Goal: Information Seeking & Learning: Check status

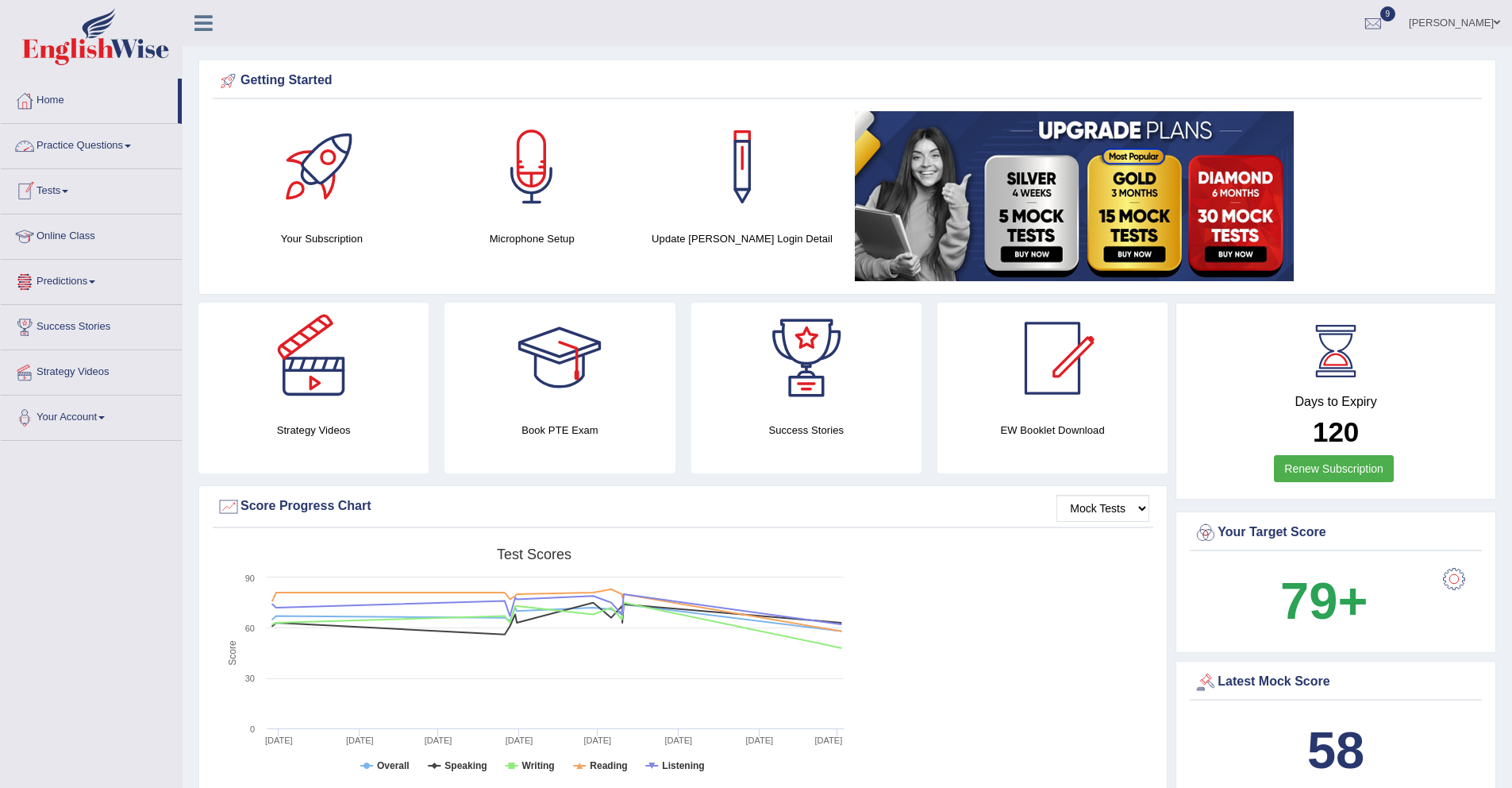
click at [68, 193] on link "Tests" at bounding box center [91, 189] width 181 height 40
click at [61, 282] on link "History" at bounding box center [104, 284] width 149 height 29
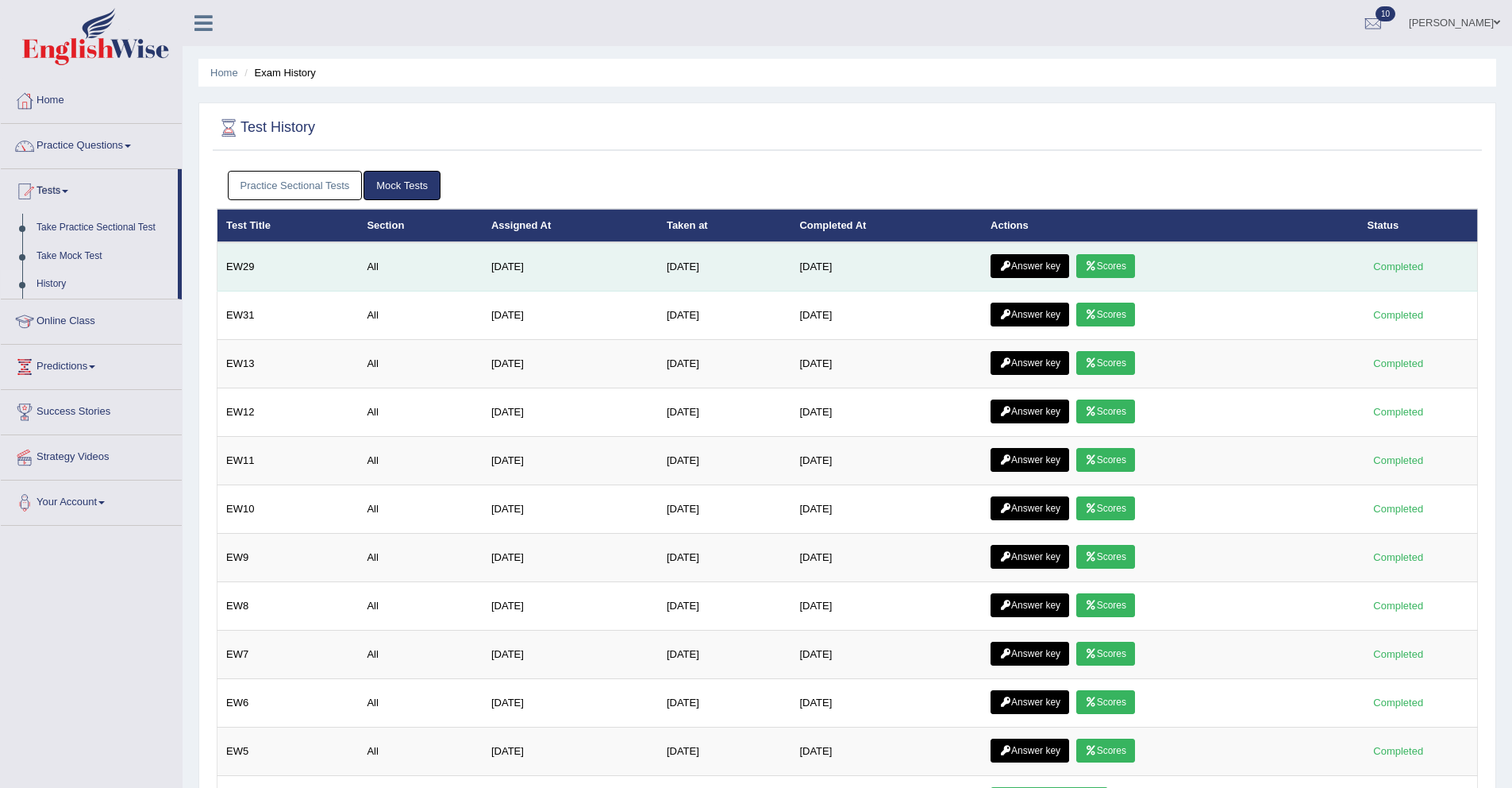
click at [1128, 262] on link "Scores" at bounding box center [1105, 266] width 59 height 24
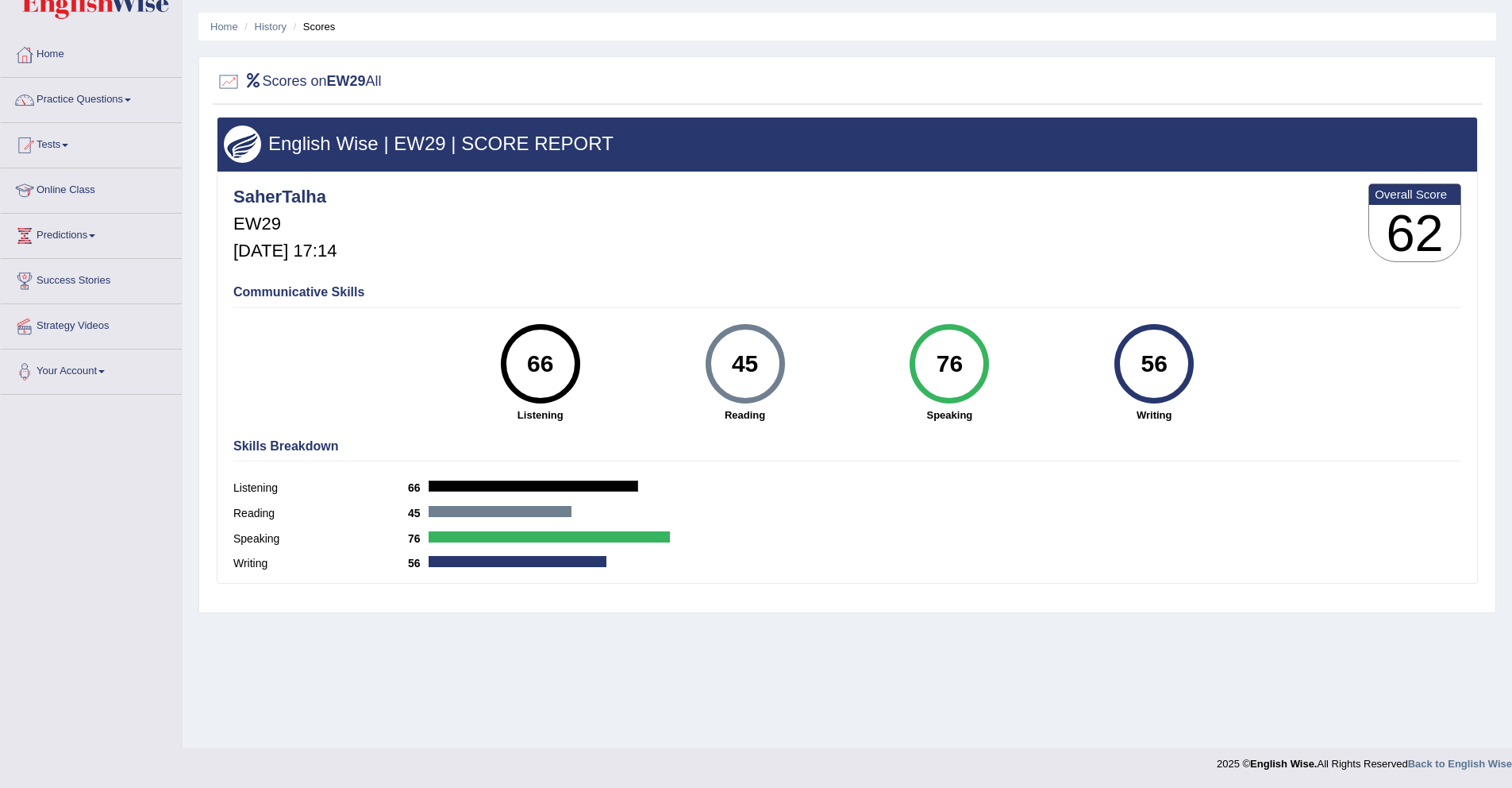
scroll to position [26, 0]
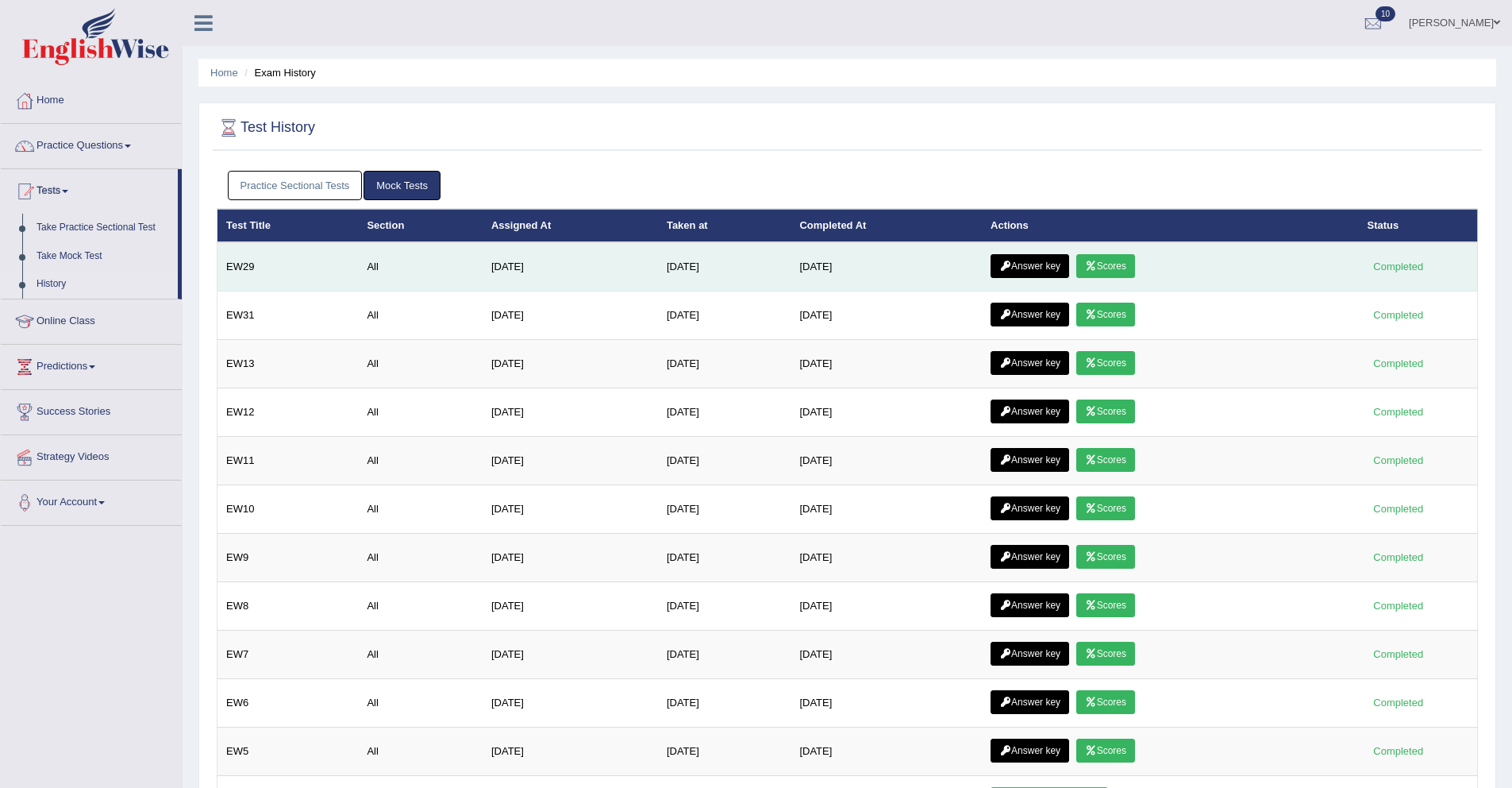
click at [1049, 265] on link "Answer key" at bounding box center [1029, 266] width 79 height 24
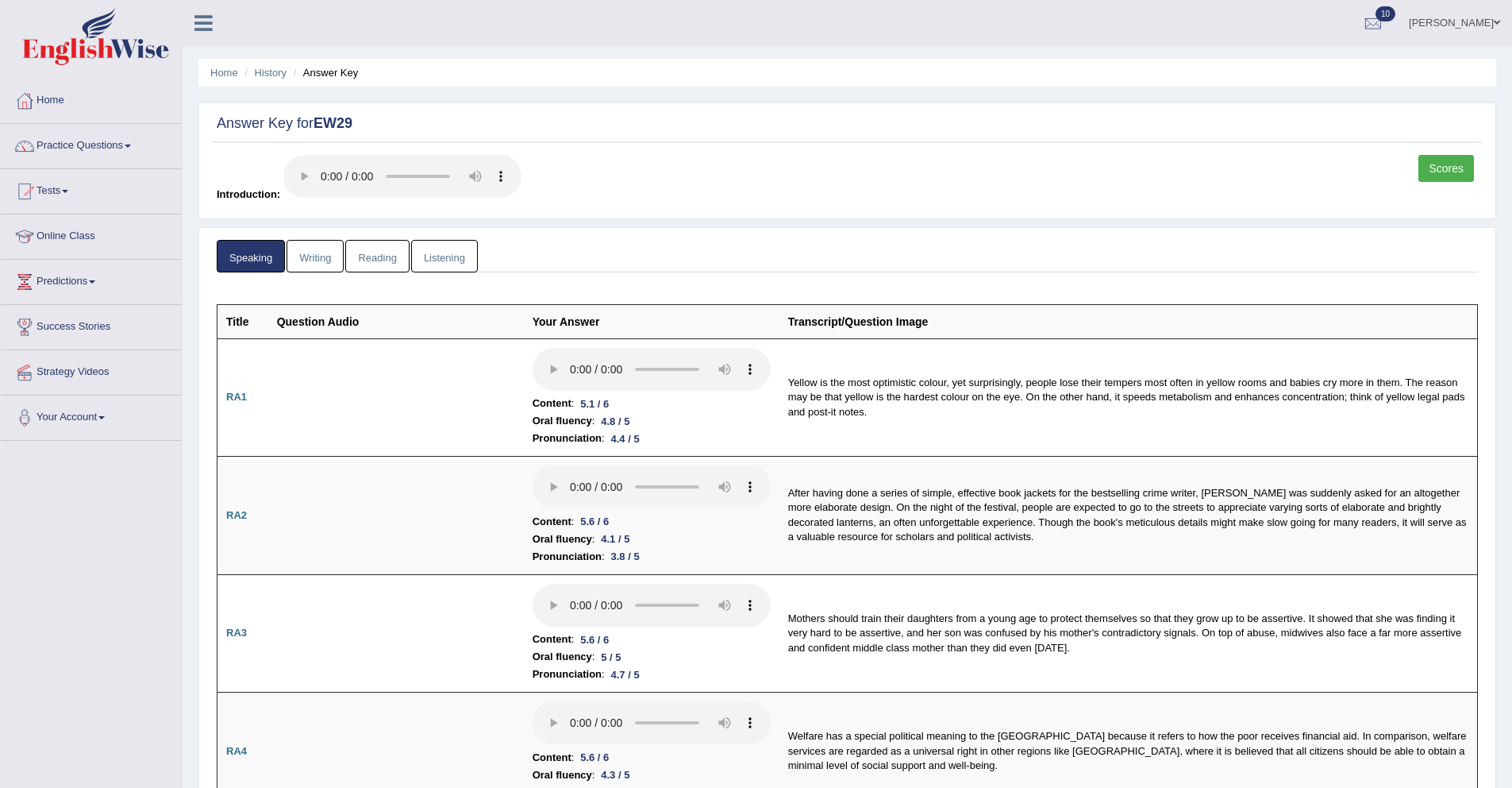
click at [382, 245] on link "Reading" at bounding box center [377, 256] width 63 height 33
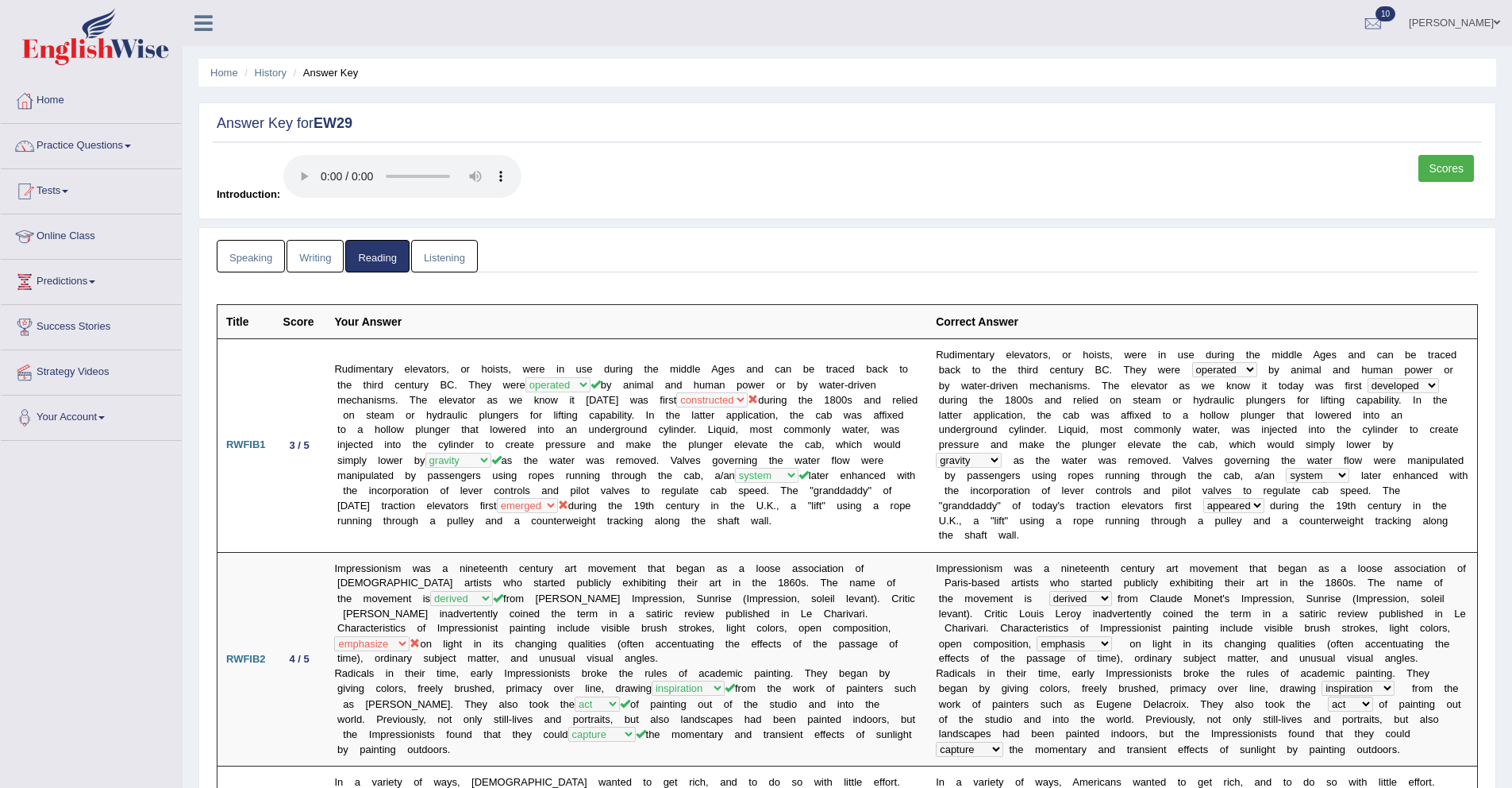
click at [448, 252] on link "Listening" at bounding box center [445, 256] width 67 height 33
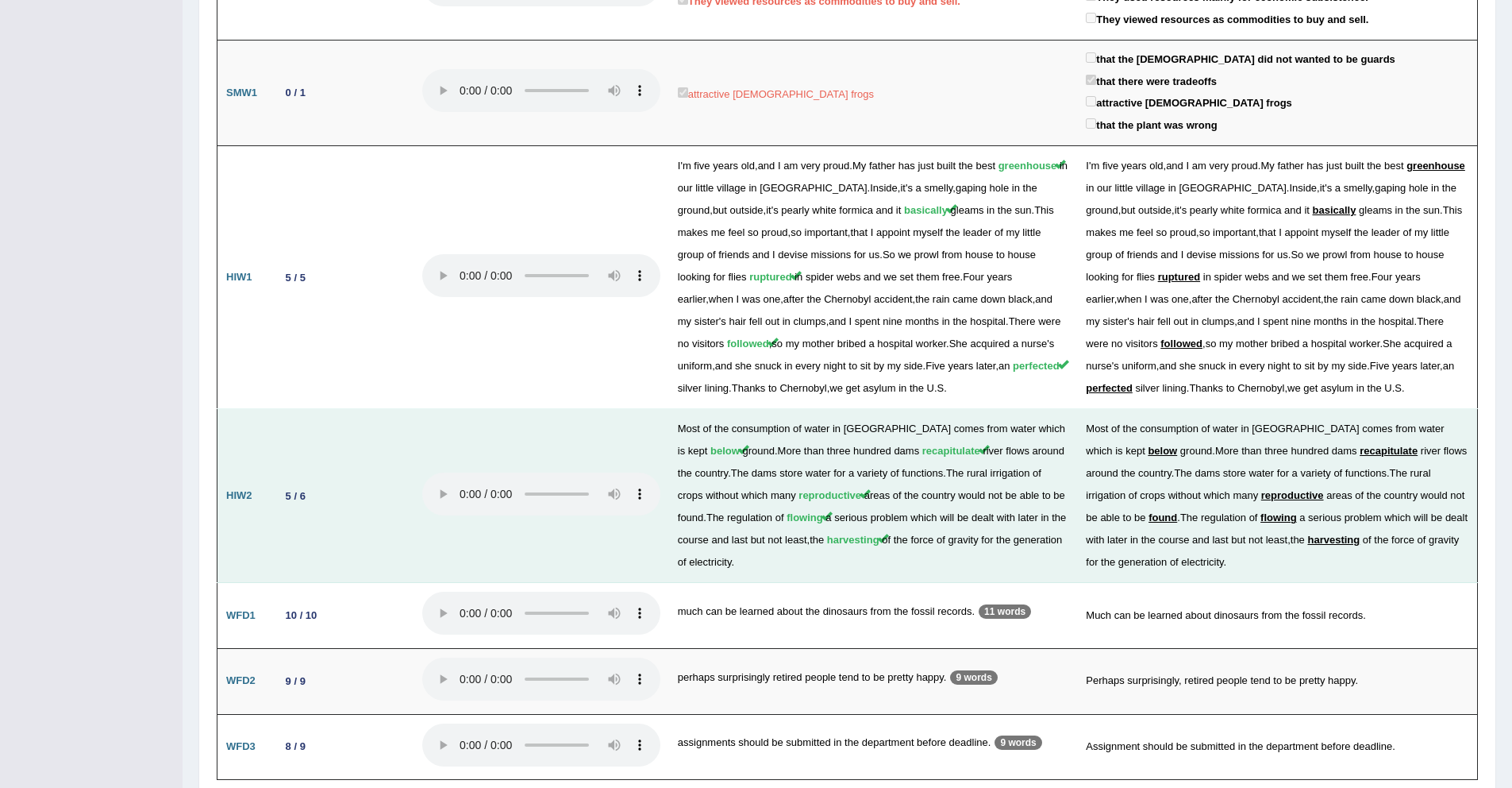
scroll to position [2025, 0]
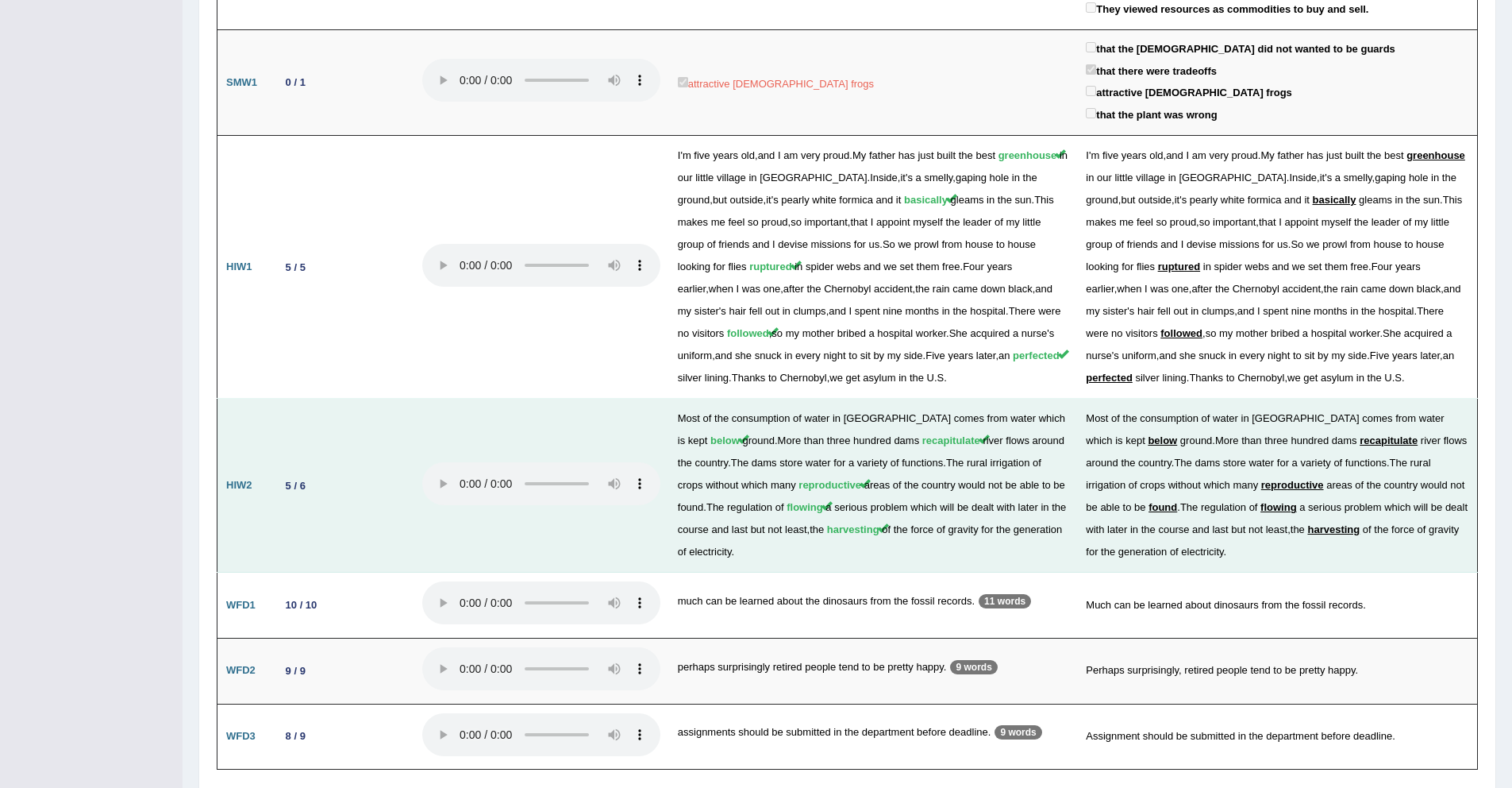
click at [1148, 501] on span "found" at bounding box center [1162, 506] width 29 height 12
click at [701, 501] on span "found" at bounding box center [691, 506] width 26 height 12
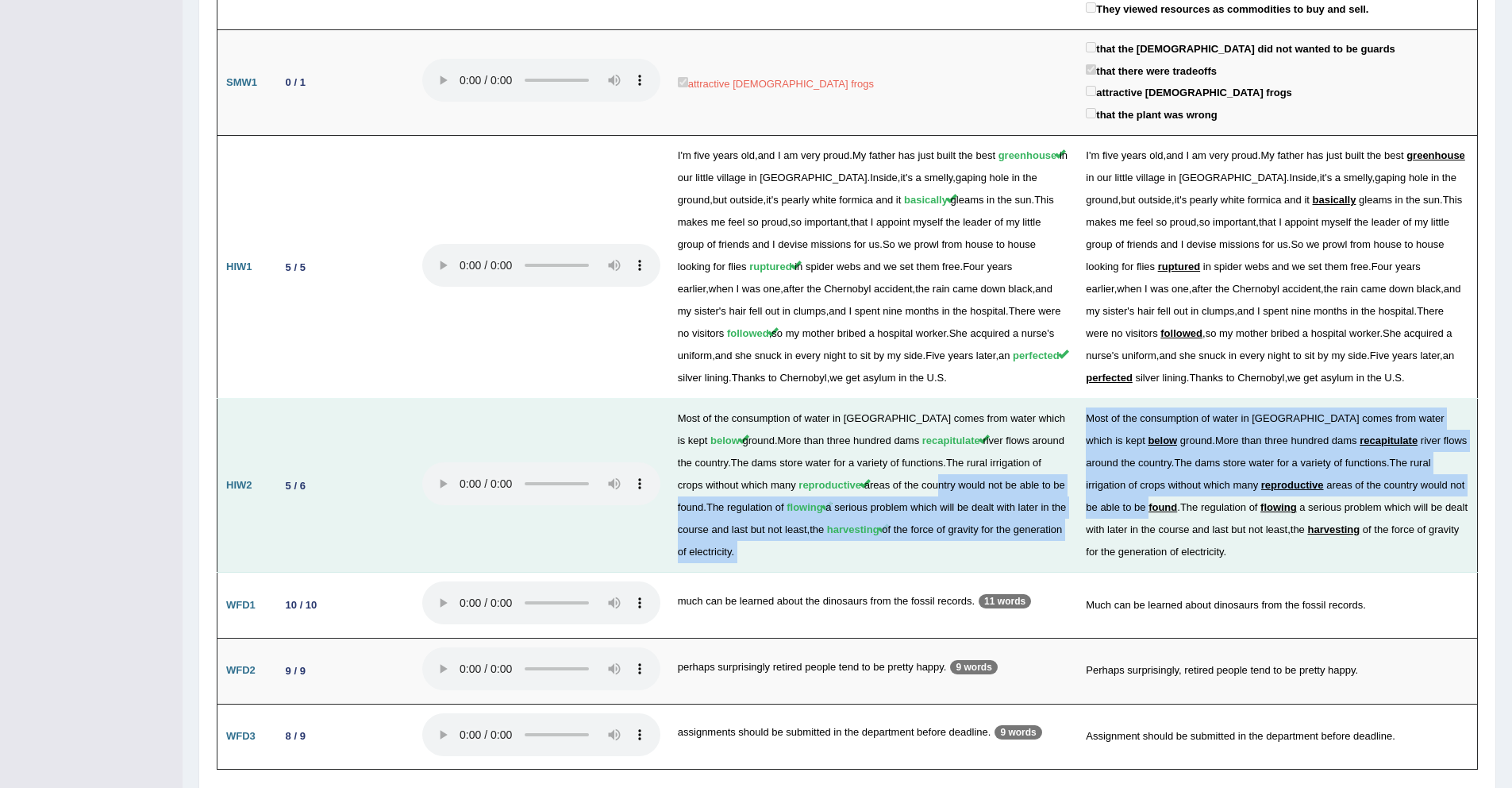
drag, startPoint x: 910, startPoint y: 456, endPoint x: 1088, endPoint y: 472, distance: 178.7
click at [1088, 472] on tr "HIW2 5 / 6 Most of the consumption of water in Australia comes from water which…" at bounding box center [847, 485] width 1260 height 174
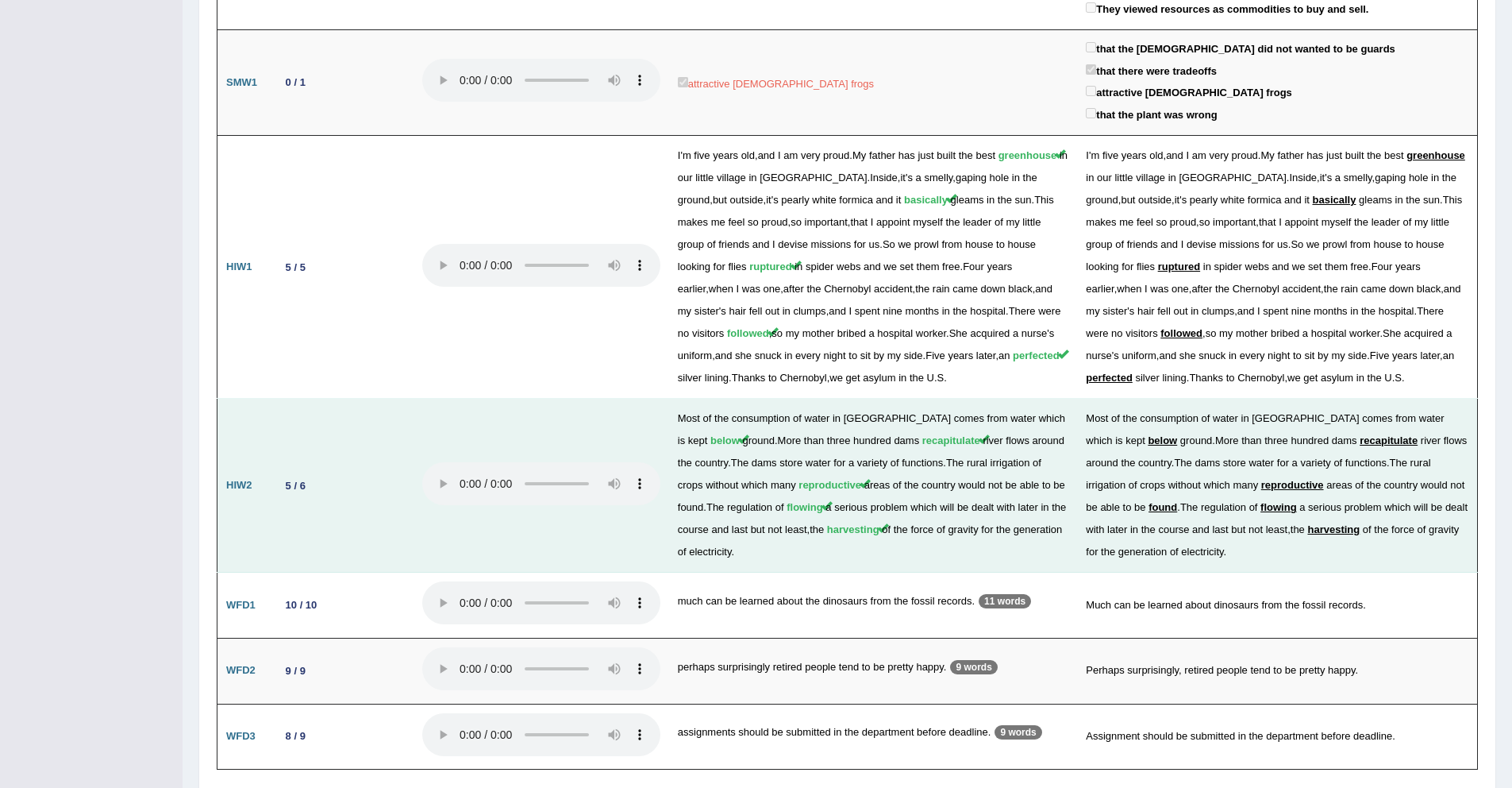
click at [865, 479] on span "areas" at bounding box center [878, 484] width 26 height 12
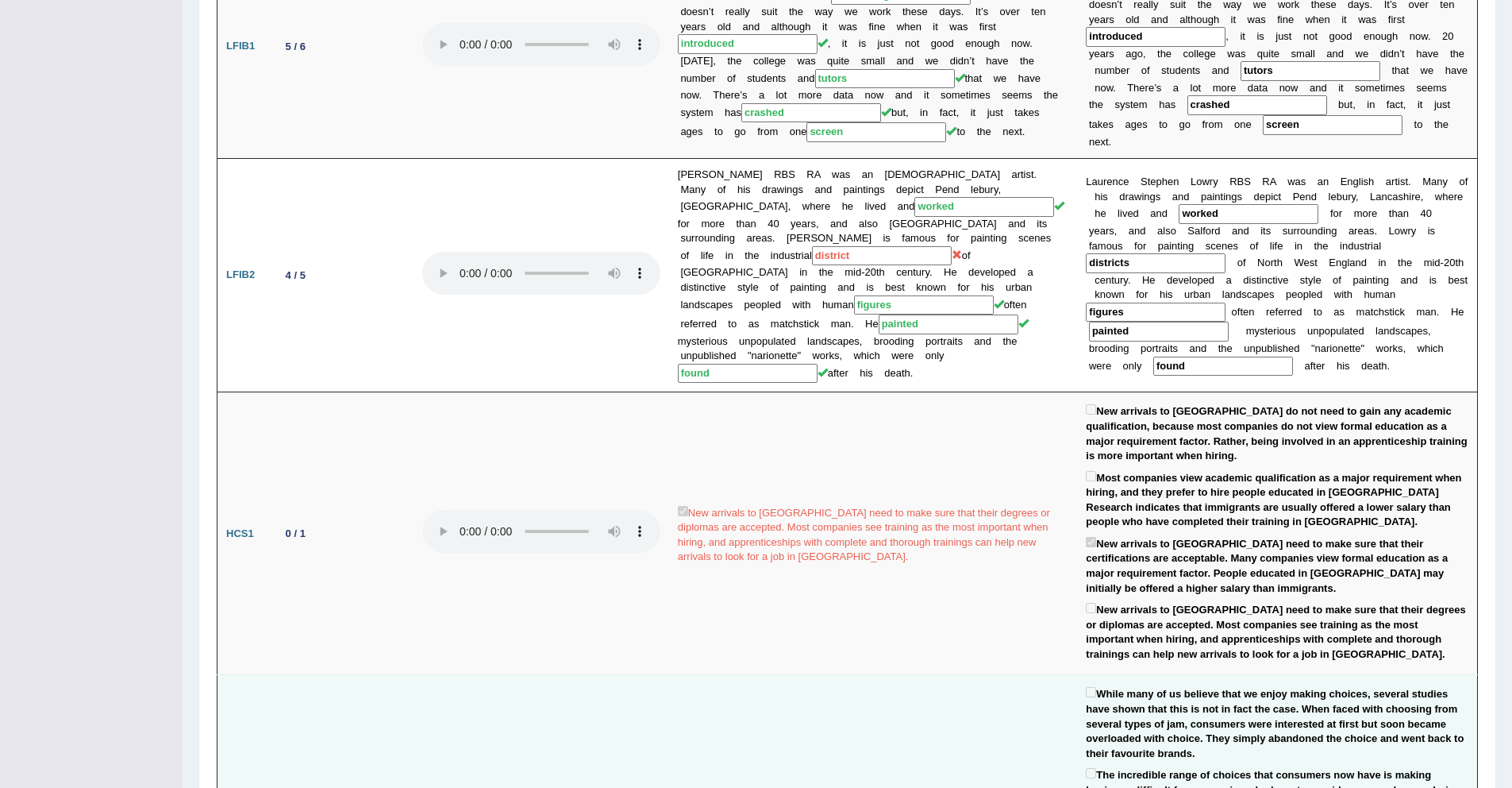
scroll to position [0, 0]
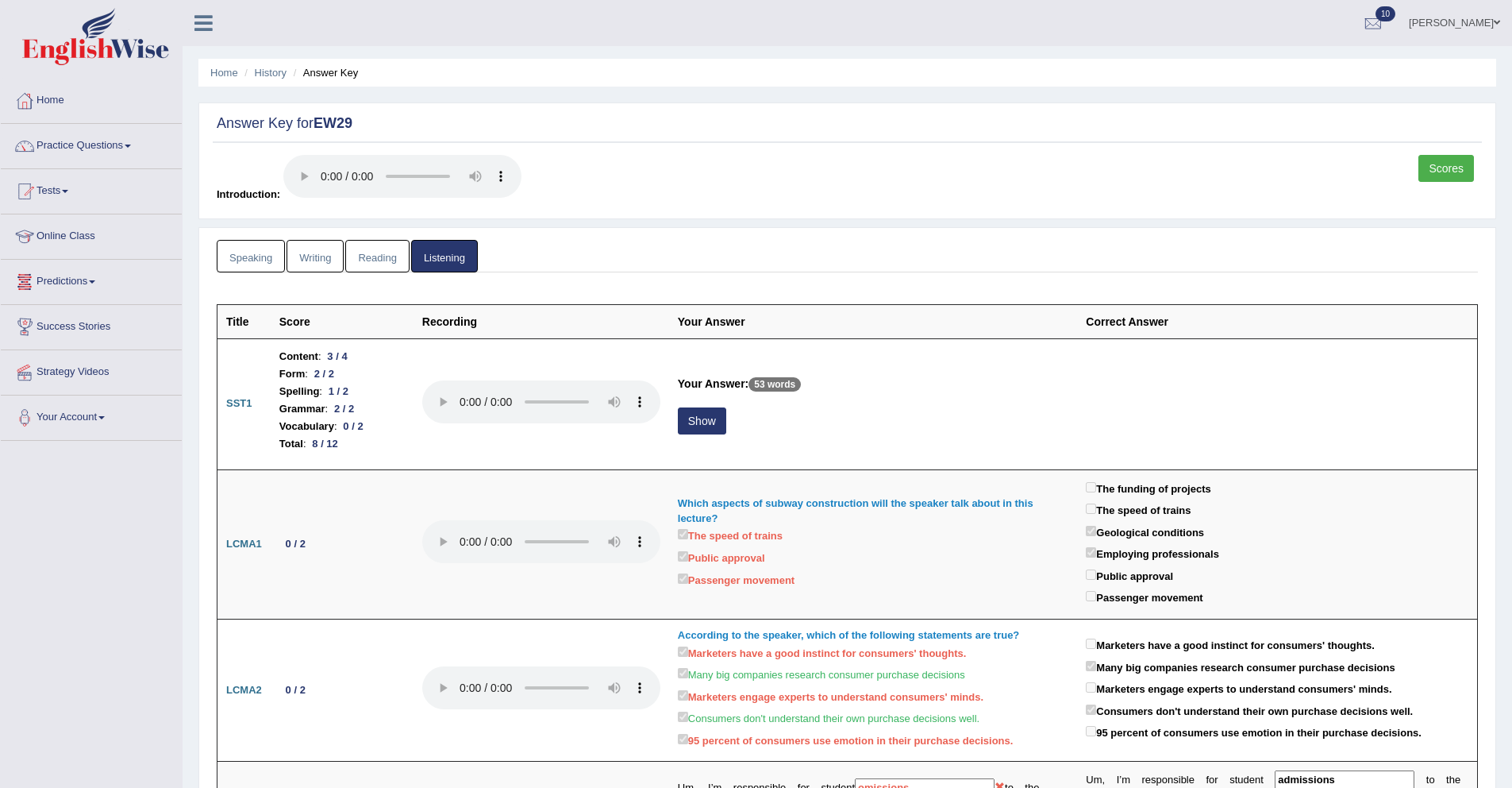
click at [333, 265] on link "Writing" at bounding box center [315, 256] width 58 height 33
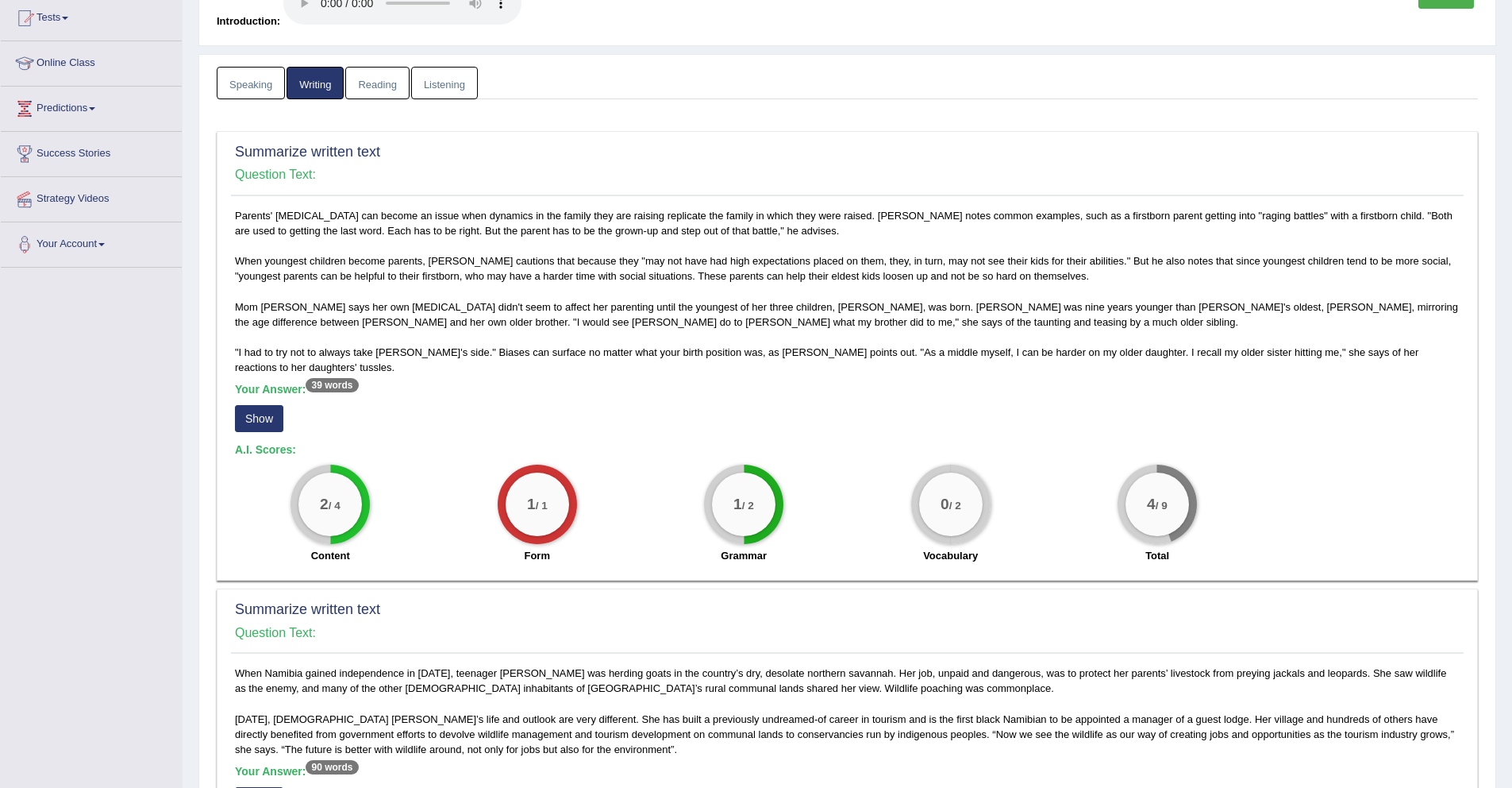
scroll to position [255, 0]
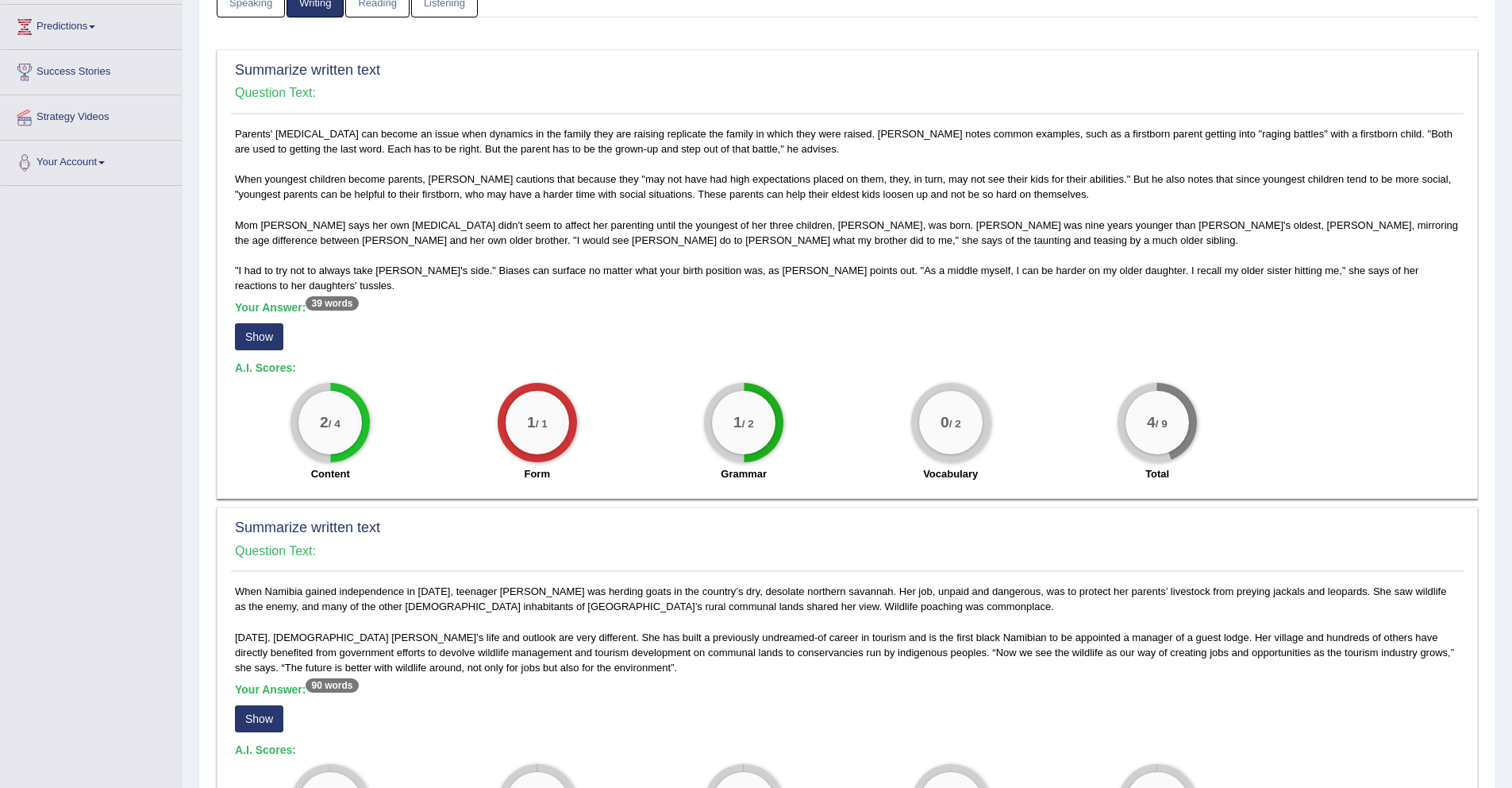
click at [255, 326] on button "Show" at bounding box center [259, 336] width 48 height 27
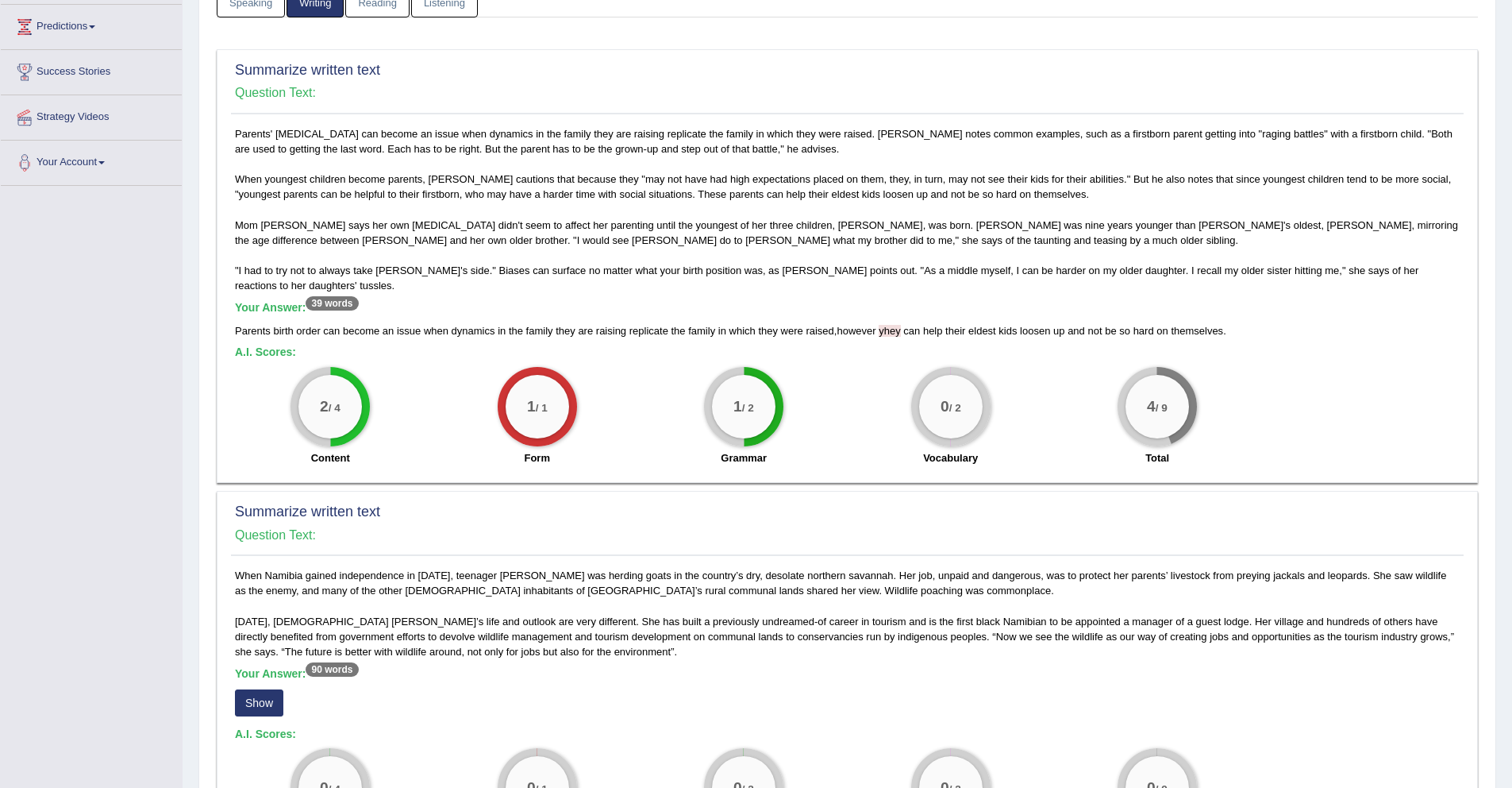
drag, startPoint x: 345, startPoint y: 446, endPoint x: 328, endPoint y: 467, distance: 27.0
click at [328, 468] on div "2 / 4 Content" at bounding box center [330, 418] width 206 height 102
click at [340, 435] on div "2 / 4" at bounding box center [330, 406] width 63 height 63
drag, startPoint x: 885, startPoint y: 324, endPoint x: 910, endPoint y: 330, distance: 25.7
click at [910, 330] on div "Parents birth order can become an issue when dynamics in the family they are ra…" at bounding box center [847, 331] width 1224 height 15
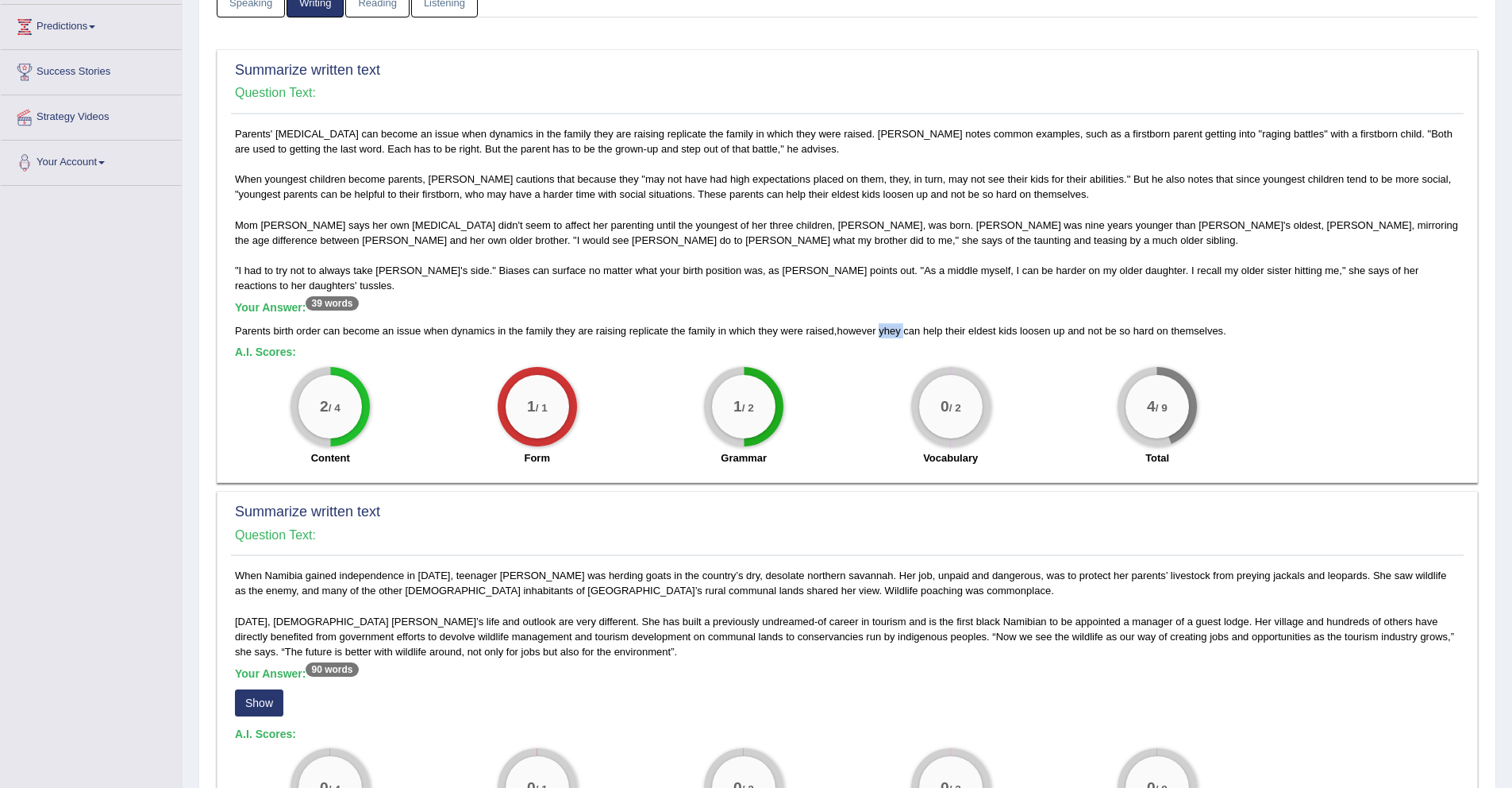
drag, startPoint x: 946, startPoint y: 379, endPoint x: 976, endPoint y: 441, distance: 68.9
click at [988, 443] on div "0 / 2 Vocabulary" at bounding box center [950, 418] width 206 height 102
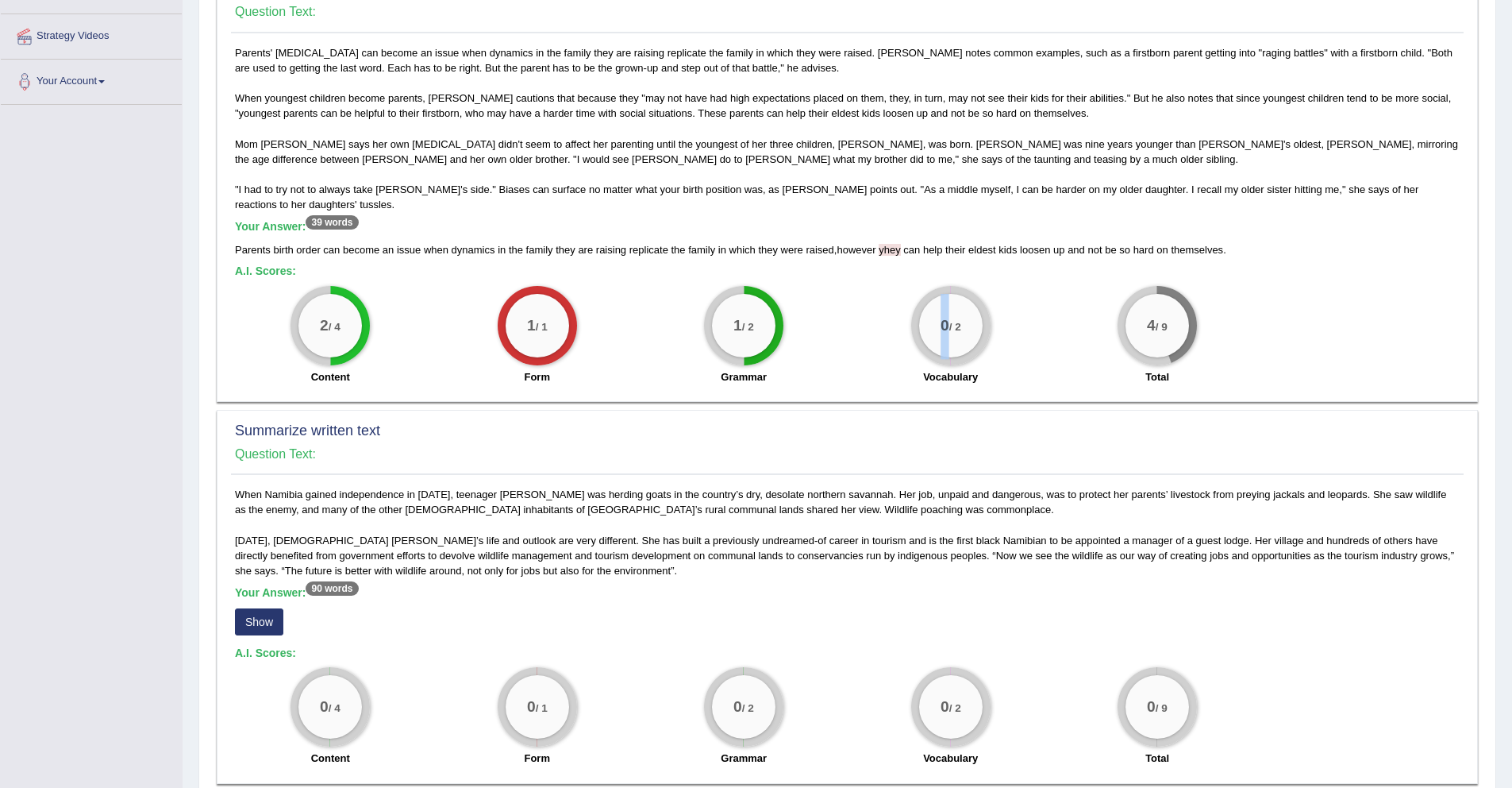
scroll to position [581, 0]
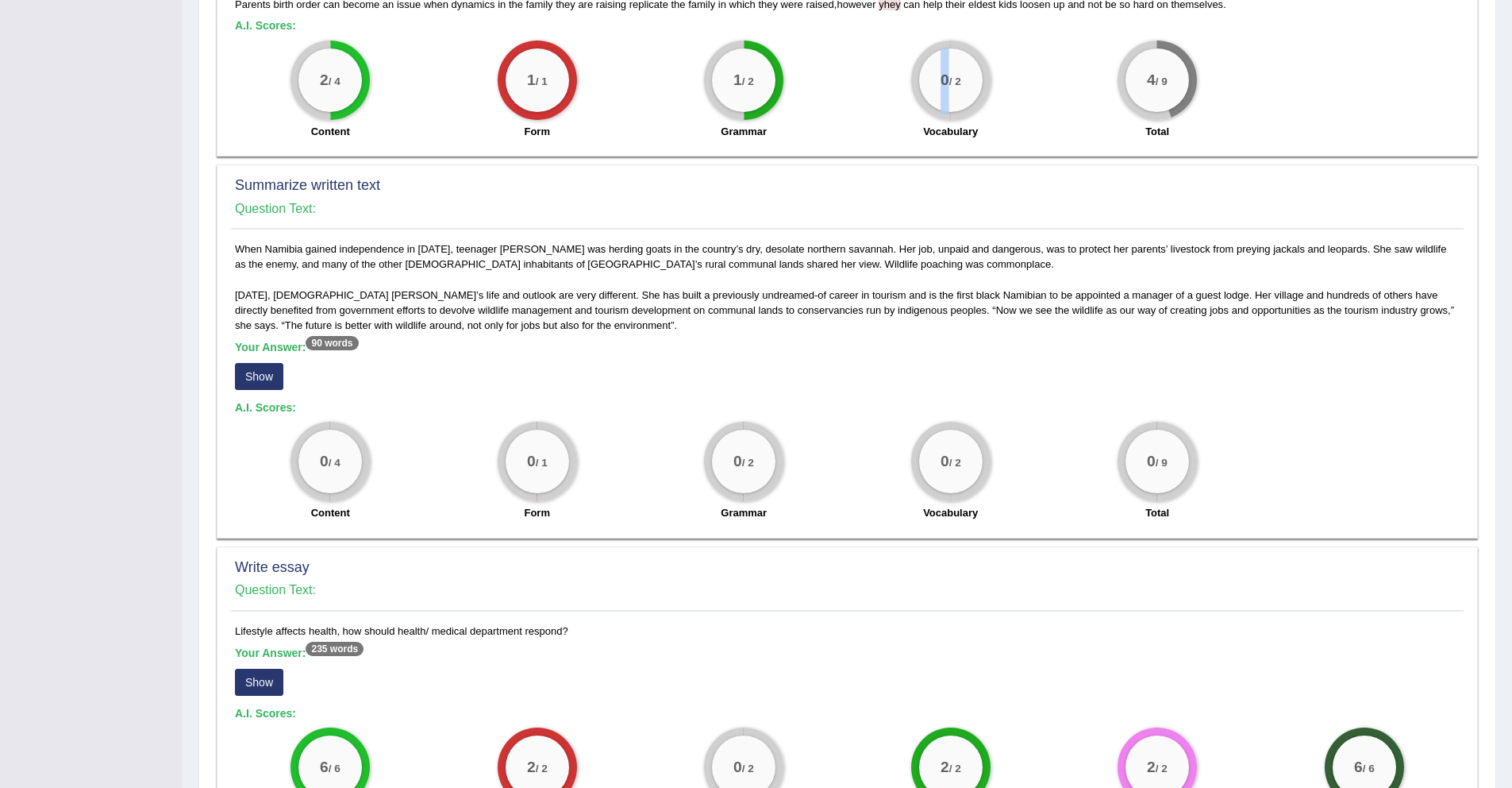
click at [274, 376] on button "Show" at bounding box center [259, 376] width 48 height 27
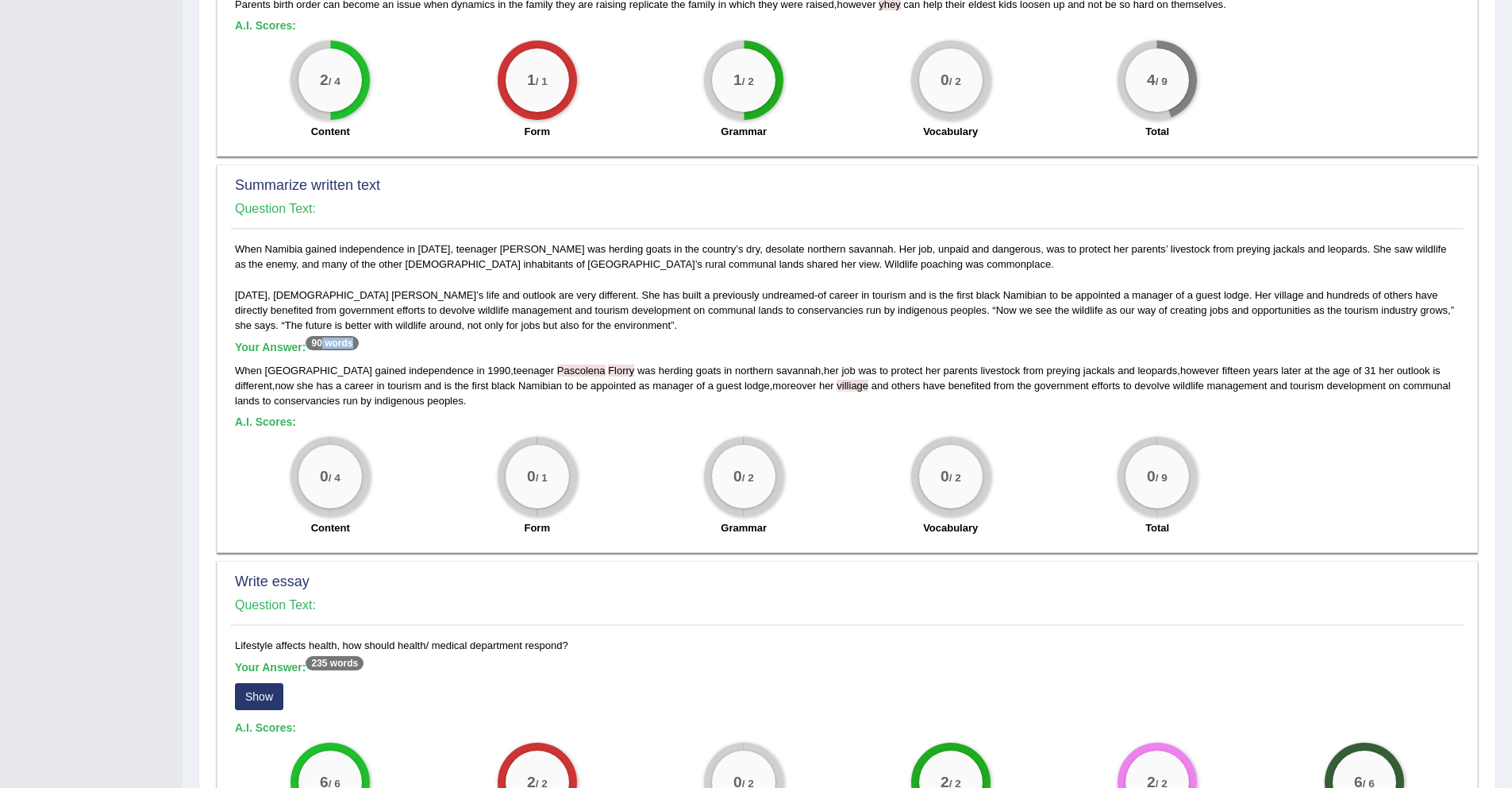
drag, startPoint x: 321, startPoint y: 340, endPoint x: 384, endPoint y: 346, distance: 63.3
click at [384, 346] on h5 "Your Answer: 90 words" at bounding box center [847, 348] width 1224 height 14
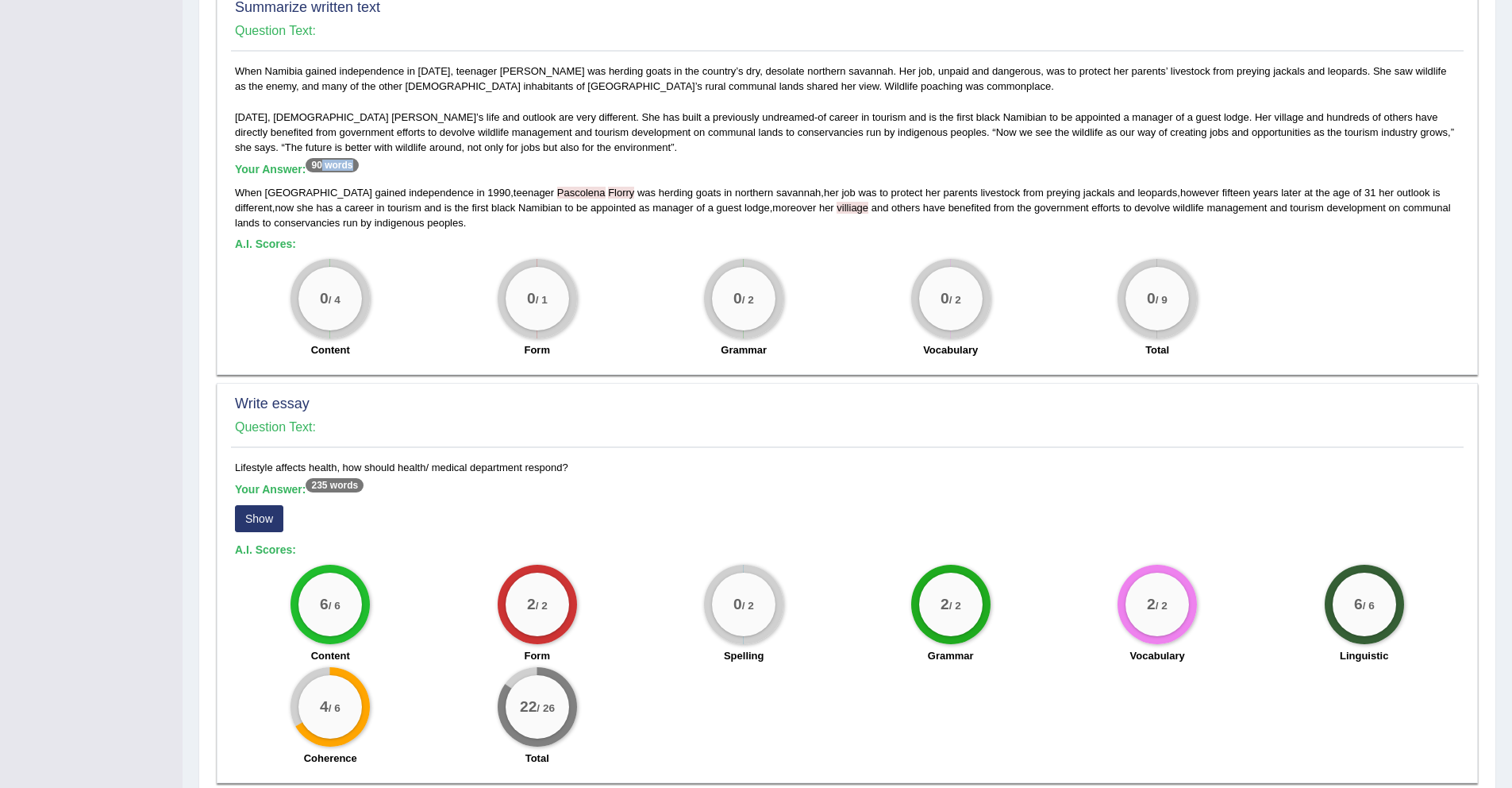
scroll to position [828, 0]
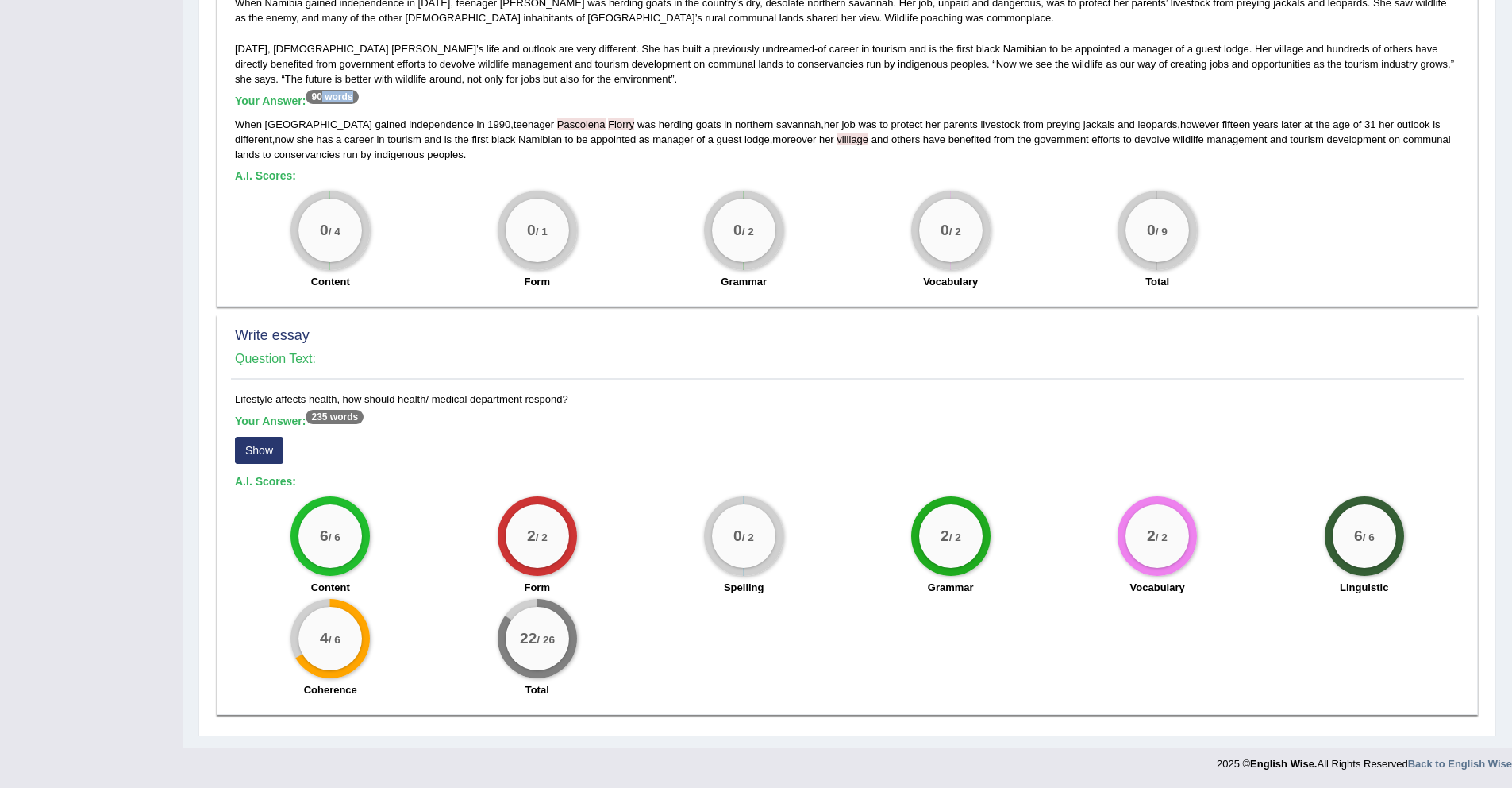
click at [271, 455] on button "Show" at bounding box center [259, 450] width 48 height 27
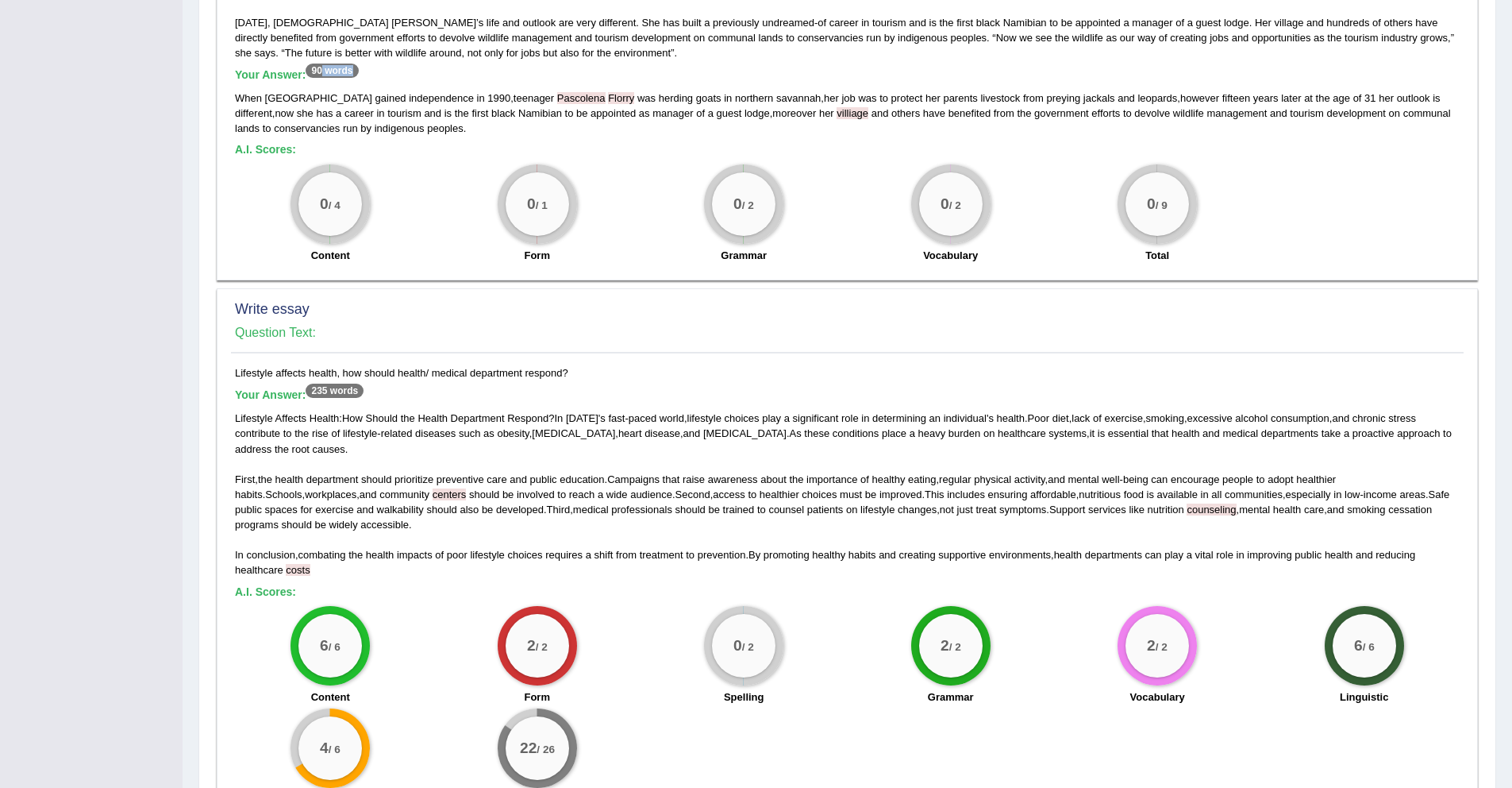
scroll to position [917, 0]
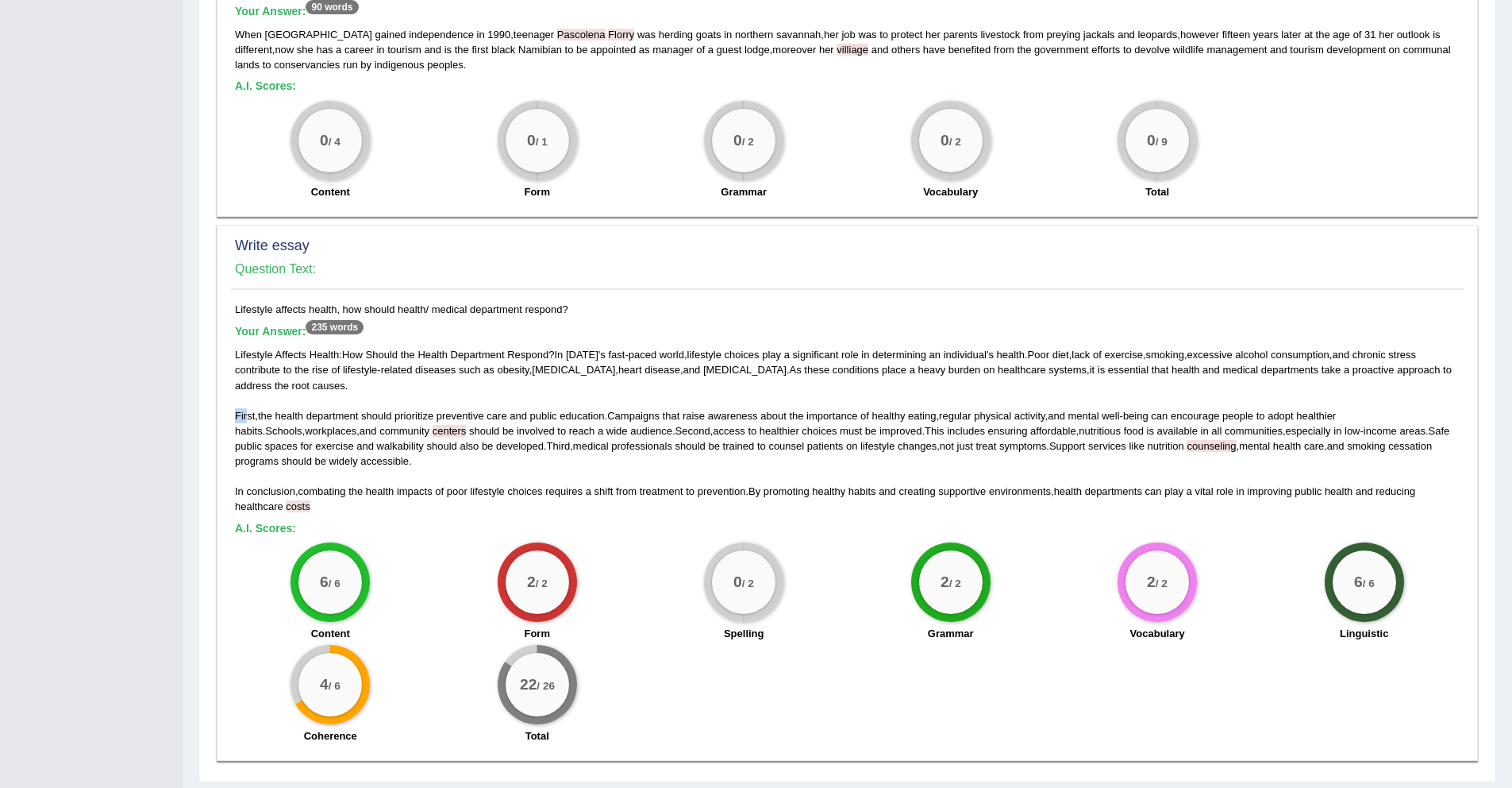
drag, startPoint x: 237, startPoint y: 414, endPoint x: 290, endPoint y: 425, distance: 54.1
click at [254, 419] on span "First" at bounding box center [244, 415] width 20 height 12
drag, startPoint x: 232, startPoint y: 491, endPoint x: 296, endPoint y: 493, distance: 64.0
click at [296, 493] on div "Lifestyle affects health, how should health/ medical department respond? Your A…" at bounding box center [847, 527] width 1232 height 451
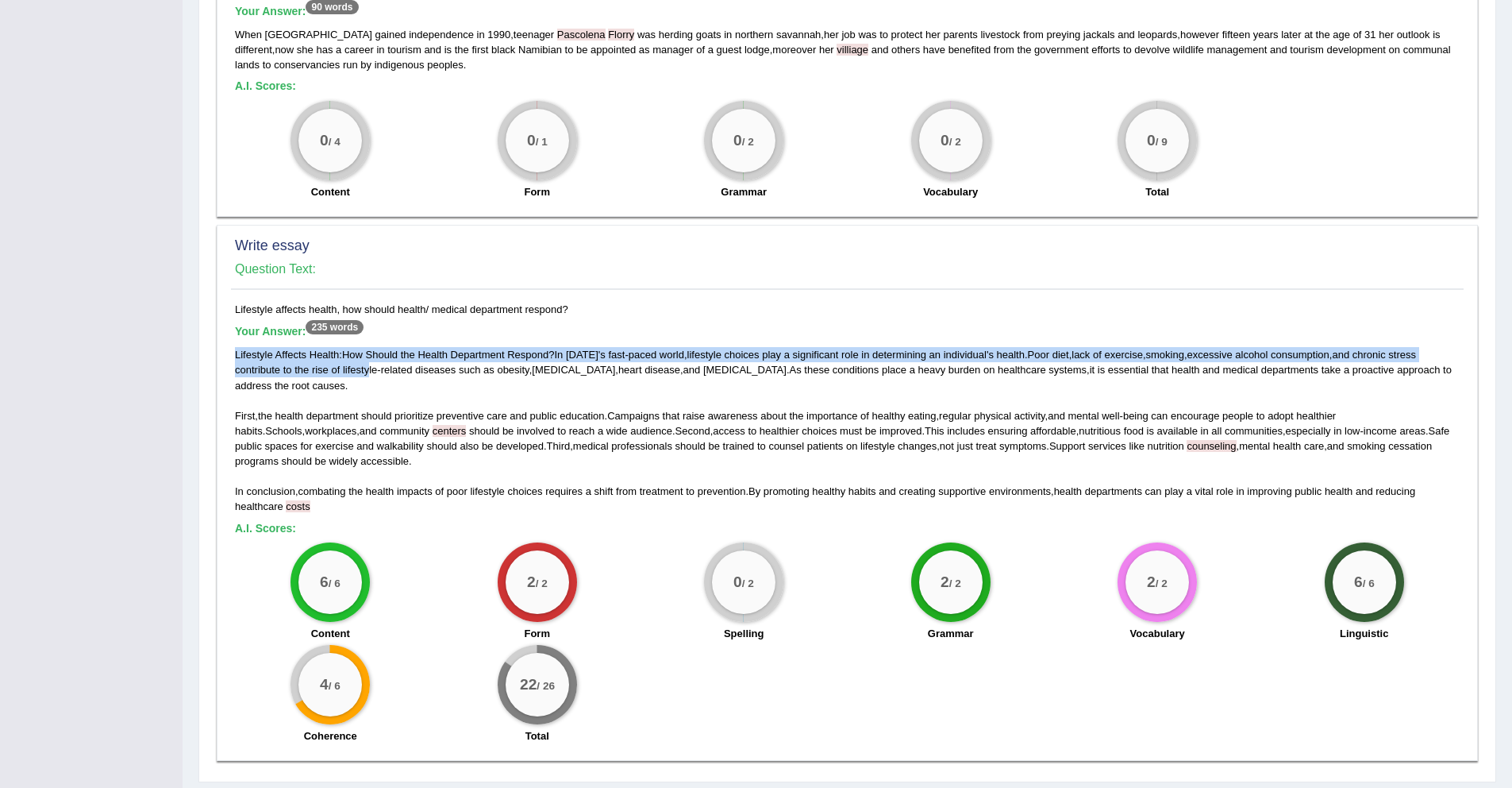
drag, startPoint x: 237, startPoint y: 356, endPoint x: 371, endPoint y: 368, distance: 134.5
click at [371, 368] on div "Lifestyle Affects Health : How Should the Health Department Respond ? In today …" at bounding box center [847, 429] width 1224 height 166
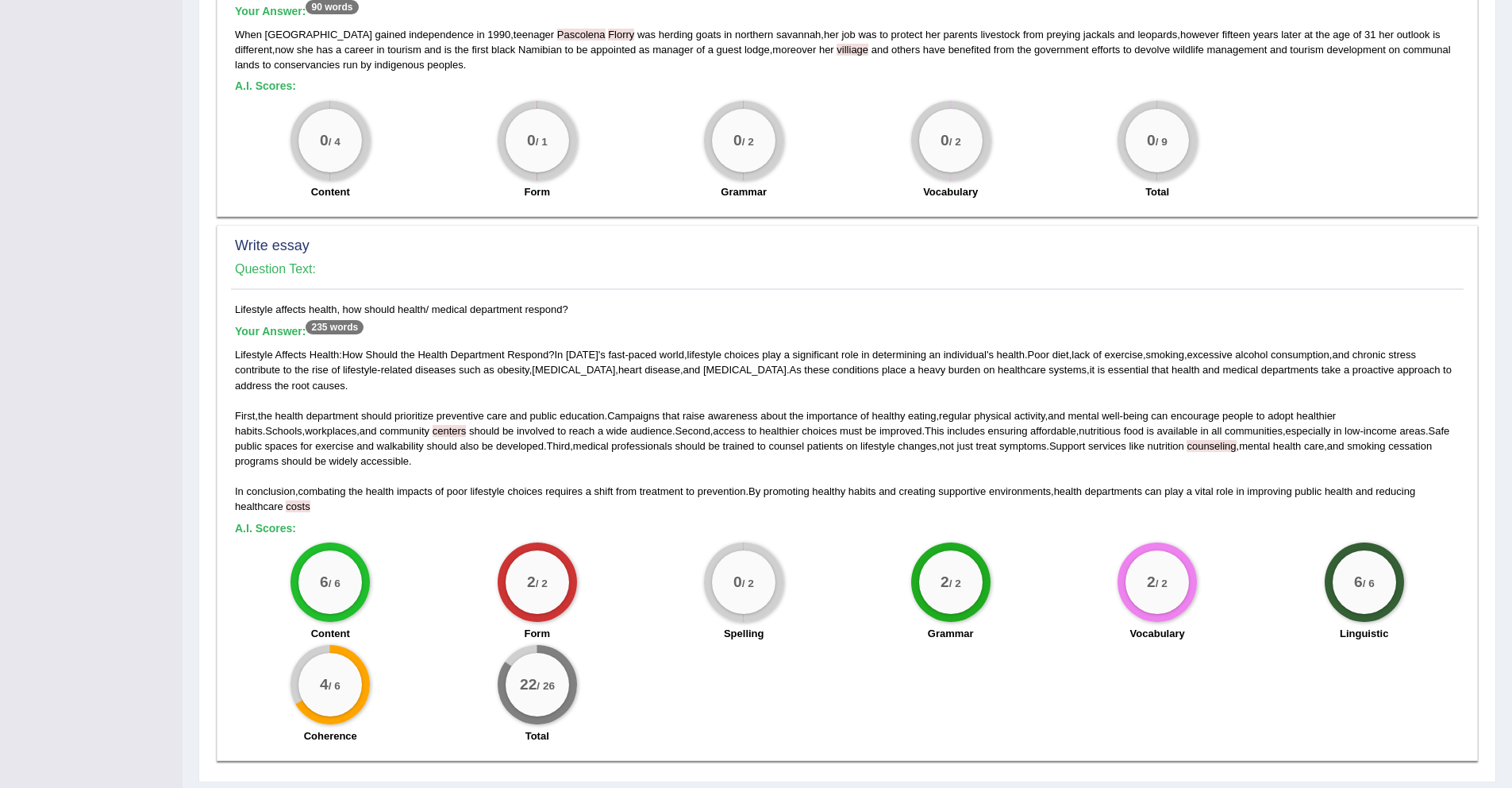
click at [776, 575] on div "0 / 2" at bounding box center [743, 582] width 79 height 79
click at [768, 576] on div "0 / 2" at bounding box center [743, 582] width 63 height 63
drag, startPoint x: 915, startPoint y: 713, endPoint x: 936, endPoint y: 745, distance: 38.3
click at [936, 745] on div "6 / 6 Content 2 / 2 Form 0 / 2 Spelling 2 / 2 Grammar 2 / 2 Vocabulary 6 / 6 Li…" at bounding box center [847, 645] width 1241 height 204
click at [825, 606] on div "0 / 2 Spelling" at bounding box center [744, 594] width 206 height 102
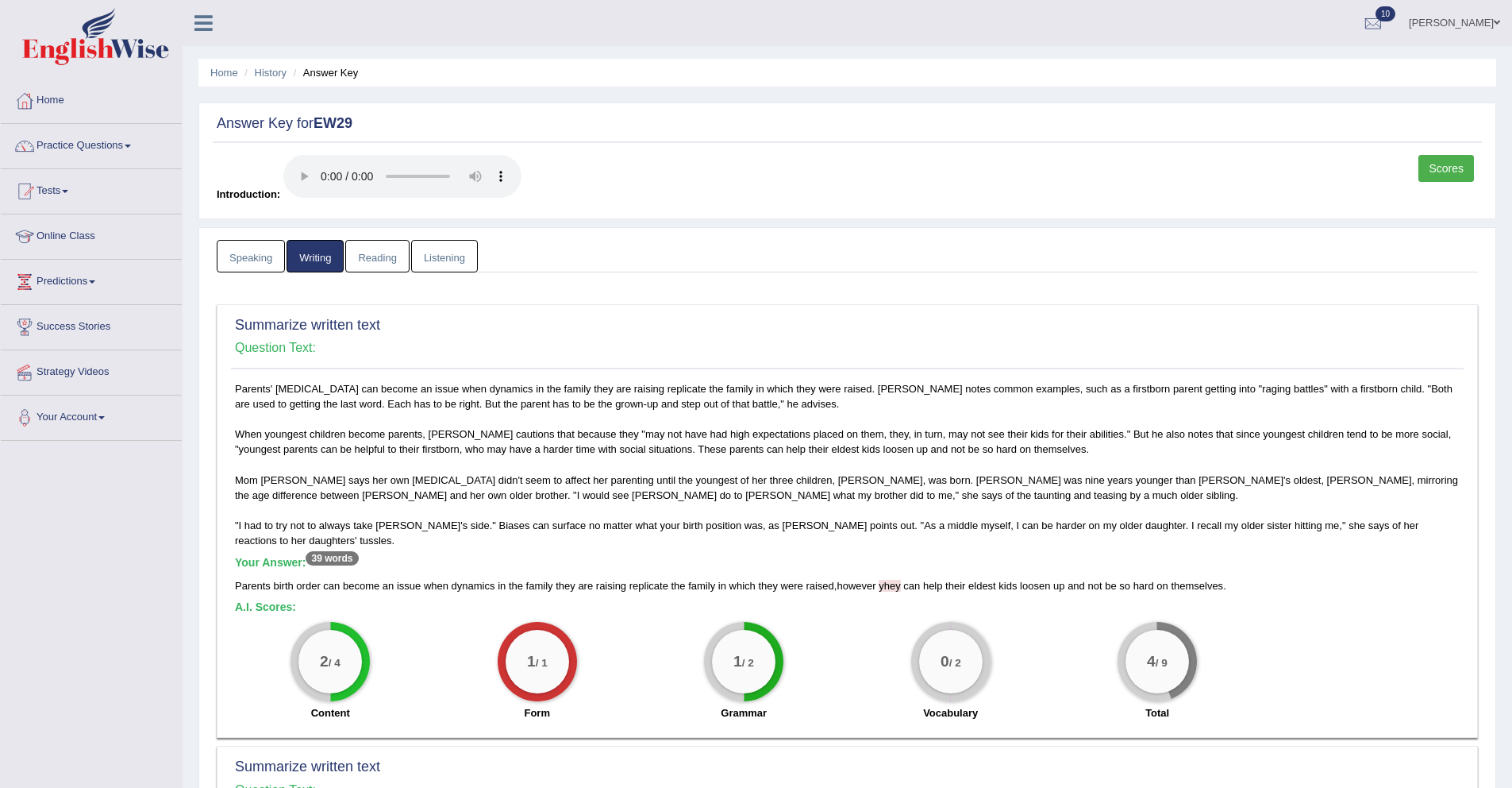
scroll to position [9, 0]
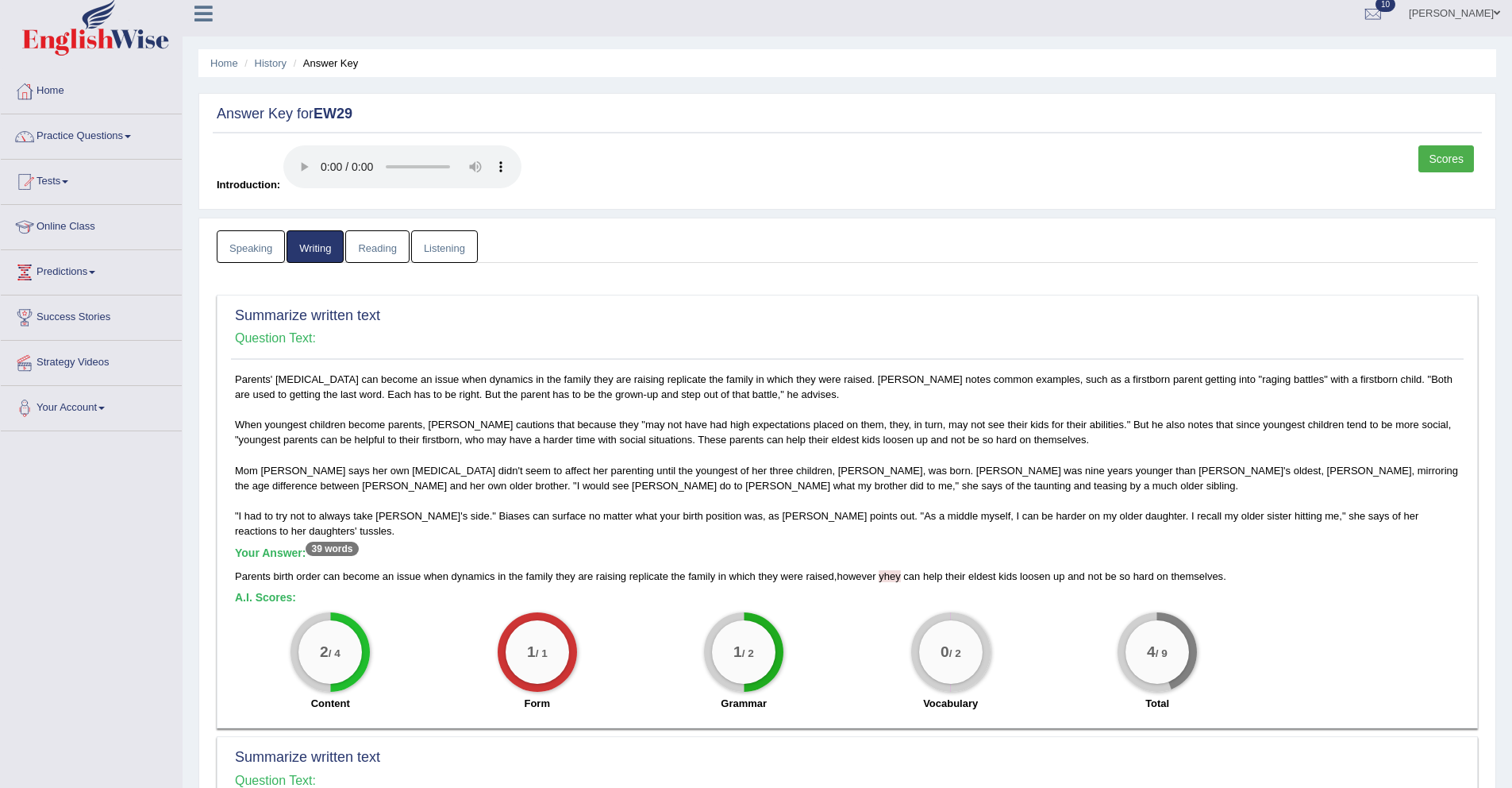
click at [244, 248] on link "Speaking" at bounding box center [250, 246] width 68 height 33
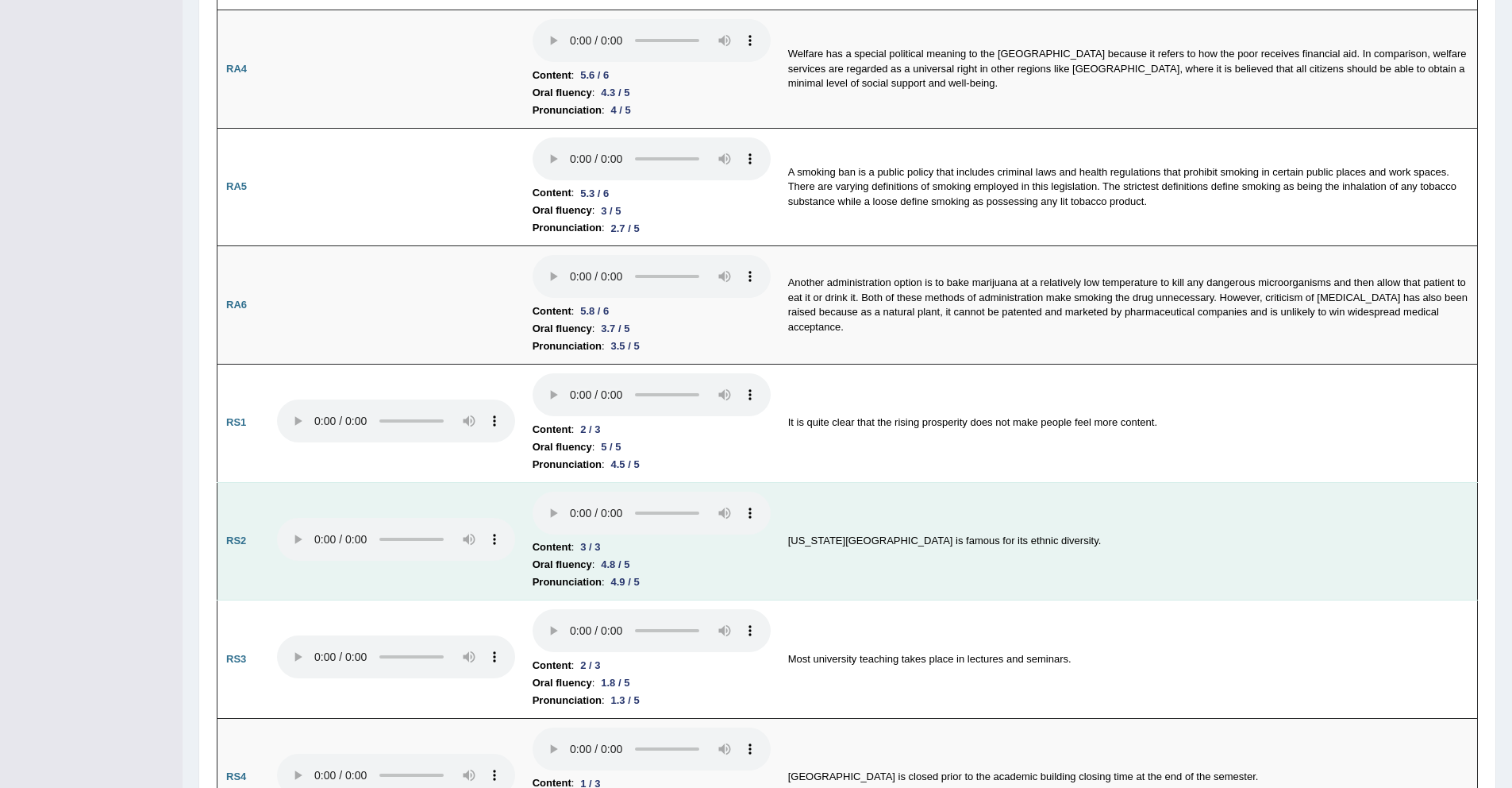
scroll to position [775, 0]
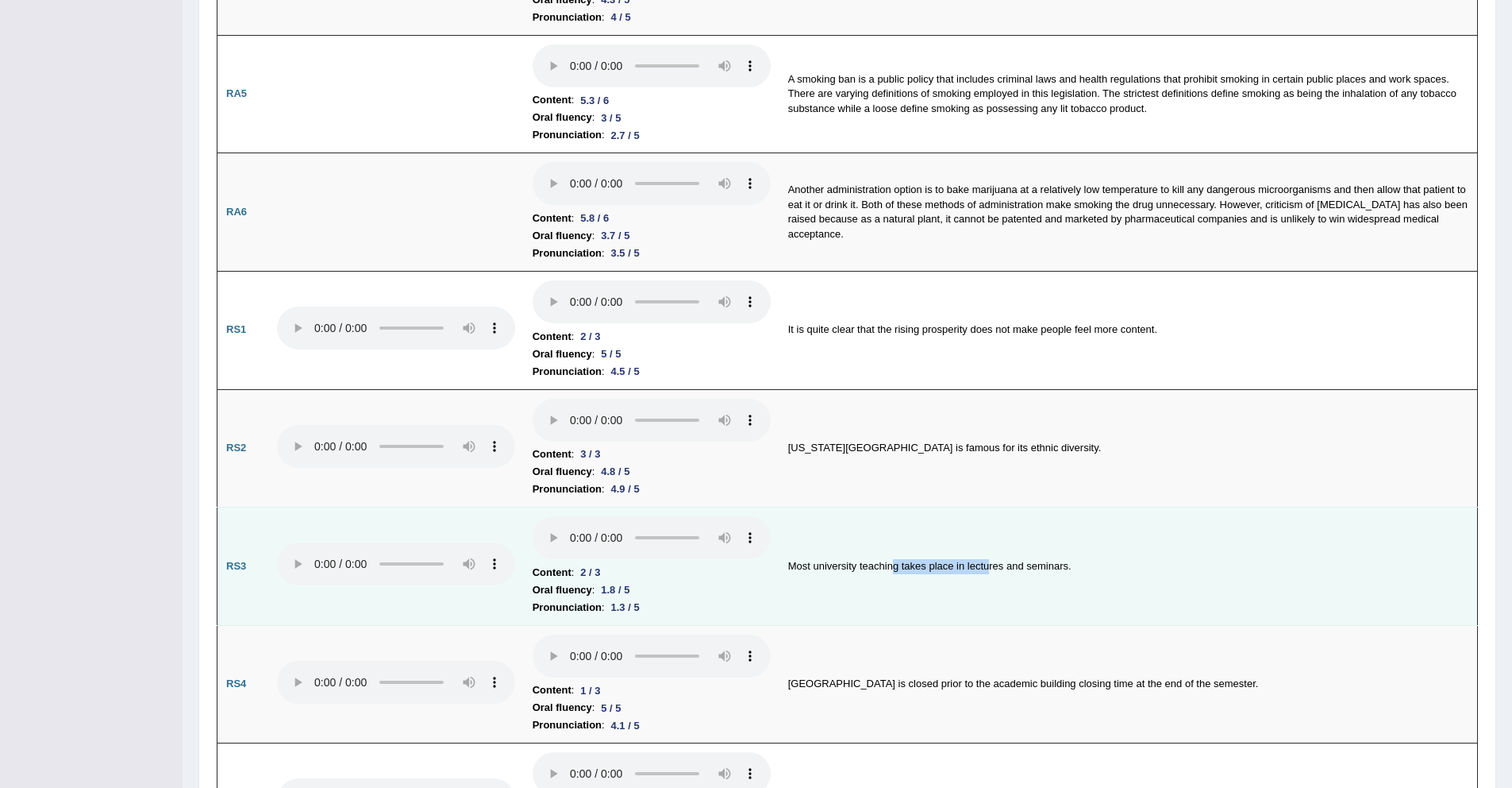
drag, startPoint x: 898, startPoint y: 562, endPoint x: 992, endPoint y: 556, distance: 94.2
click at [992, 556] on td "Most university teaching takes place in lectures and seminars." at bounding box center [1128, 566] width 698 height 118
drag, startPoint x: 789, startPoint y: 560, endPoint x: 859, endPoint y: 559, distance: 70.0
click at [859, 559] on td "Most university teaching takes place in lectures and seminars." at bounding box center [1128, 566] width 698 height 118
drag, startPoint x: 973, startPoint y: 558, endPoint x: 1087, endPoint y: 565, distance: 114.2
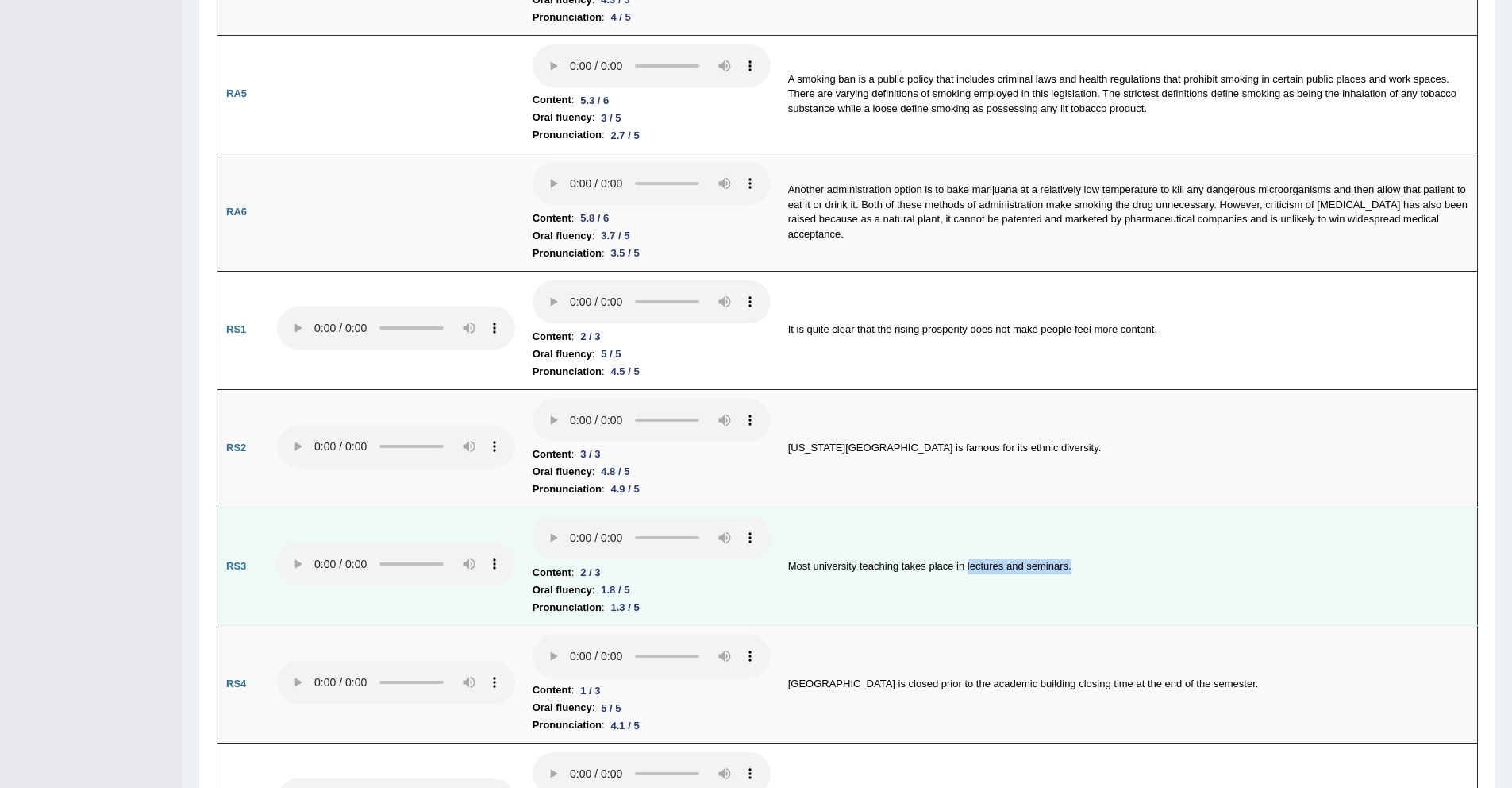
click at [1087, 565] on td "Most university teaching takes place in lectures and seminars." at bounding box center [1128, 566] width 698 height 118
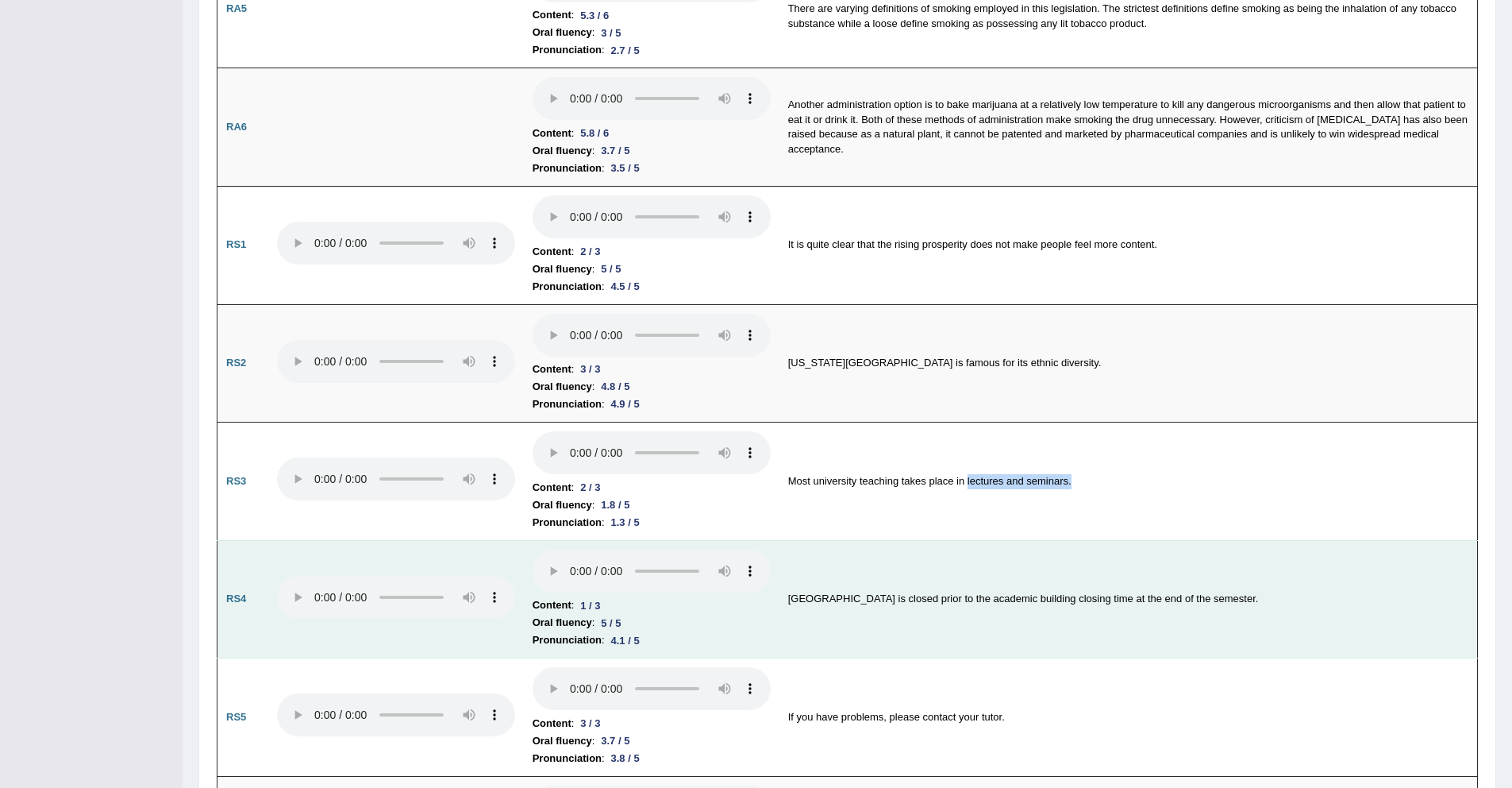
scroll to position [871, 0]
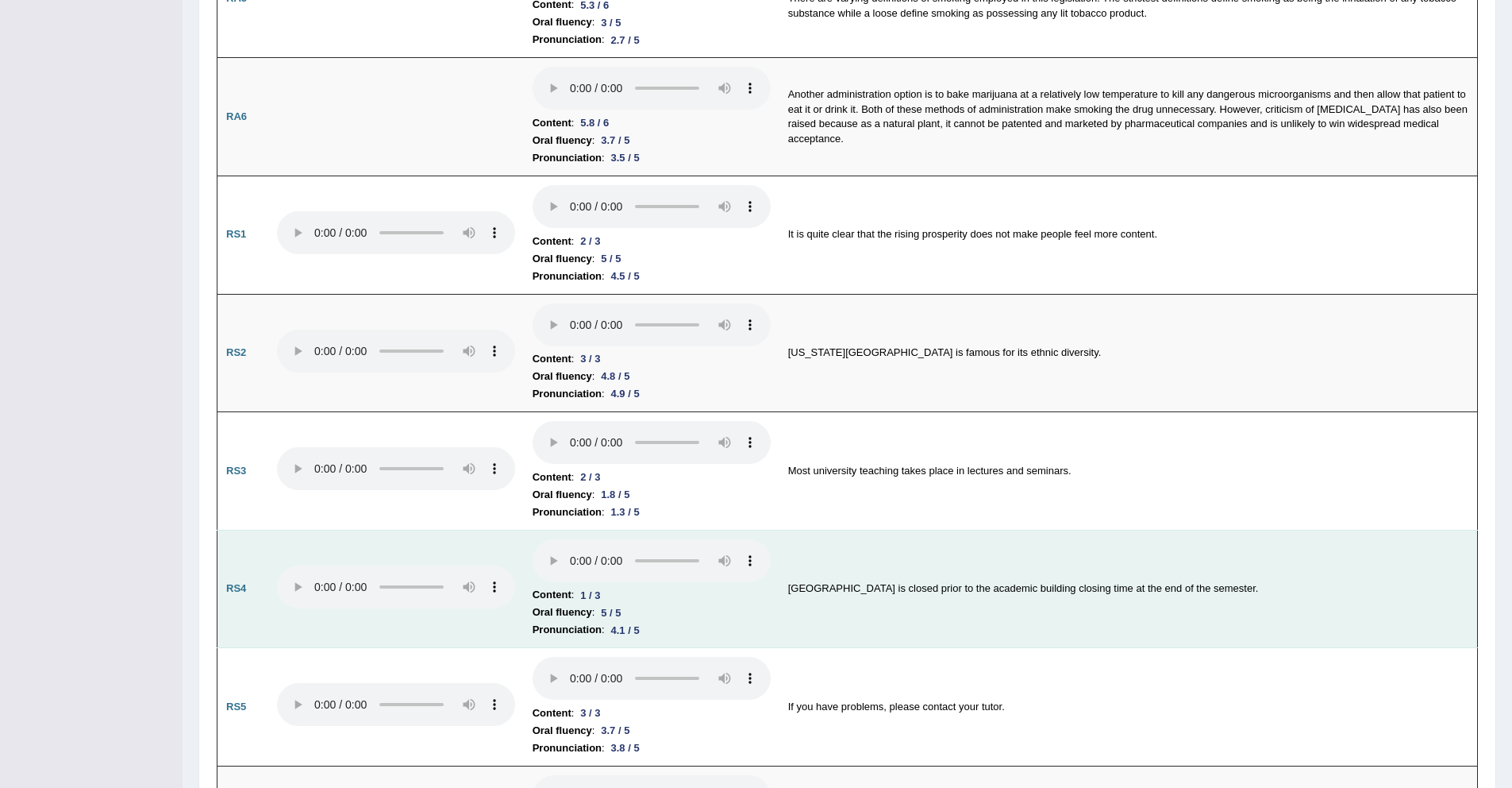
click at [979, 554] on td "Residents hall is closed prior to the academic building closing time at the end…" at bounding box center [1128, 588] width 698 height 118
drag, startPoint x: 789, startPoint y: 580, endPoint x: 901, endPoint y: 584, distance: 112.1
click at [901, 584] on td "Residents hall is closed prior to the academic building closing time at the end…" at bounding box center [1128, 588] width 698 height 118
drag, startPoint x: 1148, startPoint y: 584, endPoint x: 1236, endPoint y: 579, distance: 88.1
click at [1236, 579] on td "Residents hall is closed prior to the academic building closing time at the end…" at bounding box center [1128, 588] width 698 height 118
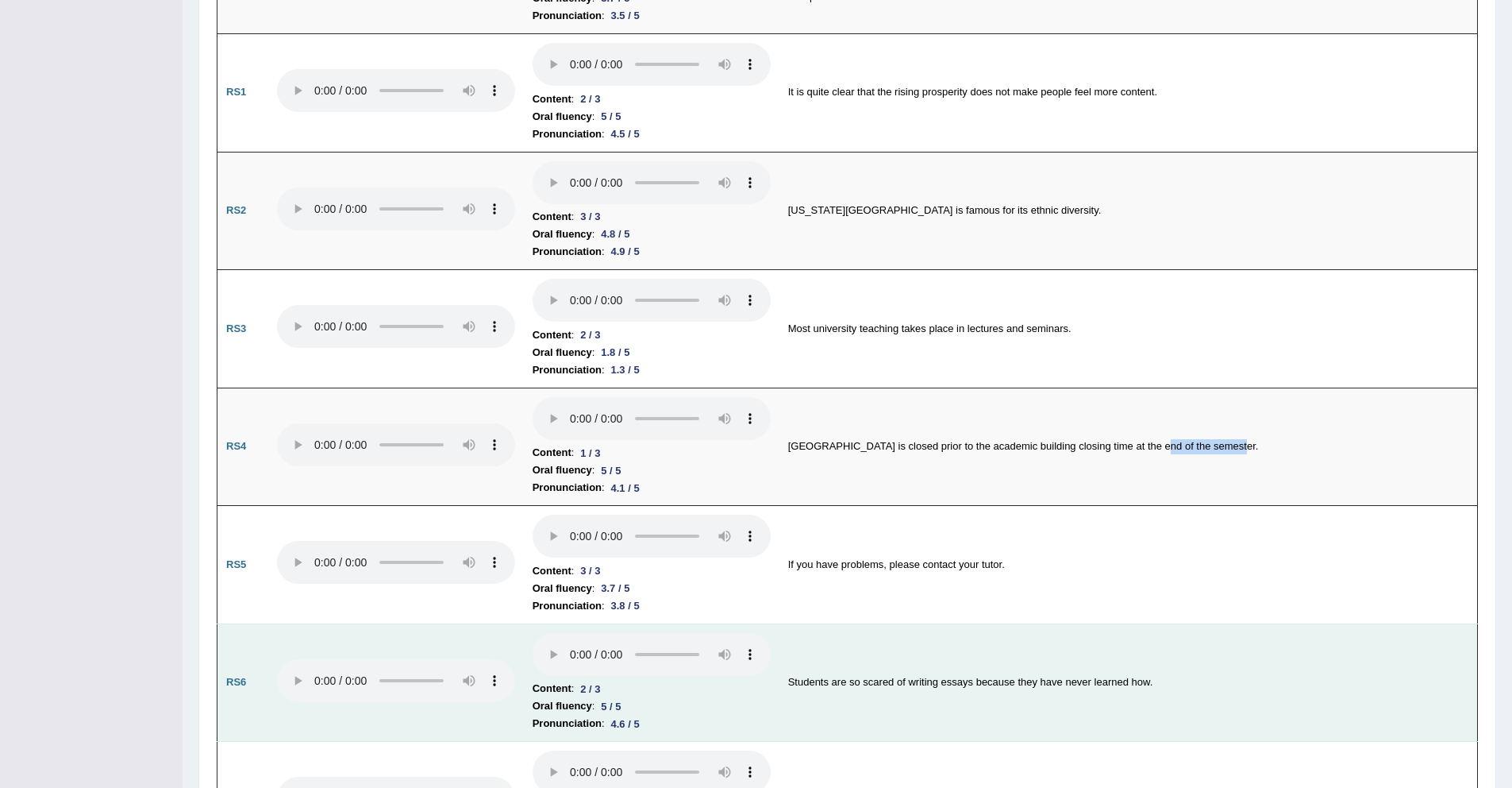
scroll to position [1048, 0]
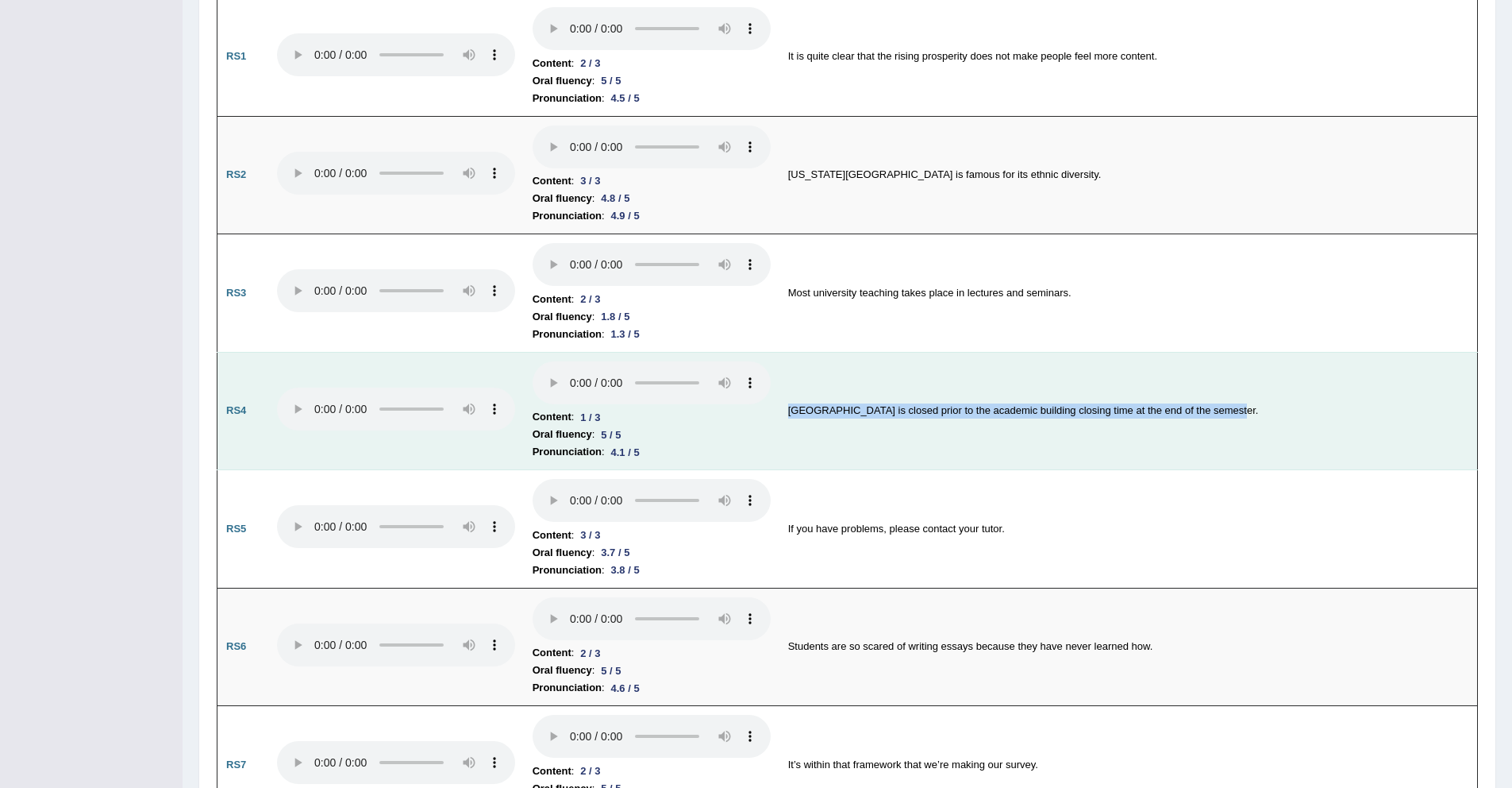
drag, startPoint x: 825, startPoint y: 405, endPoint x: 1268, endPoint y: 407, distance: 443.0
click at [1268, 407] on td "Residents hall is closed prior to the academic building closing time at the end…" at bounding box center [1128, 411] width 698 height 118
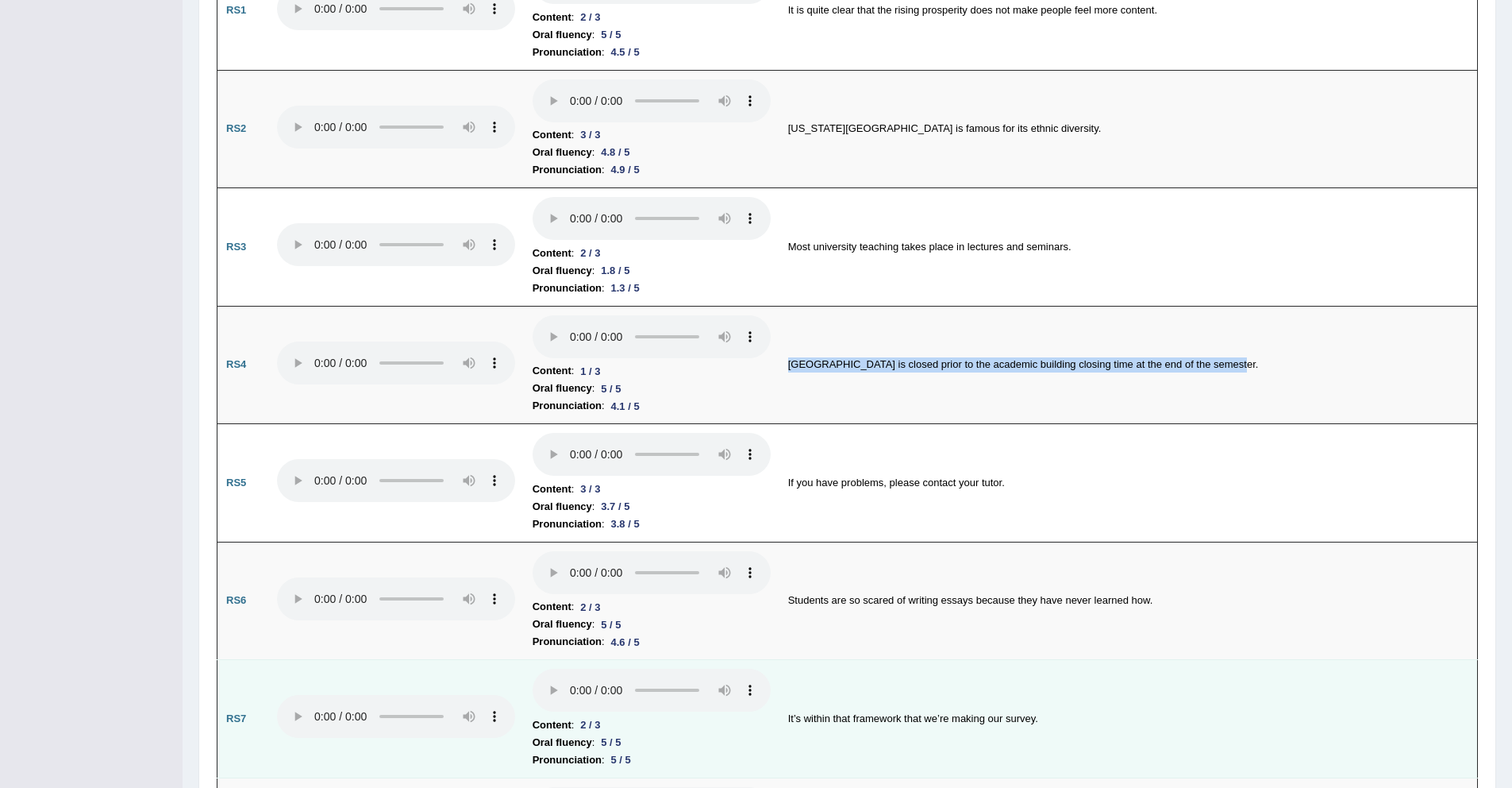
scroll to position [1126, 0]
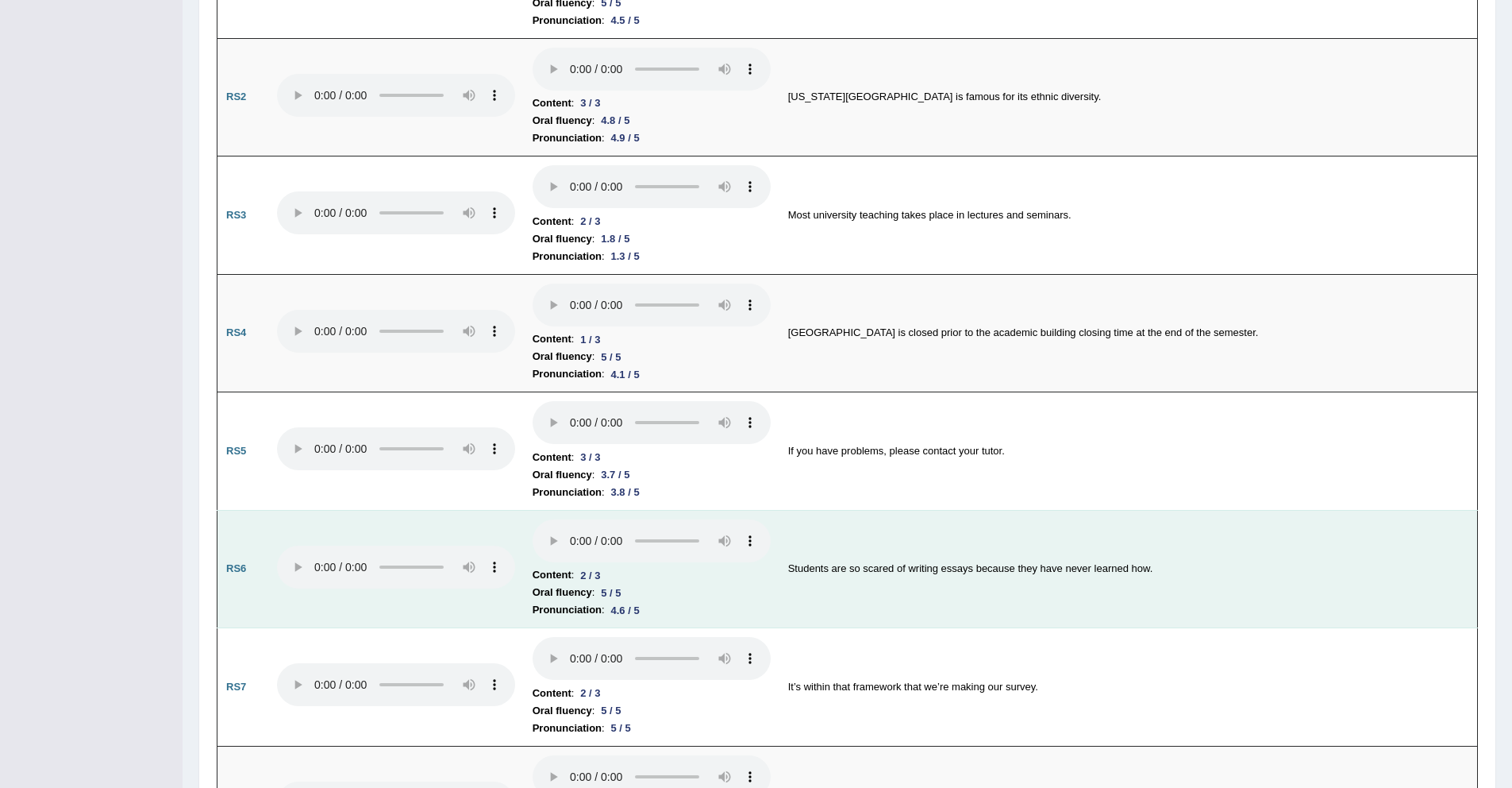
drag, startPoint x: 832, startPoint y: 551, endPoint x: 1061, endPoint y: 548, distance: 229.0
click at [1061, 548] on td "Students are so scared of writing essays because they have never learned how." at bounding box center [1128, 569] width 698 height 118
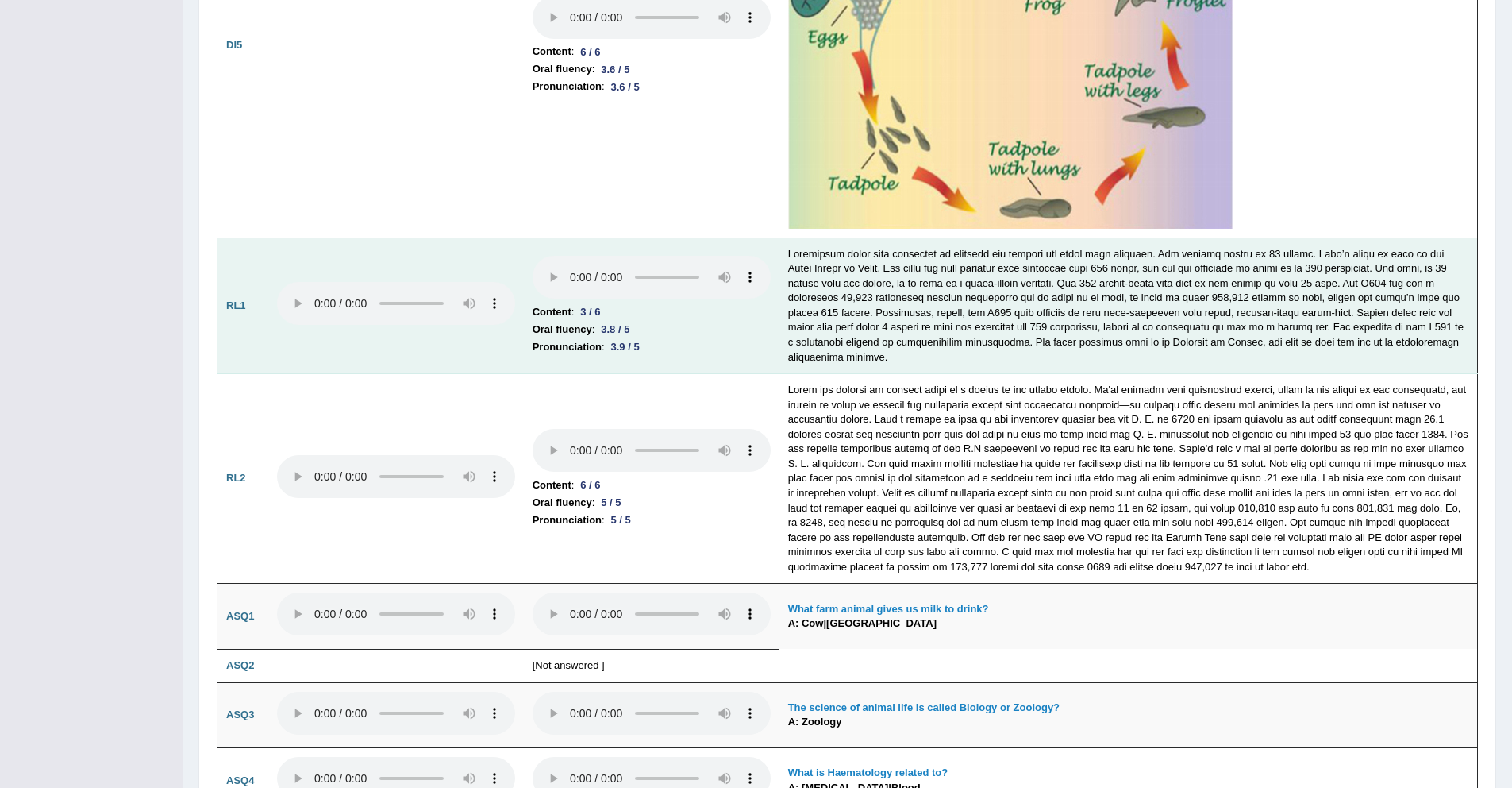
scroll to position [3707, 0]
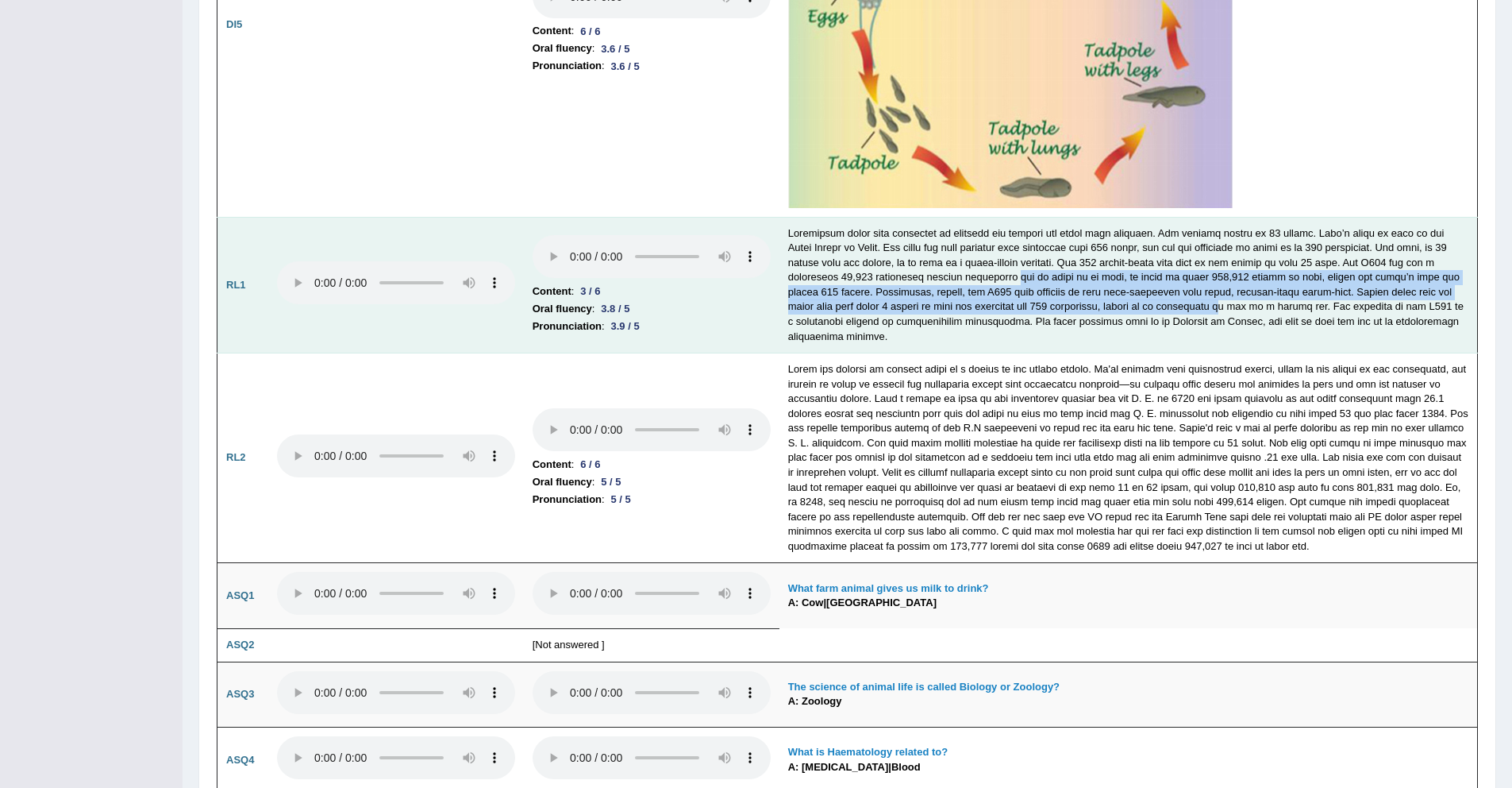
drag, startPoint x: 1006, startPoint y: 269, endPoint x: 1158, endPoint y: 293, distance: 153.9
click at [1158, 293] on td at bounding box center [1128, 284] width 698 height 137
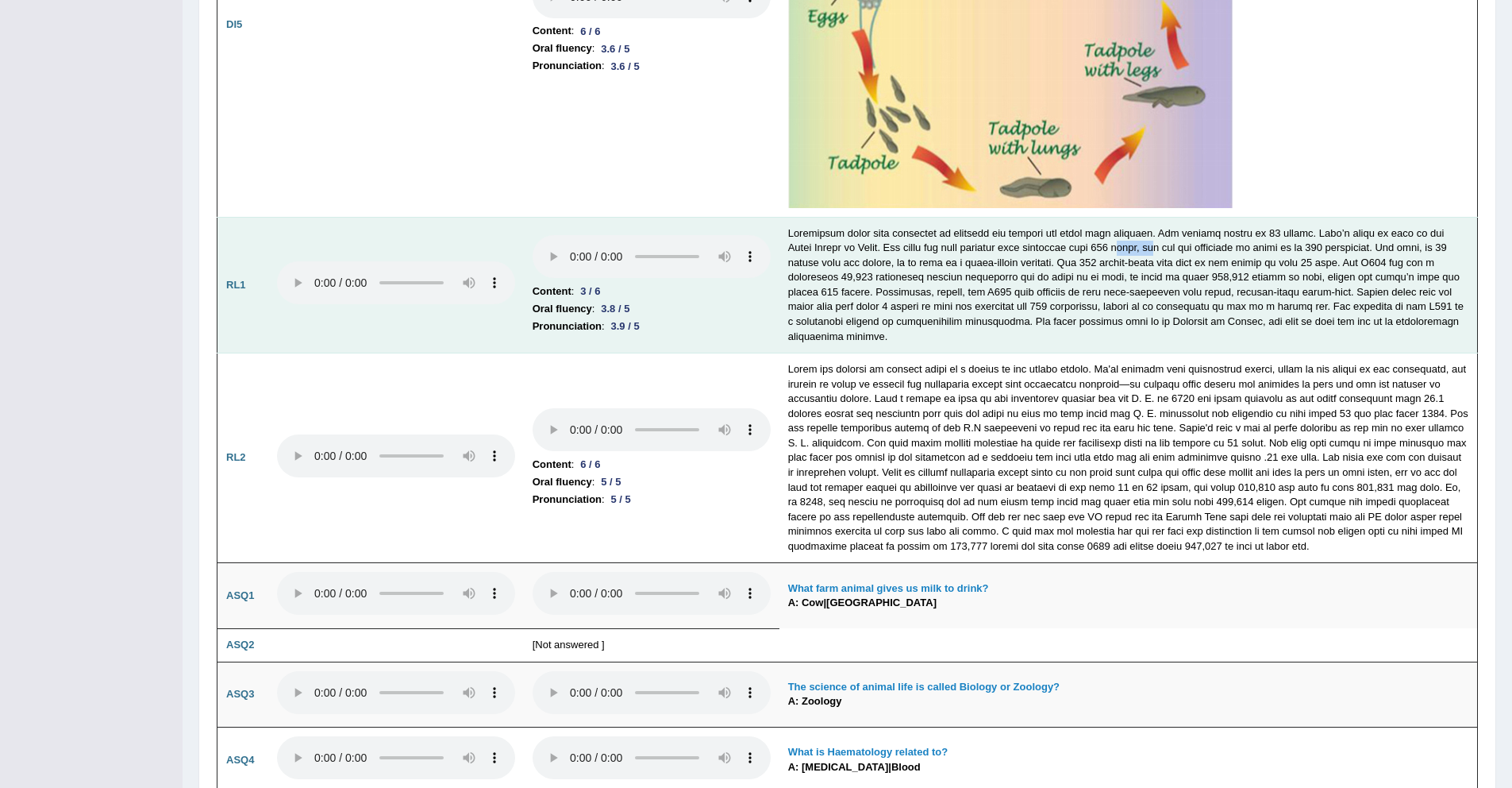
drag, startPoint x: 1107, startPoint y: 233, endPoint x: 1144, endPoint y: 237, distance: 37.2
click at [1144, 237] on td at bounding box center [1128, 284] width 698 height 137
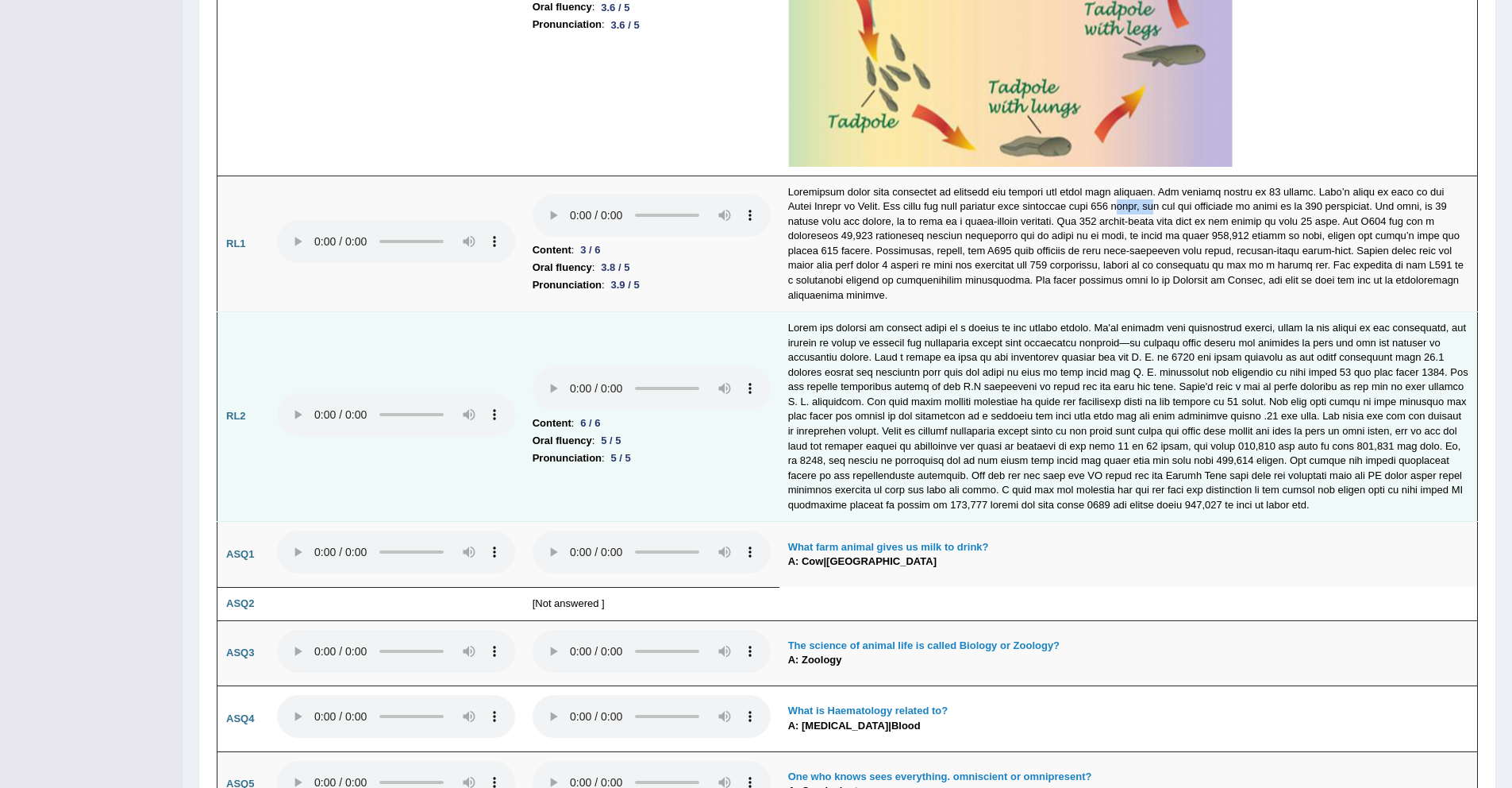
scroll to position [3969, 0]
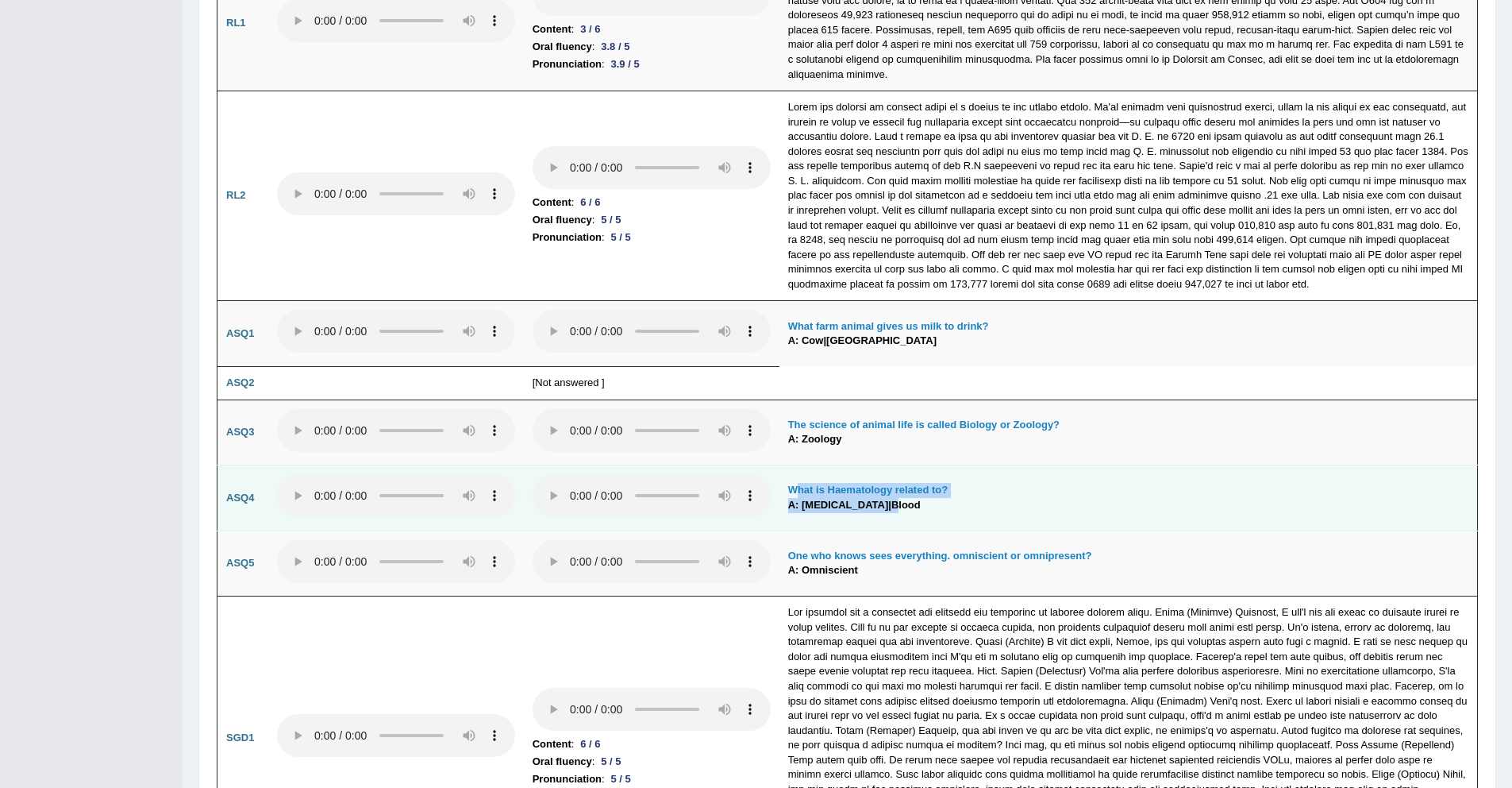
drag, startPoint x: 798, startPoint y: 482, endPoint x: 924, endPoint y: 493, distance: 126.5
click at [924, 493] on td "What is Haematology related to? A: Blood test|Blood" at bounding box center [1128, 498] width 698 height 66
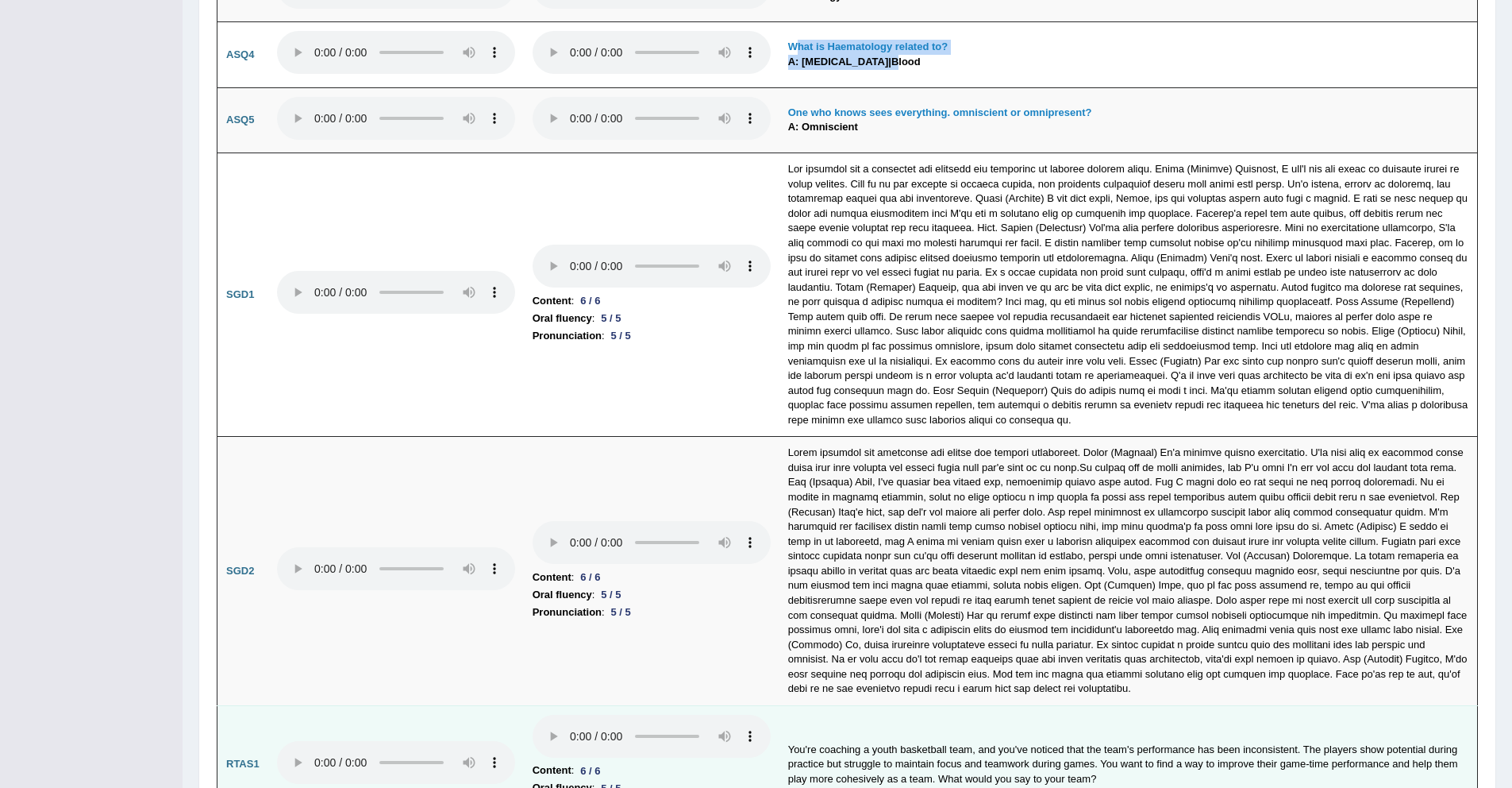
scroll to position [4630, 0]
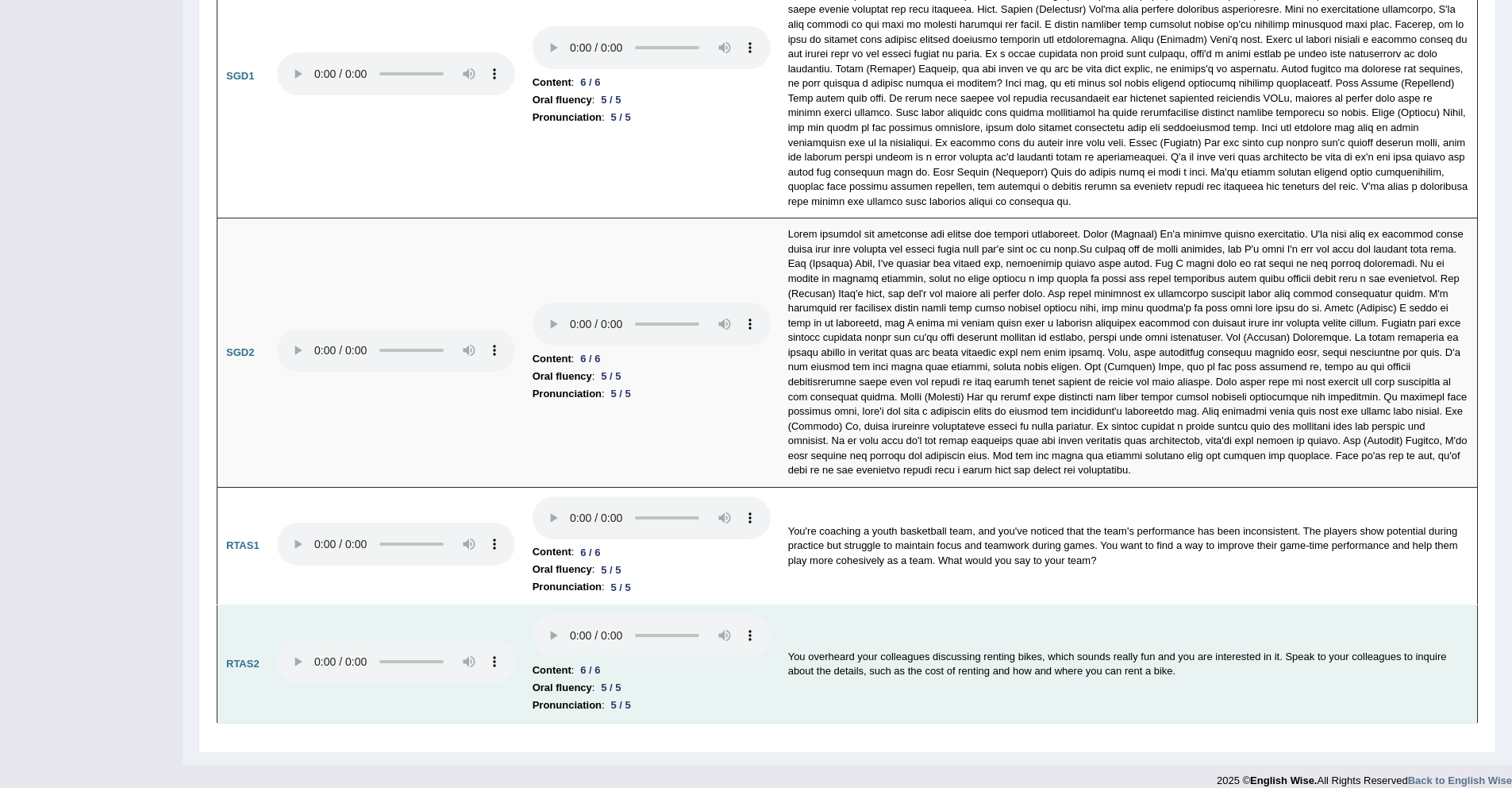
click at [528, 652] on td "Content : 6 / 6 Oral fluency : 5 / 5 Pronunciation : 5 / 5" at bounding box center [651, 663] width 255 height 118
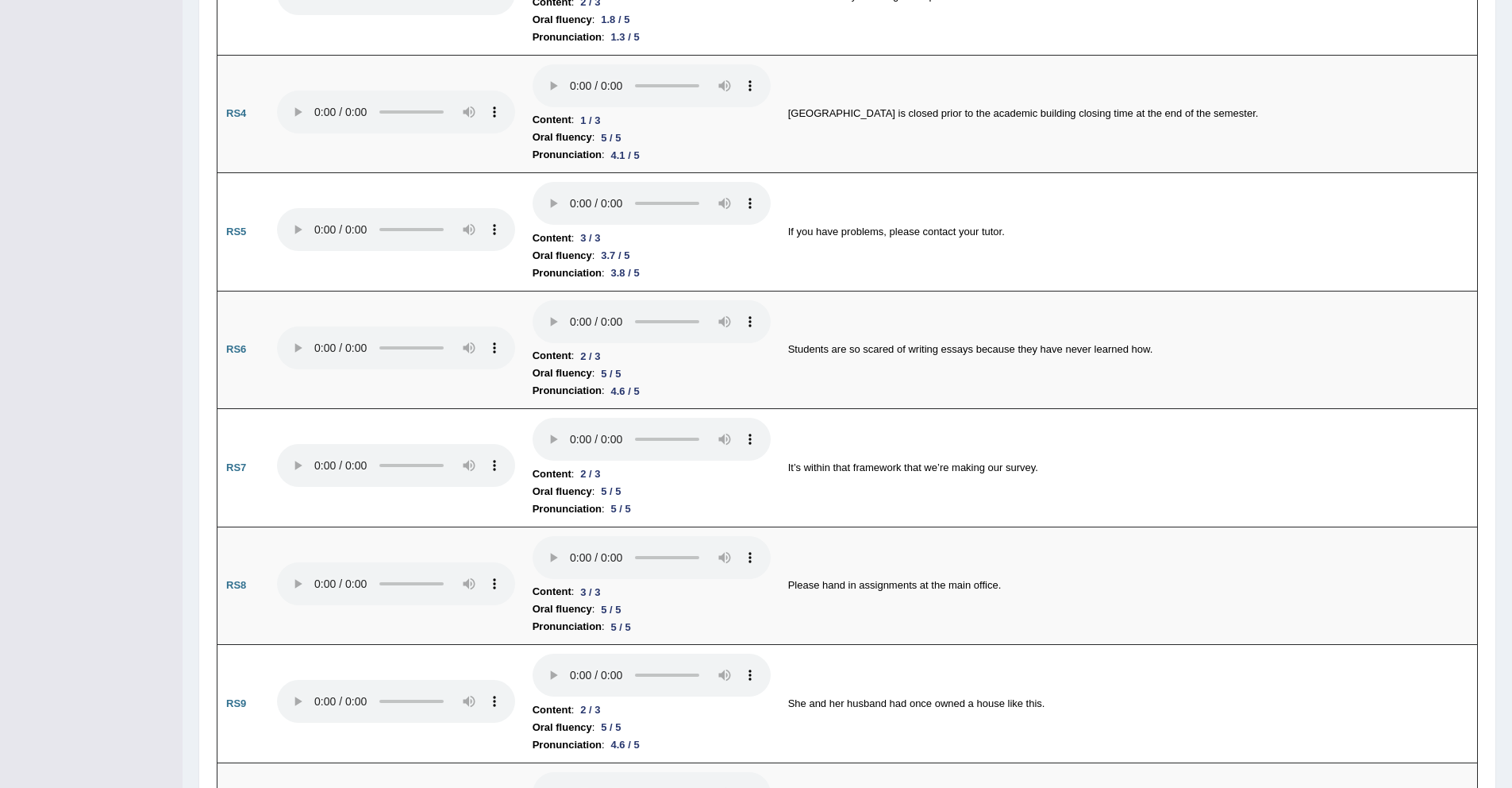
scroll to position [0, 0]
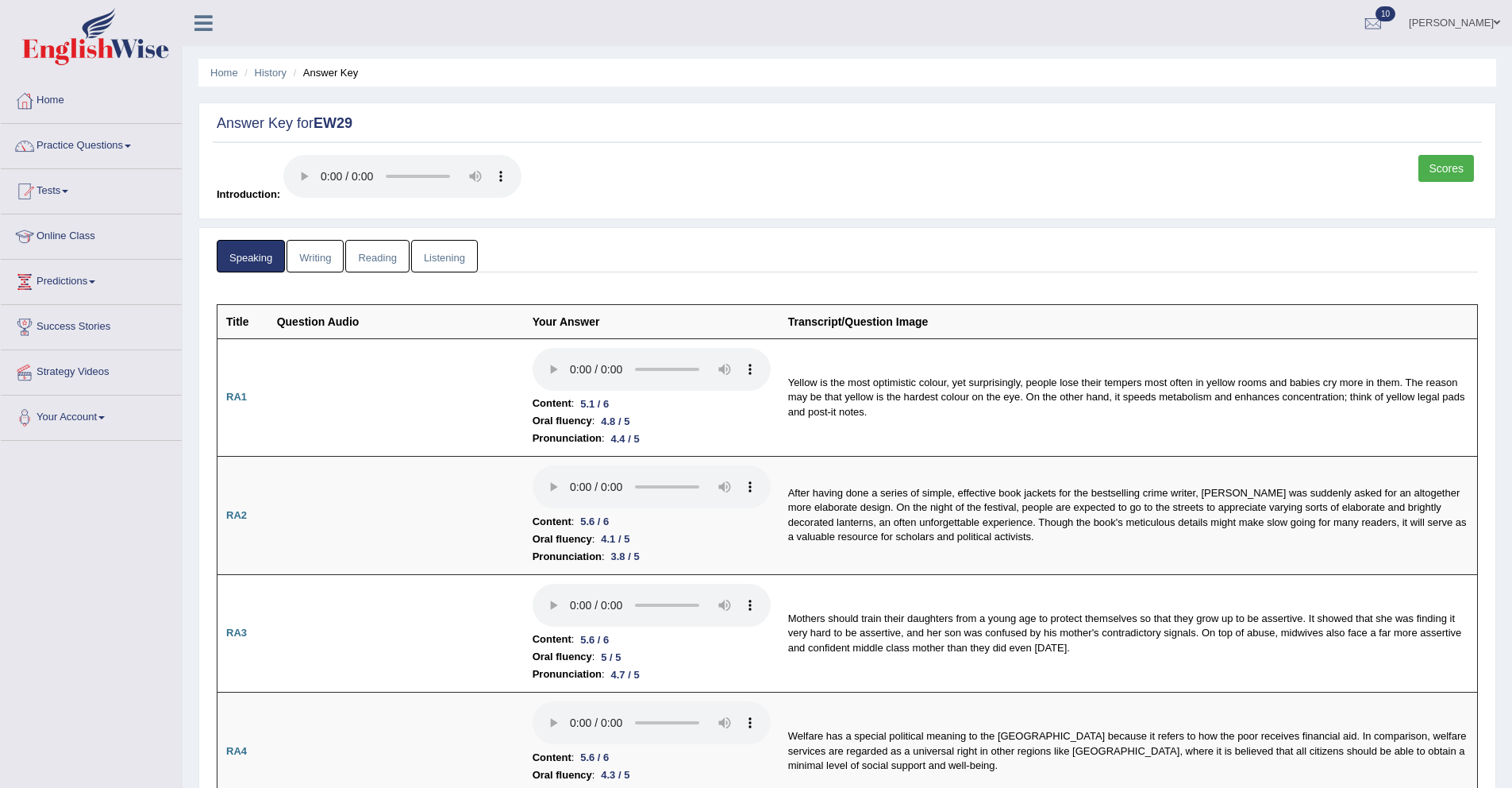
click at [453, 254] on link "Listening" at bounding box center [445, 256] width 67 height 33
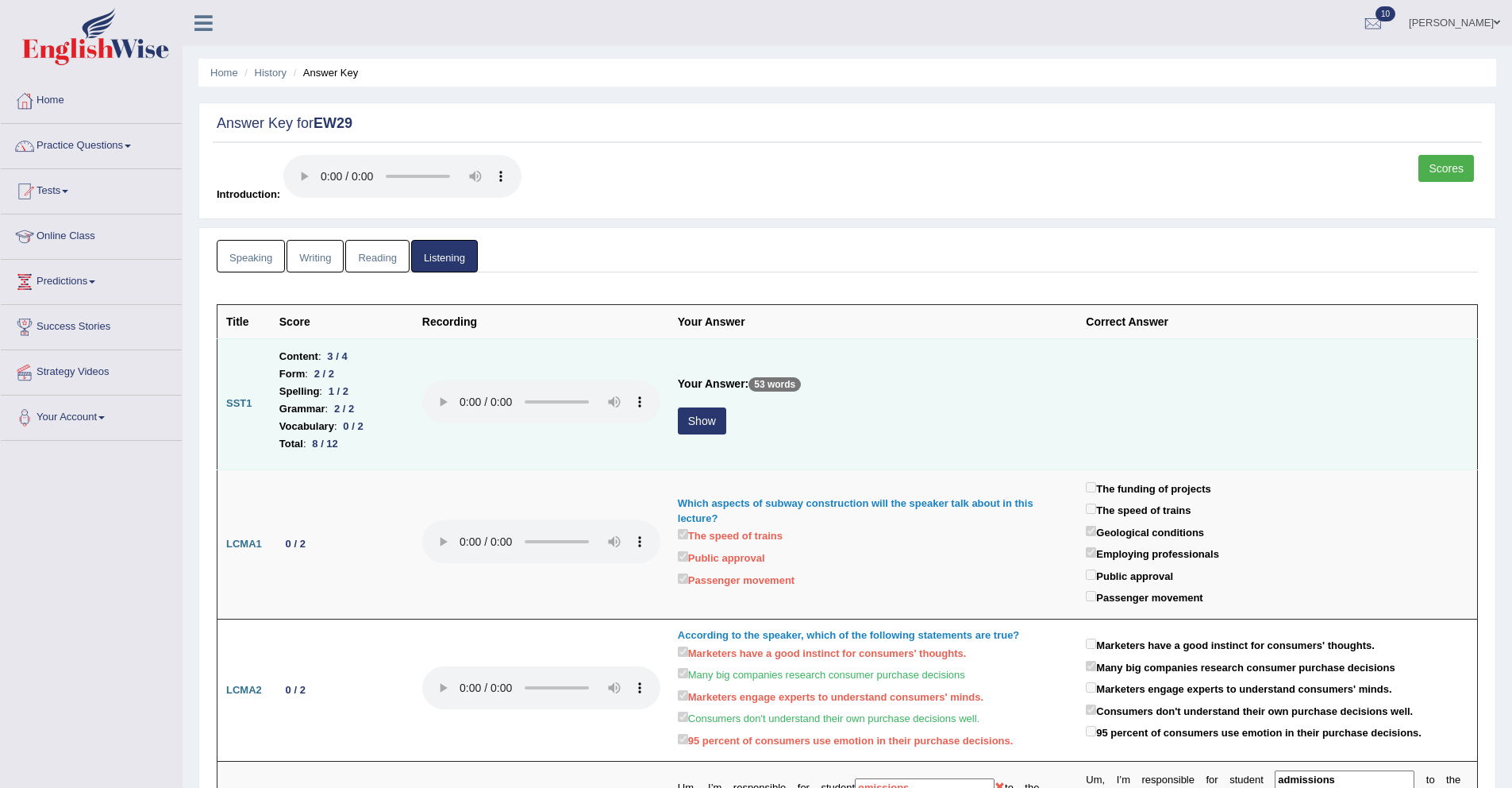
click at [702, 412] on button "Show" at bounding box center [702, 420] width 48 height 27
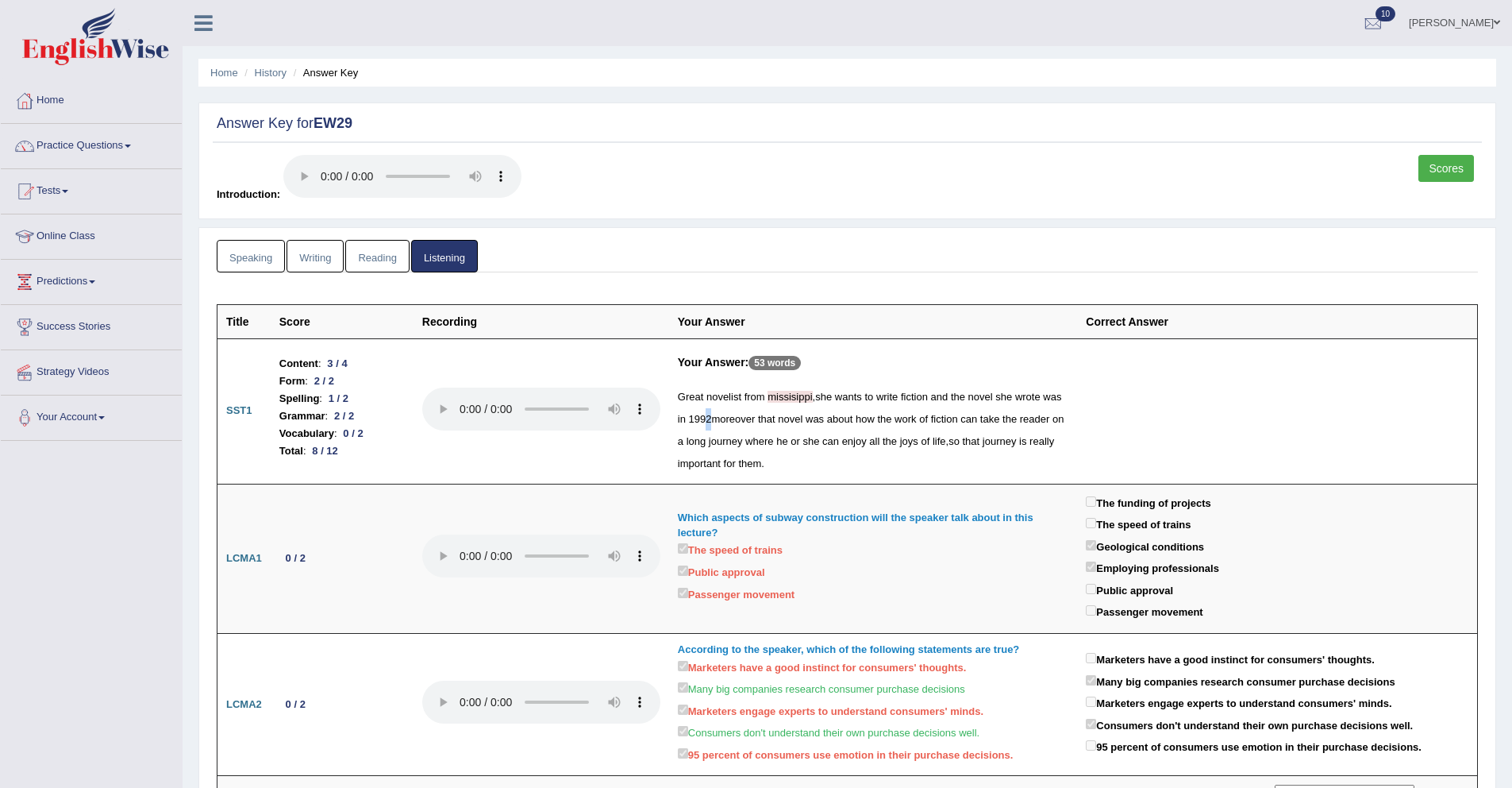
click at [729, 425] on div "Great novelist from missisippi , she wants to write fiction and the novel she w…" at bounding box center [873, 430] width 391 height 89
click at [776, 417] on span "that" at bounding box center [766, 418] width 18 height 12
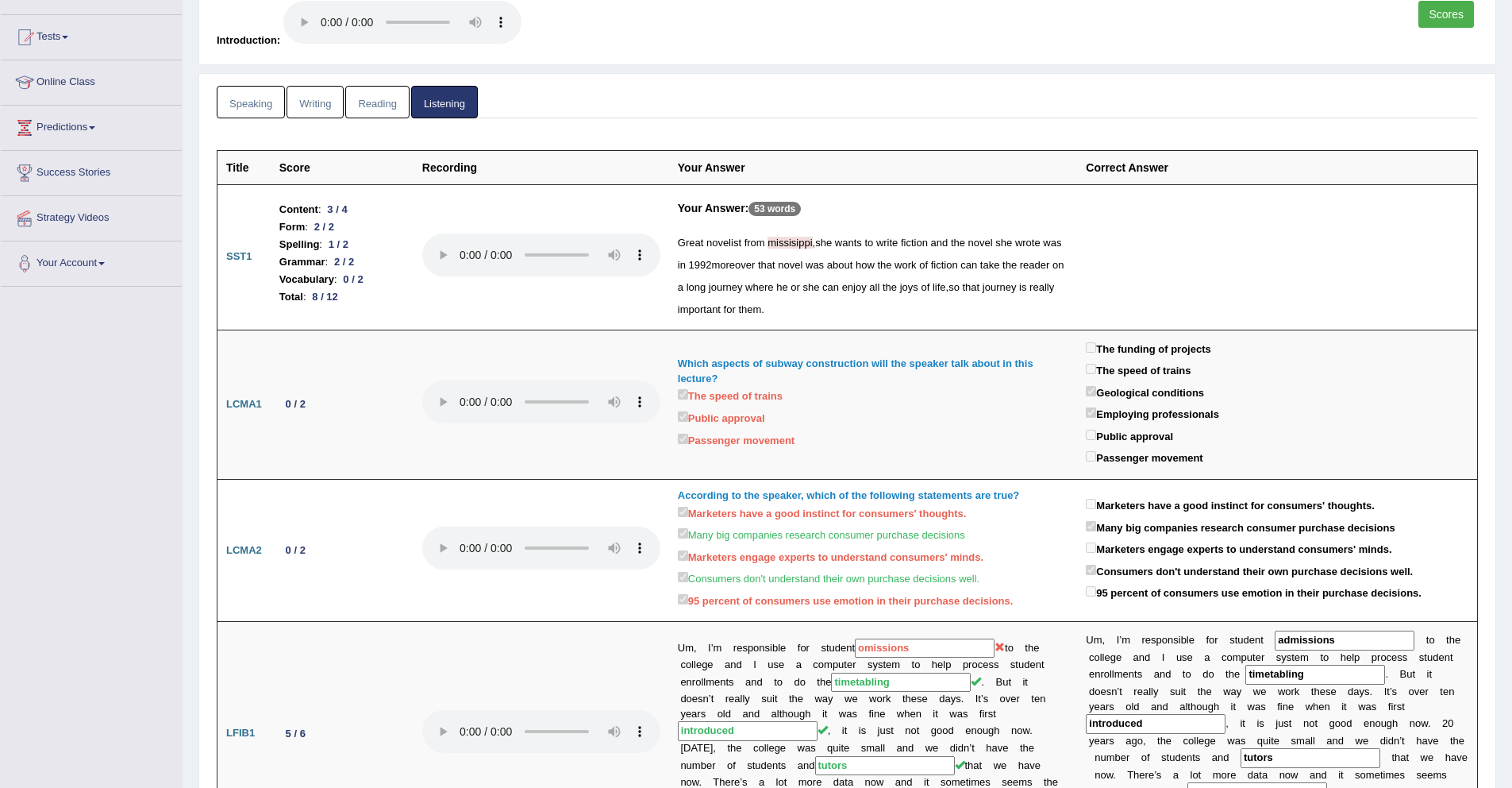
scroll to position [164, 0]
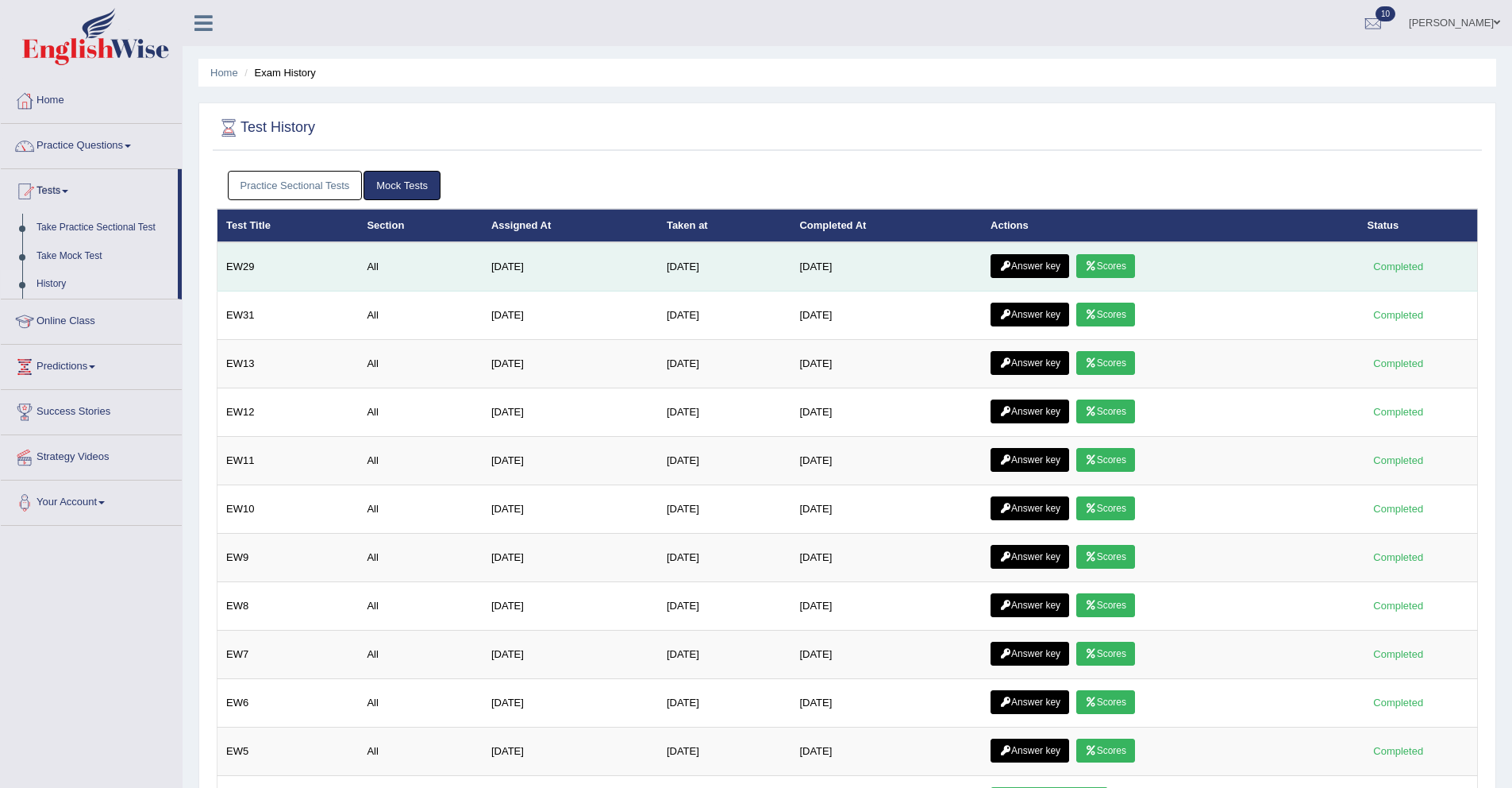
click at [1112, 269] on link "Scores" at bounding box center [1105, 266] width 59 height 24
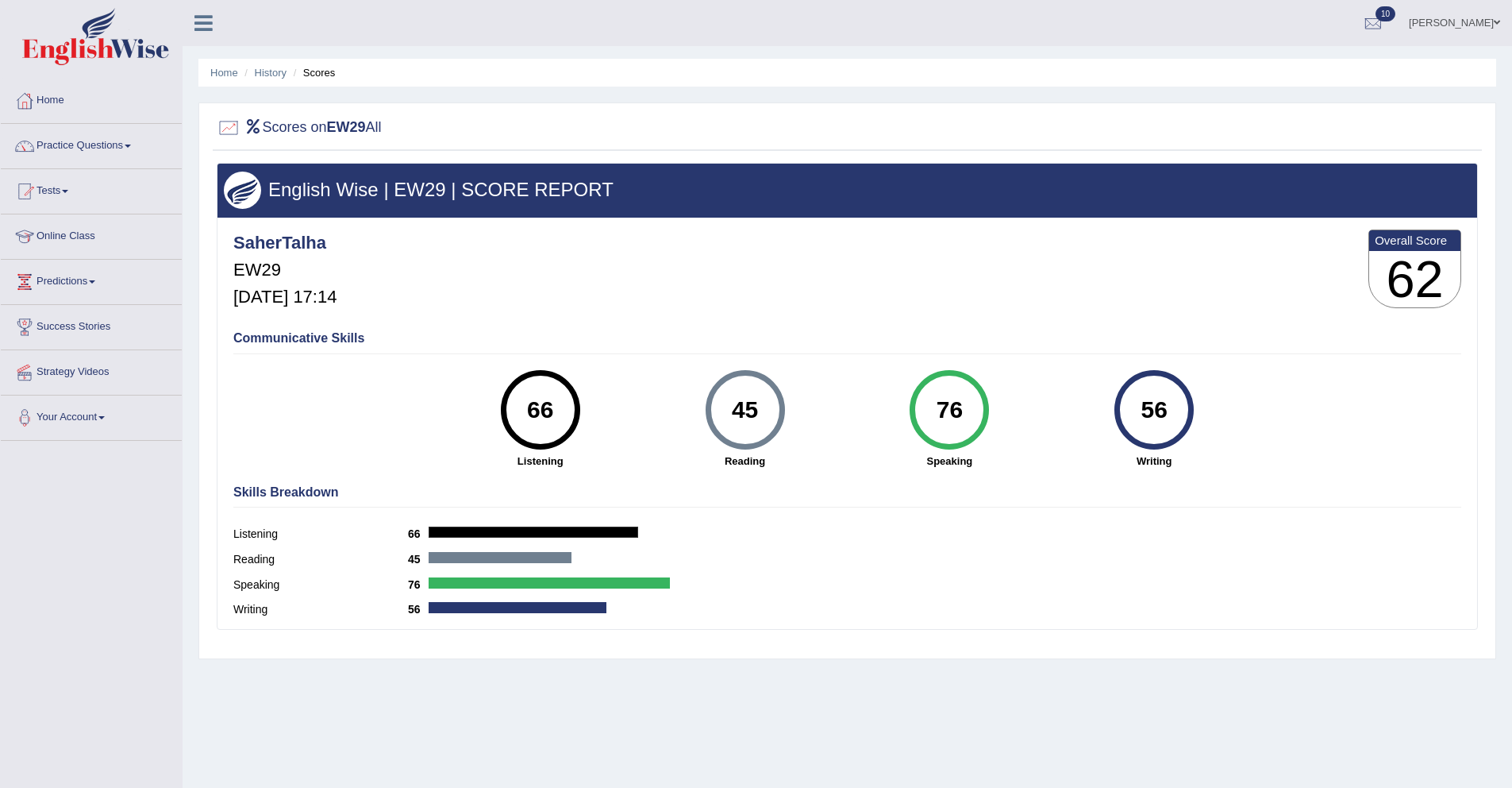
scroll to position [10, 0]
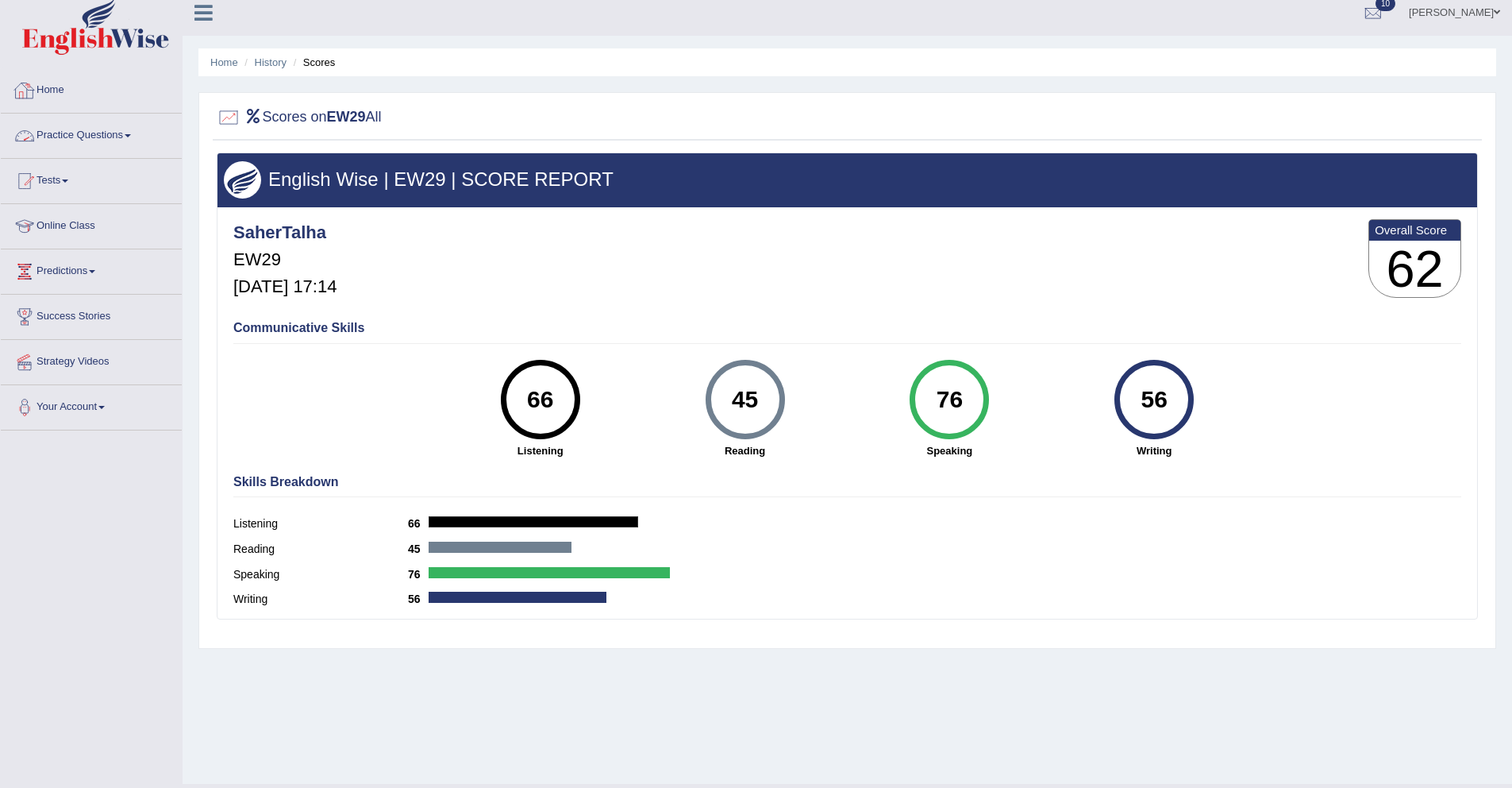
click at [68, 90] on link "Home" at bounding box center [91, 87] width 181 height 40
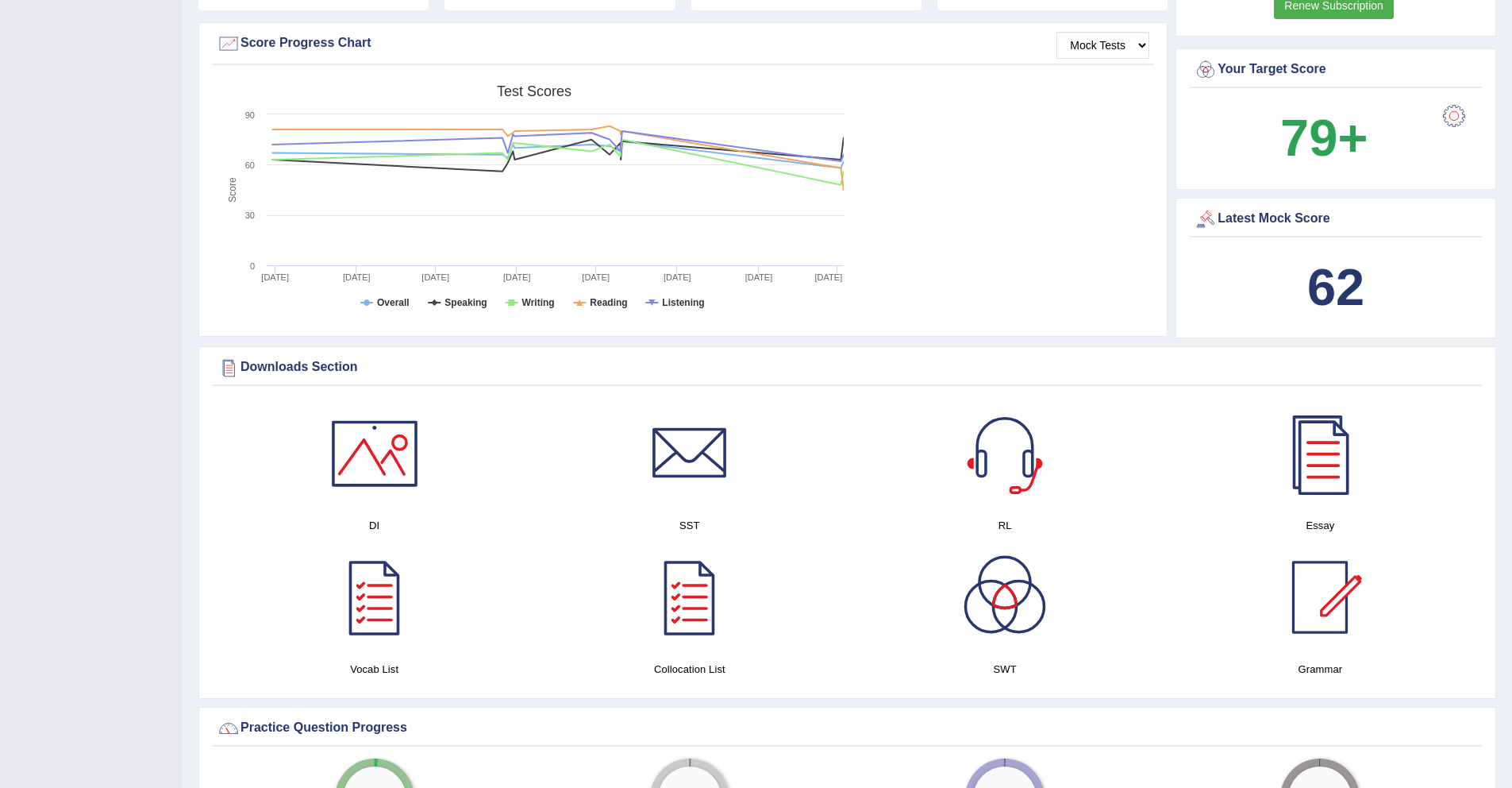
scroll to position [545, 0]
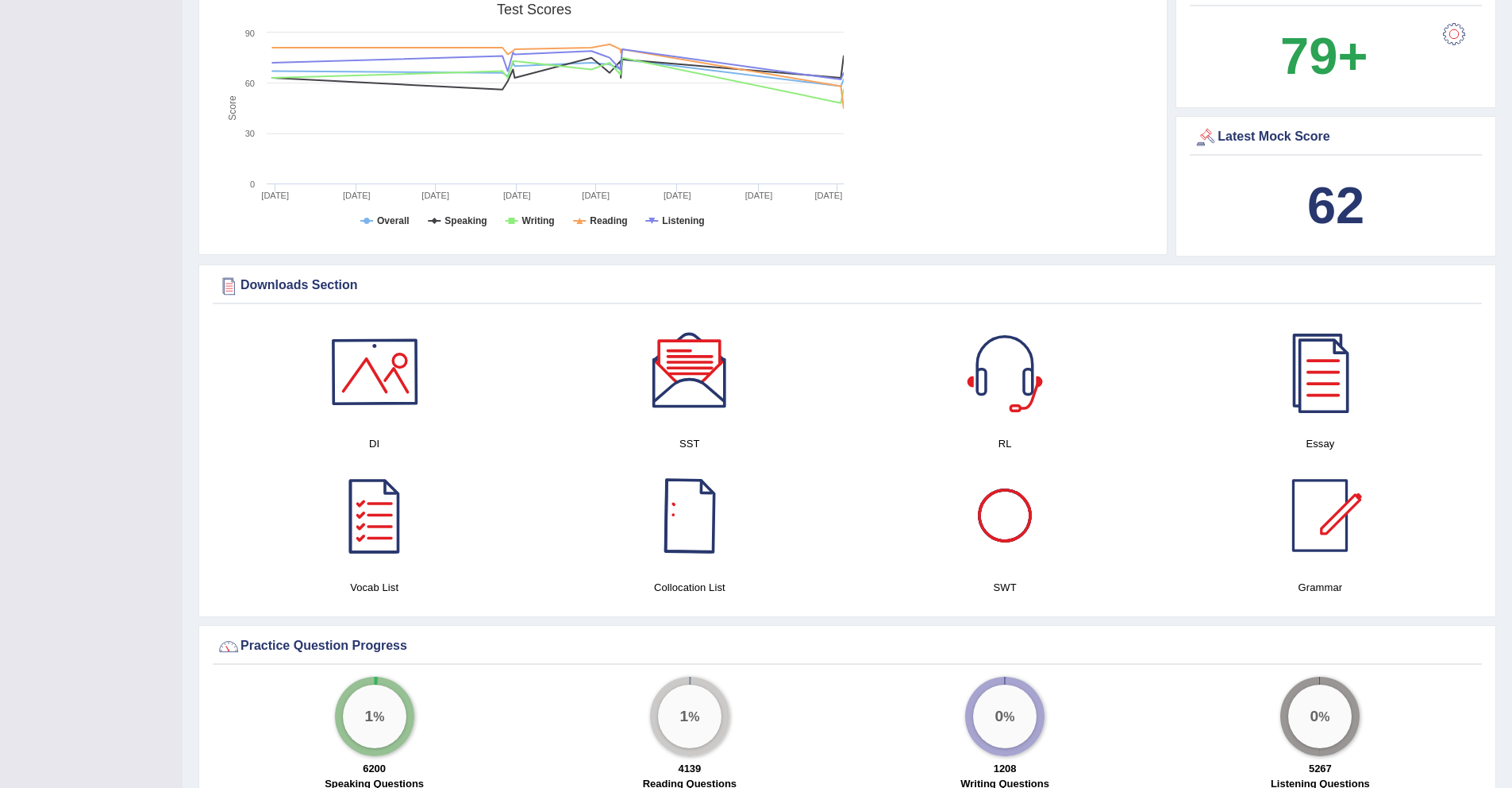
click at [410, 380] on div at bounding box center [375, 372] width 111 height 112
click at [700, 388] on div at bounding box center [690, 372] width 111 height 112
click at [1019, 364] on div at bounding box center [1005, 372] width 111 height 112
click at [990, 500] on div at bounding box center [1005, 516] width 111 height 112
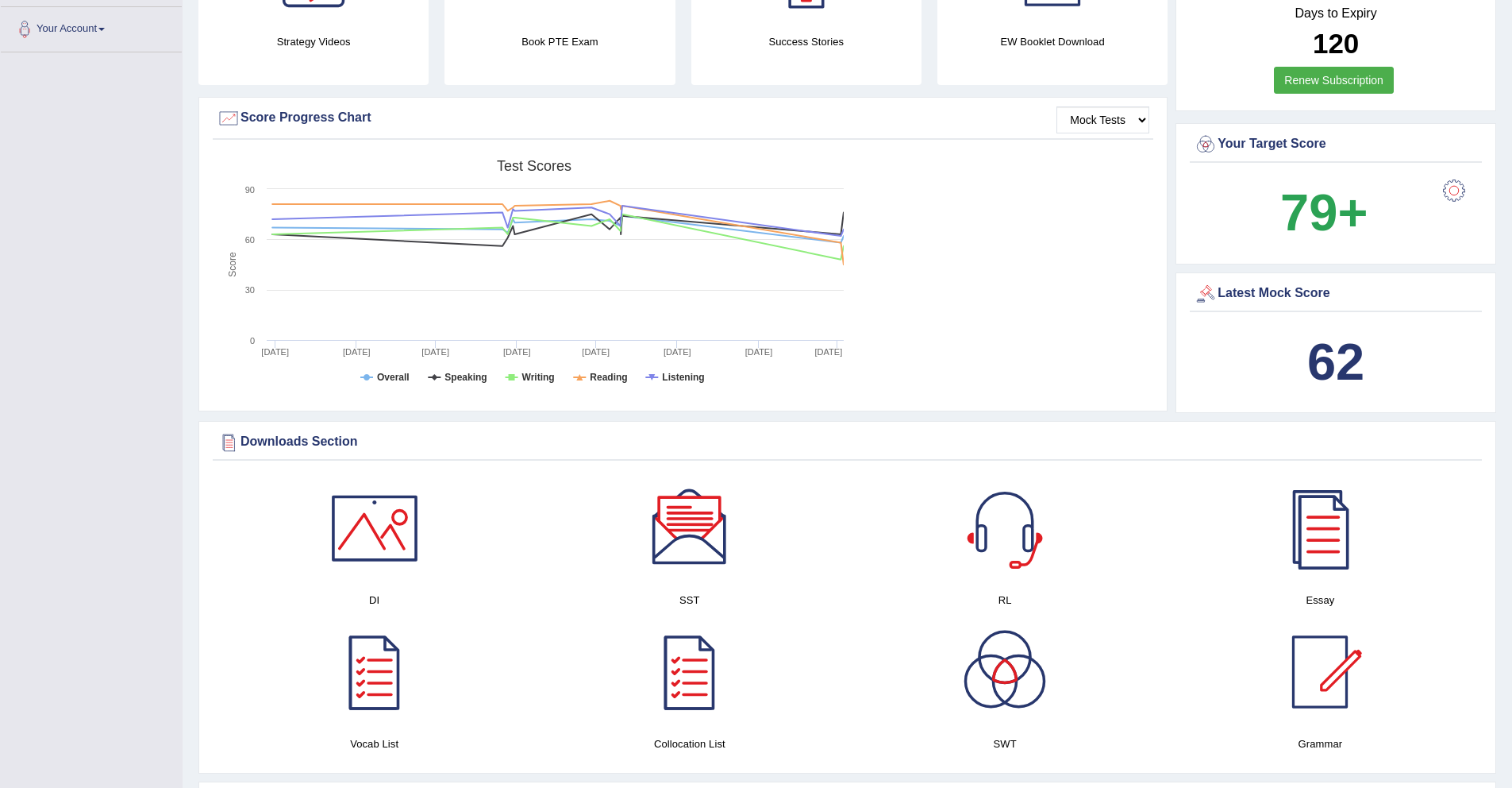
scroll to position [347, 0]
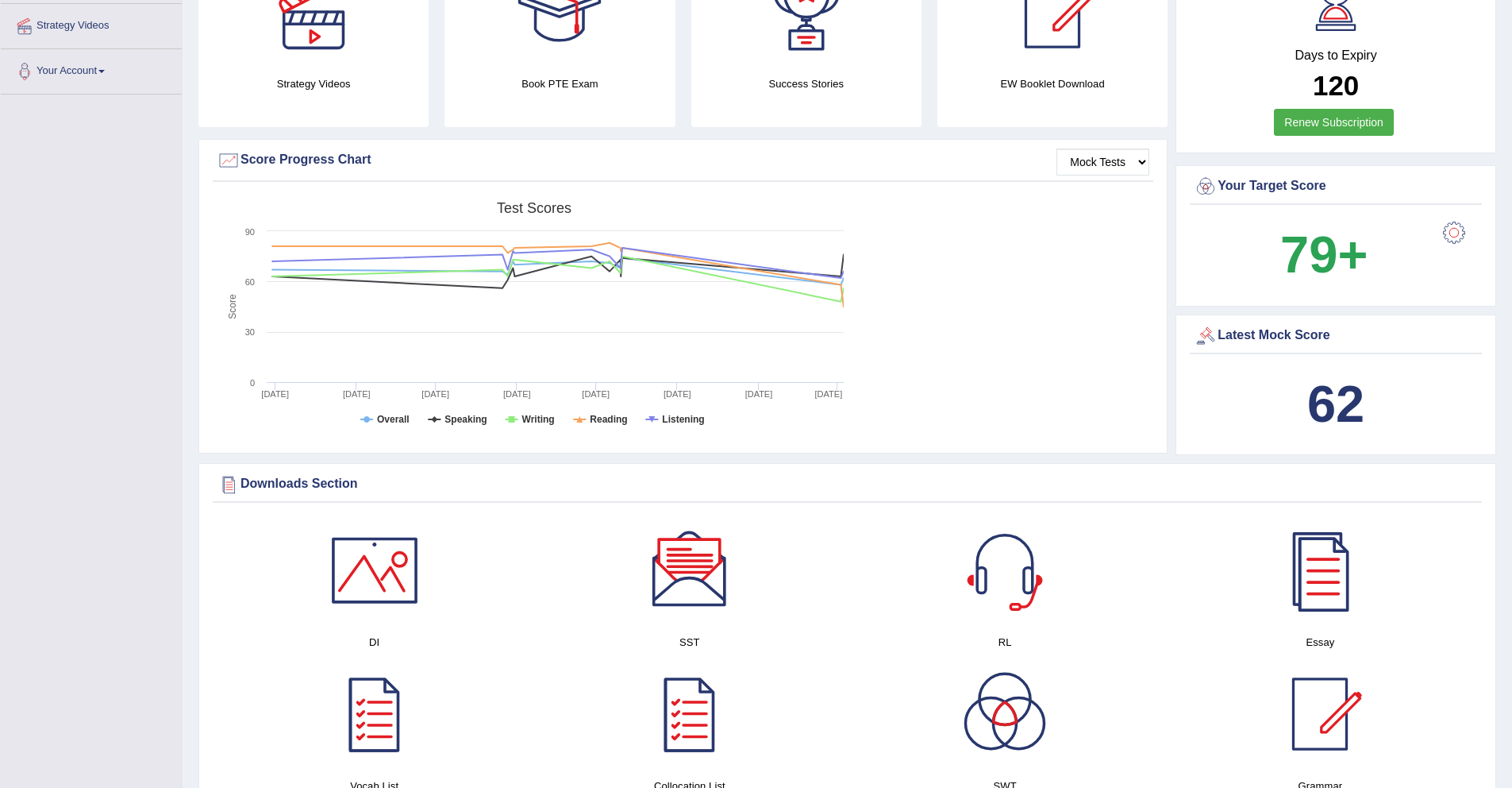
drag, startPoint x: 1357, startPoint y: 427, endPoint x: 1415, endPoint y: 376, distance: 77.2
click at [1414, 374] on div "62" at bounding box center [1336, 404] width 284 height 76
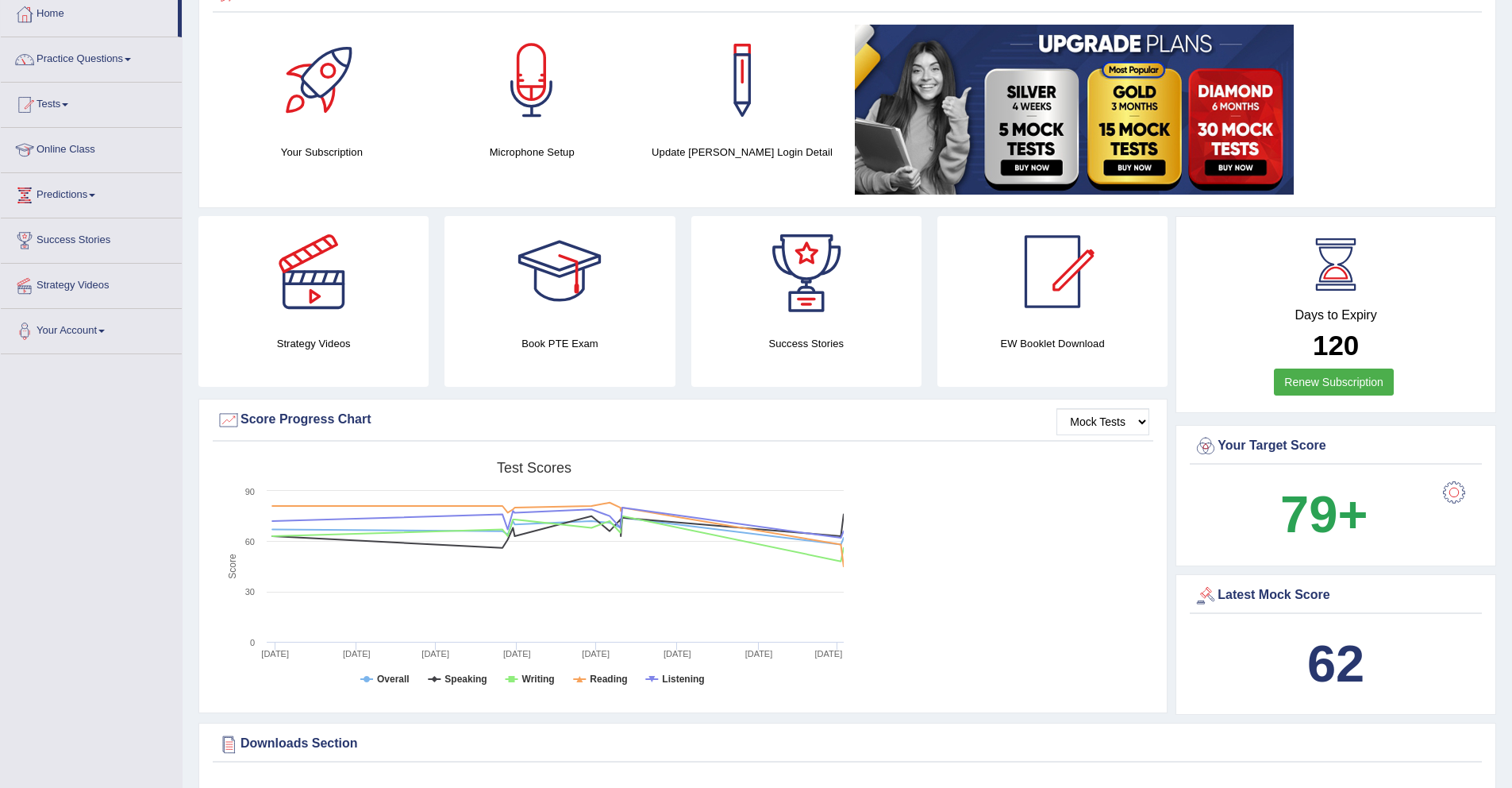
scroll to position [0, 0]
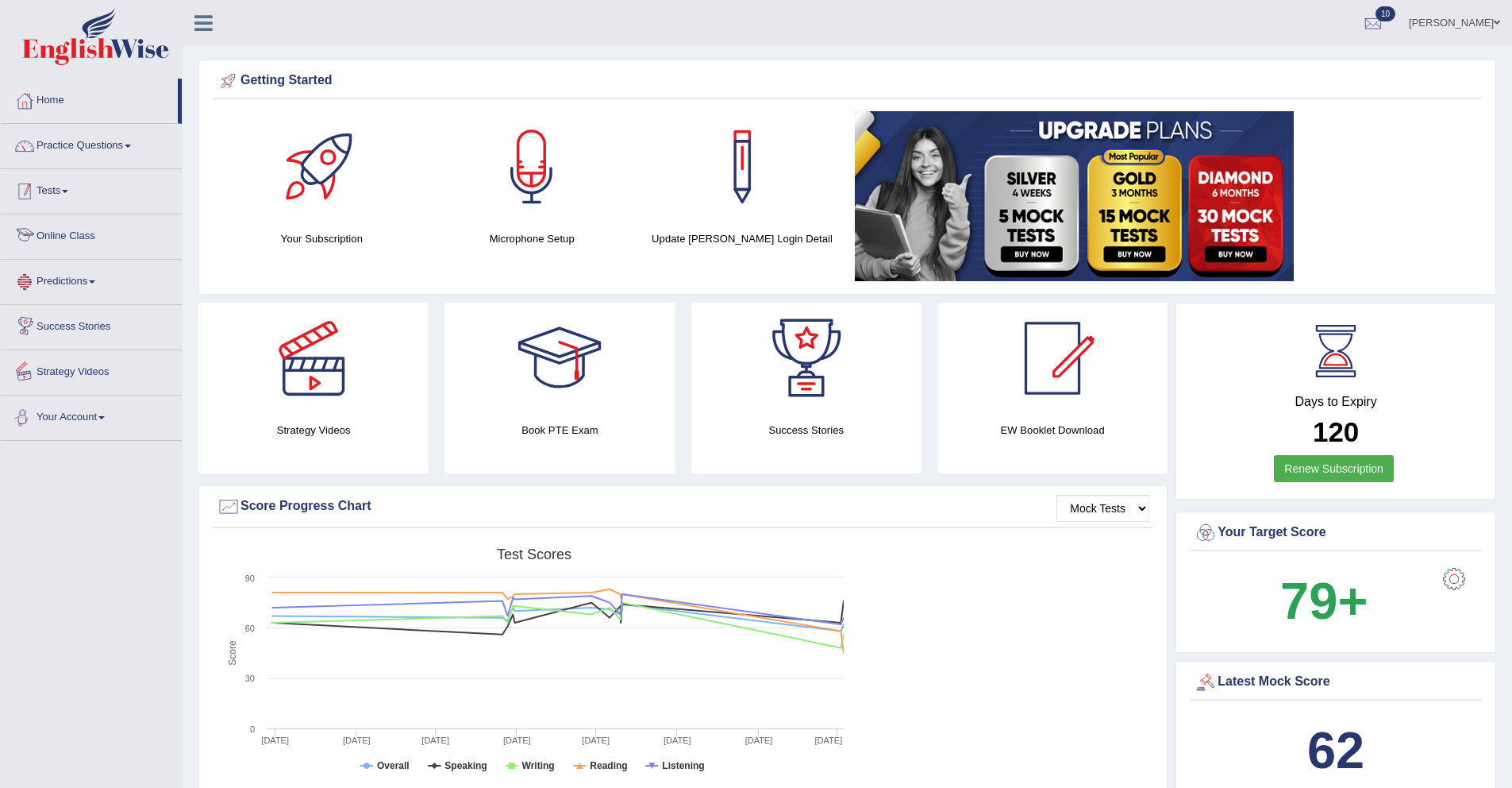
click at [65, 199] on link "Tests" at bounding box center [91, 189] width 181 height 40
click at [61, 281] on link "History" at bounding box center [104, 284] width 149 height 29
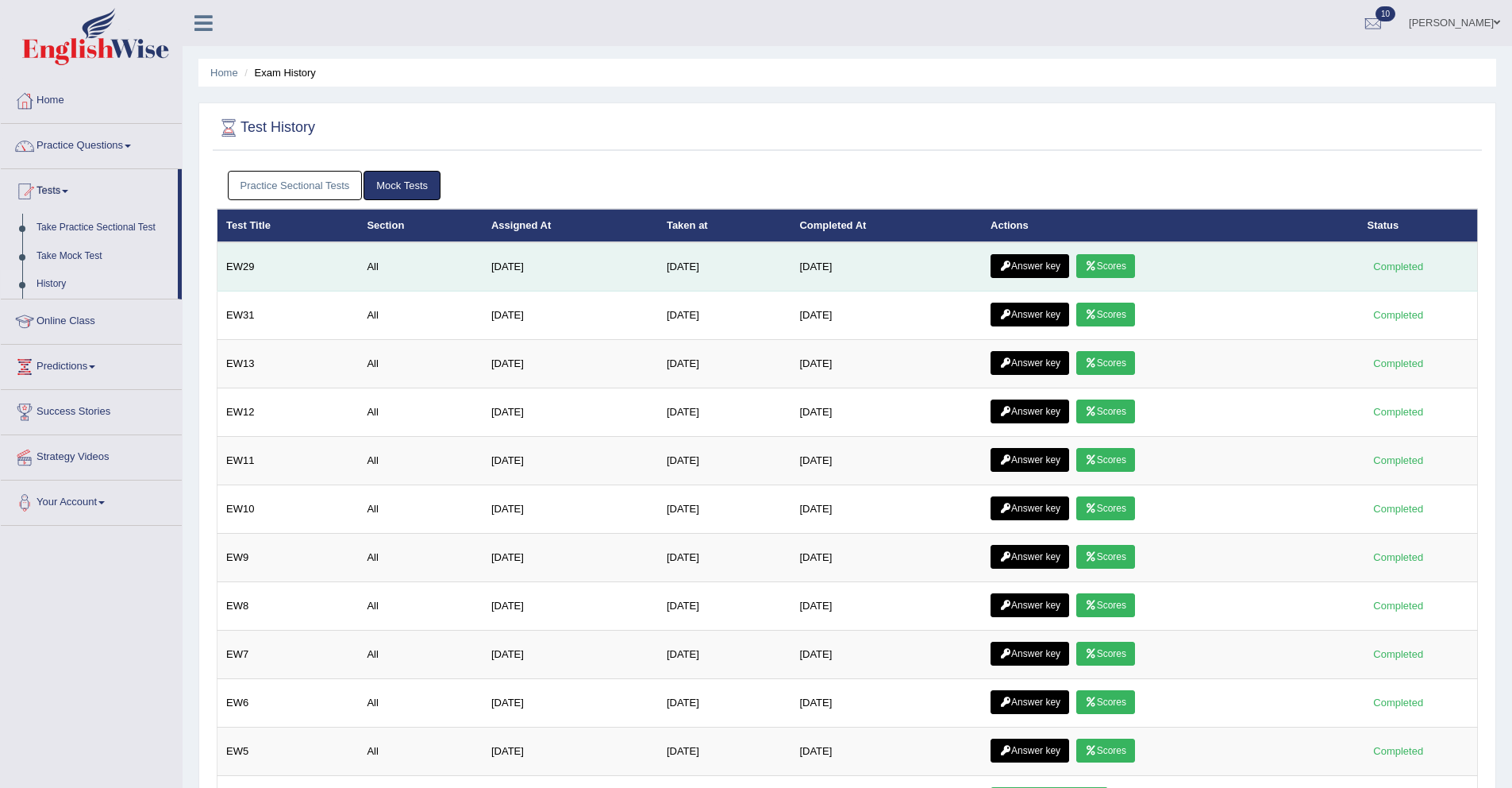
click at [1132, 269] on link "Scores" at bounding box center [1105, 266] width 59 height 24
